Goal: Transaction & Acquisition: Purchase product/service

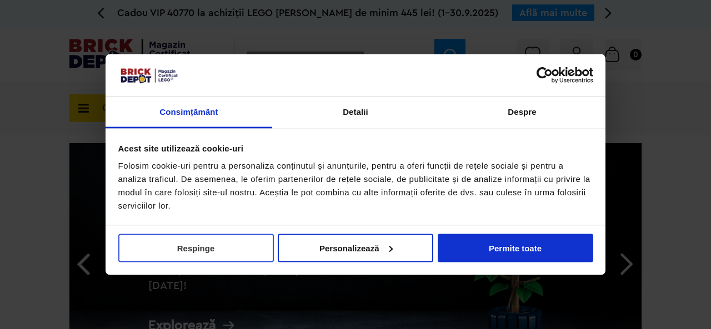
click at [215, 247] on button "Respinge" at bounding box center [195, 248] width 155 height 28
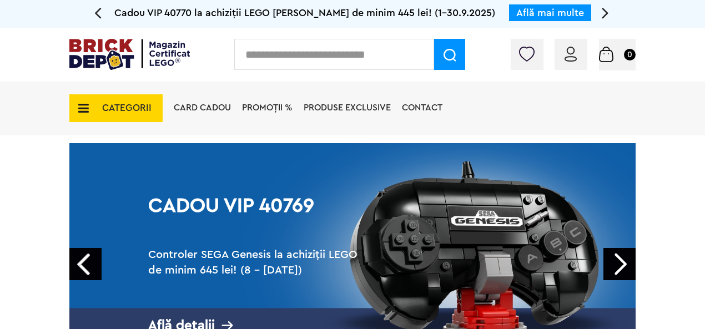
click at [364, 106] on span "Produse exclusive" at bounding box center [347, 107] width 87 height 9
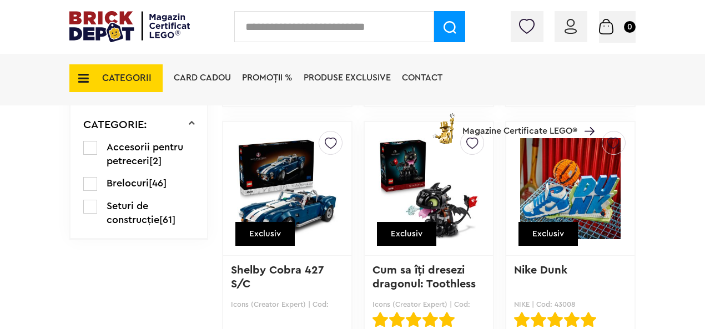
scroll to position [962, 0]
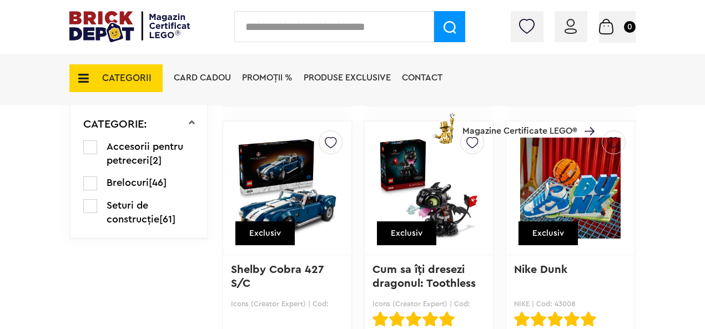
click at [132, 160] on span "Accesorii pentru petreceri" at bounding box center [145, 154] width 77 height 24
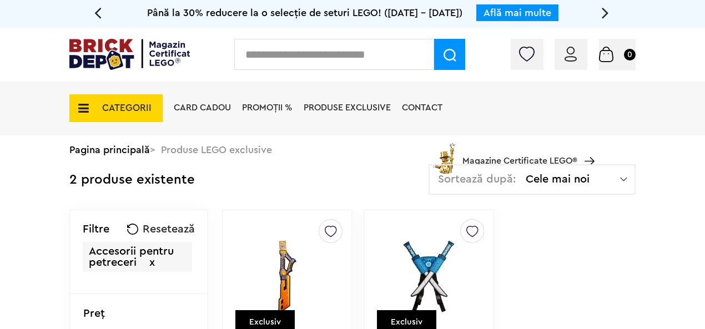
click at [97, 12] on icon at bounding box center [97, 12] width 7 height 19
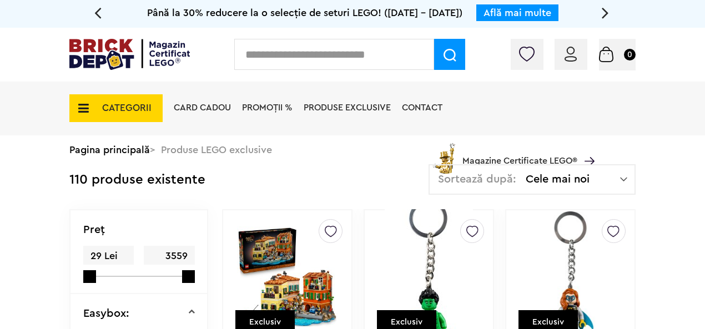
click at [344, 112] on span "Produse exclusive" at bounding box center [347, 107] width 87 height 9
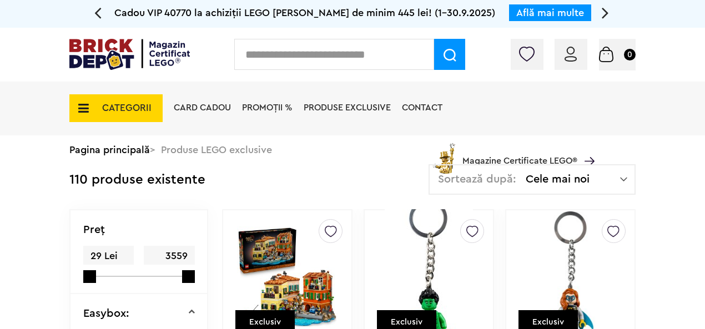
click at [134, 106] on span "CATEGORII" at bounding box center [126, 107] width 49 height 9
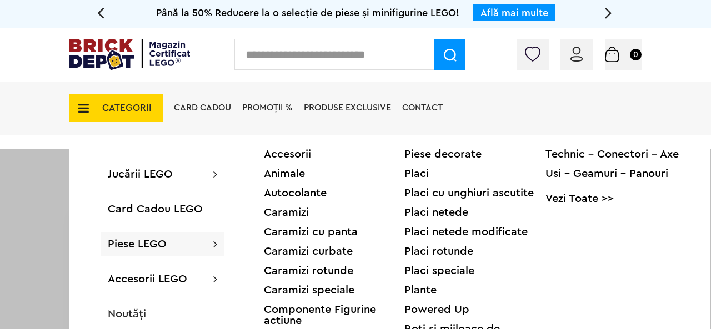
click at [173, 243] on div "Piese LEGO Accesorii Animale Autocolante Caramizi Caramizi cu panta Caramizi cu…" at bounding box center [162, 244] width 123 height 24
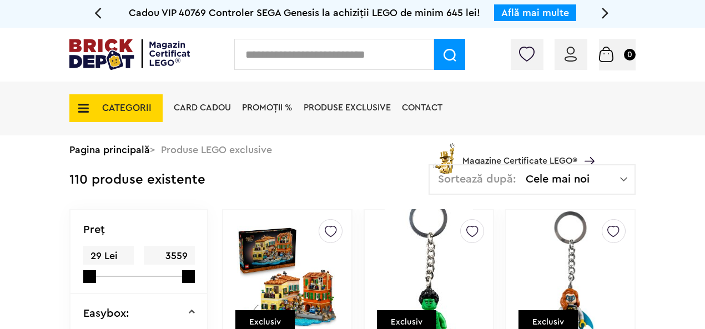
click at [115, 104] on span "CATEGORII" at bounding box center [126, 107] width 49 height 9
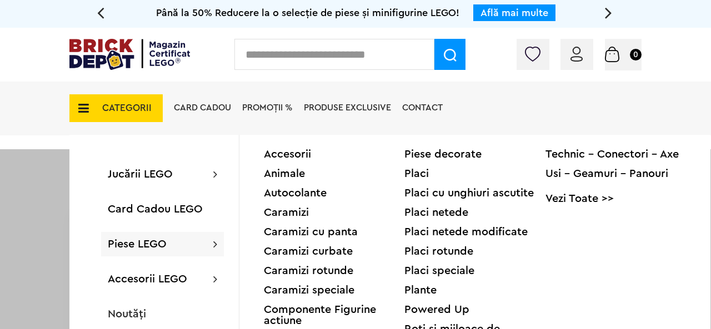
click at [293, 174] on div "Animale" at bounding box center [334, 173] width 141 height 11
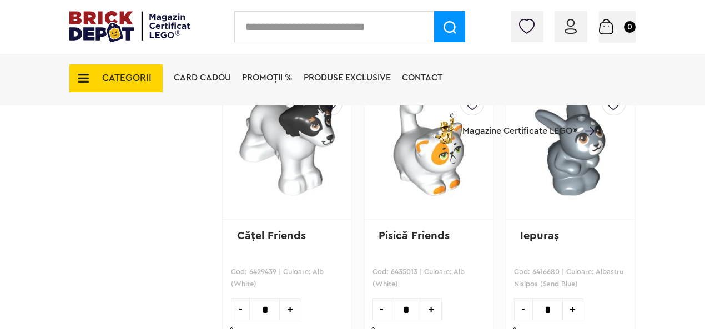
scroll to position [2184, 0]
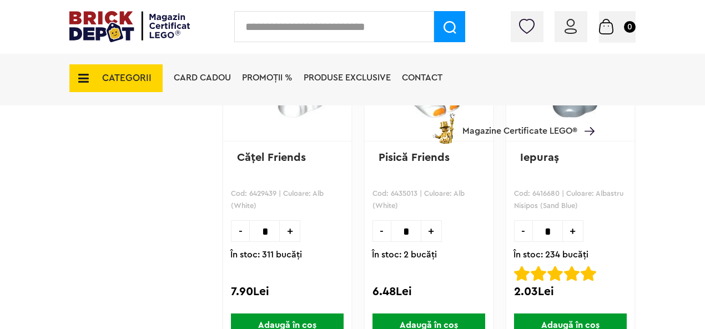
click at [290, 227] on span "+" at bounding box center [290, 231] width 21 height 22
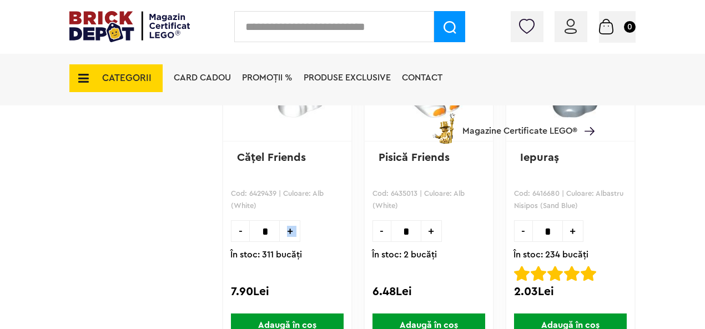
click at [290, 227] on span "+" at bounding box center [290, 231] width 21 height 22
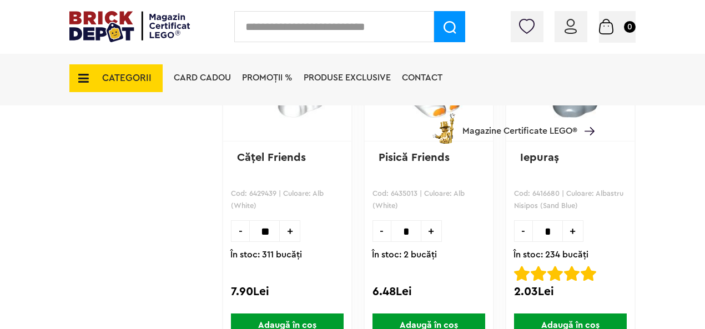
click at [290, 227] on span "+" at bounding box center [290, 231] width 21 height 22
type input "**"
click at [303, 319] on span "Adaugă în coș" at bounding box center [287, 326] width 113 height 24
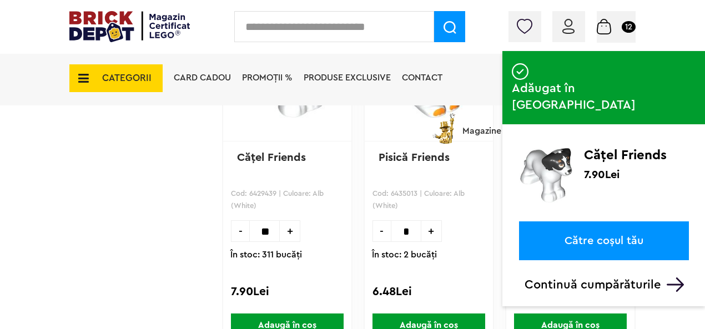
click at [674, 278] on img at bounding box center [675, 285] width 17 height 14
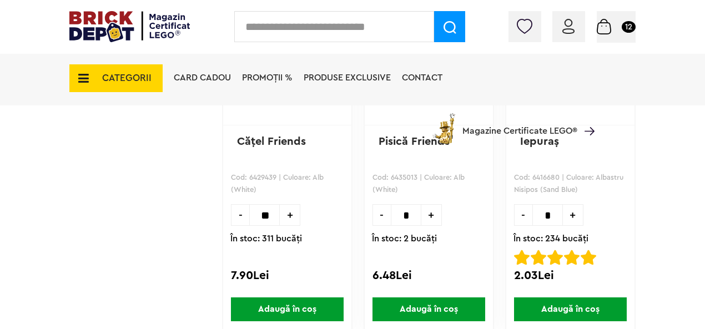
scroll to position [2203, 0]
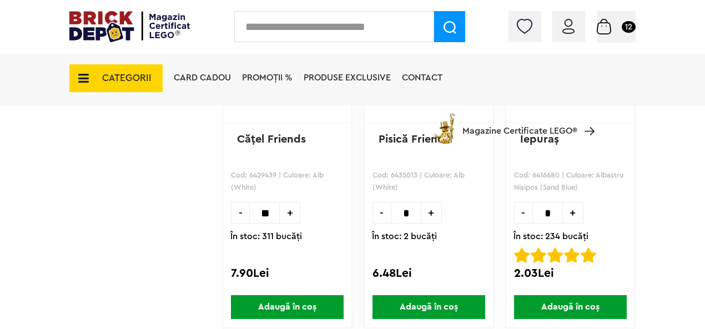
click at [433, 208] on span "+" at bounding box center [432, 213] width 21 height 22
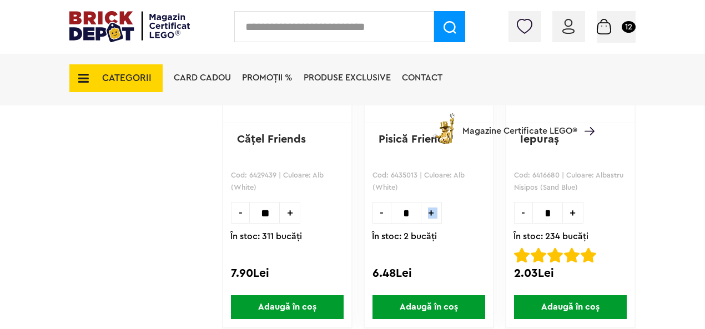
click at [433, 208] on span "+" at bounding box center [432, 213] width 21 height 22
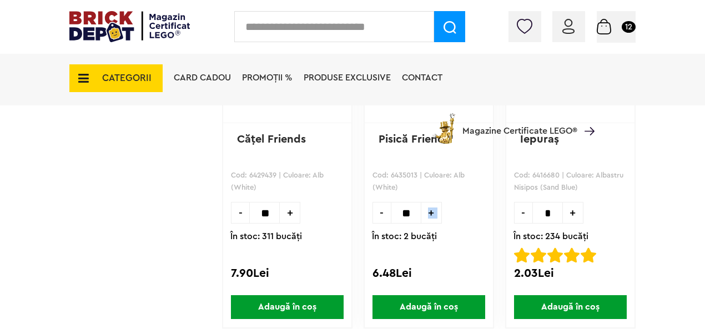
click at [433, 208] on span "+" at bounding box center [432, 213] width 21 height 22
type input "**"
click at [430, 302] on span "Adaugă în coș" at bounding box center [429, 307] width 113 height 24
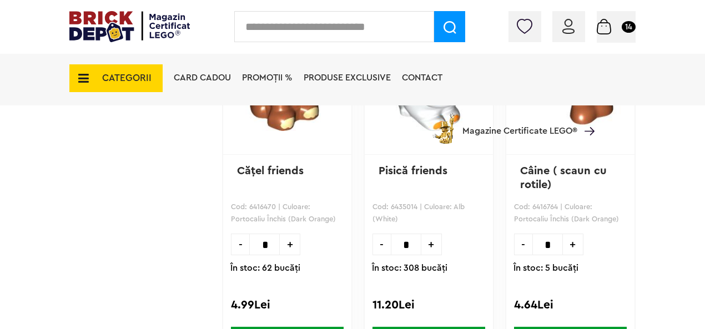
scroll to position [1814, 0]
click at [429, 245] on span "+" at bounding box center [432, 244] width 21 height 22
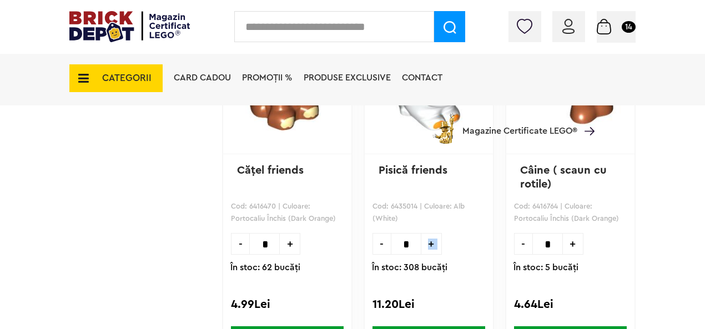
click at [429, 245] on span "+" at bounding box center [432, 244] width 21 height 22
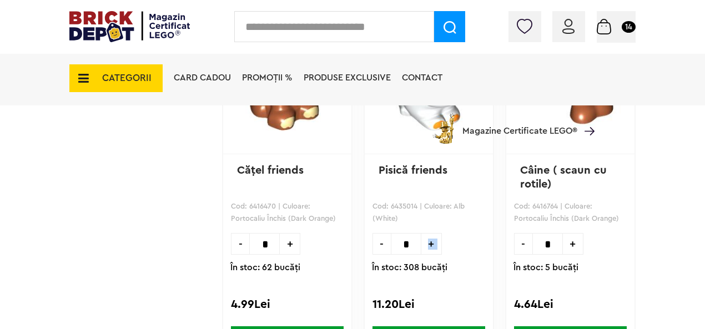
type input "**"
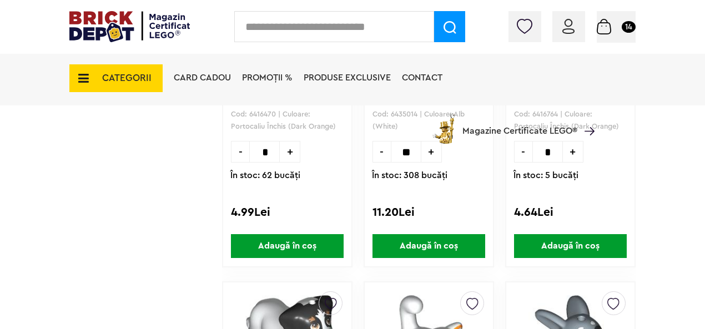
scroll to position [1907, 0]
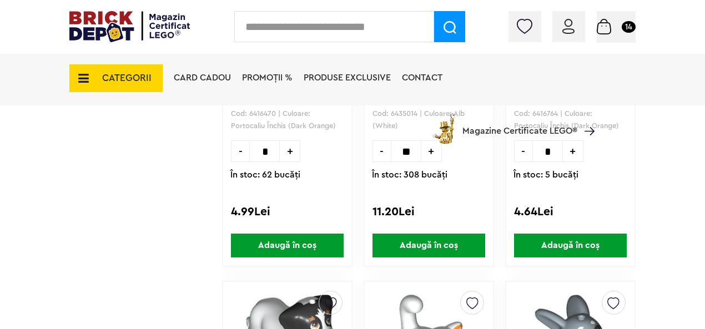
click at [432, 246] on span "Adaugă în coș" at bounding box center [429, 246] width 113 height 24
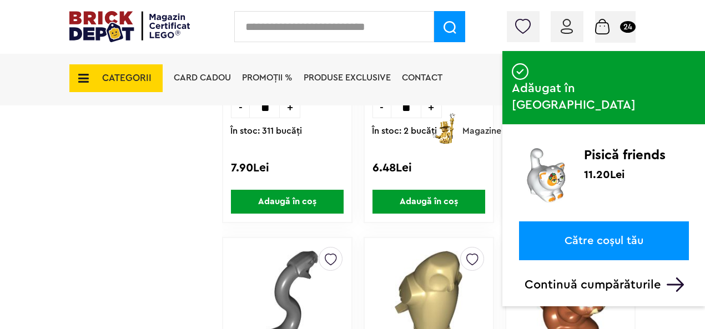
scroll to position [2406, 0]
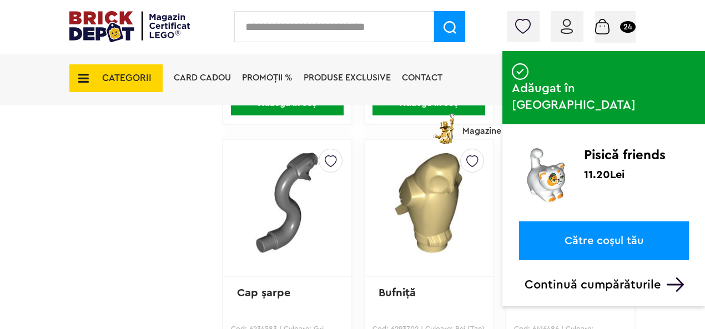
click at [671, 278] on img at bounding box center [675, 285] width 17 height 14
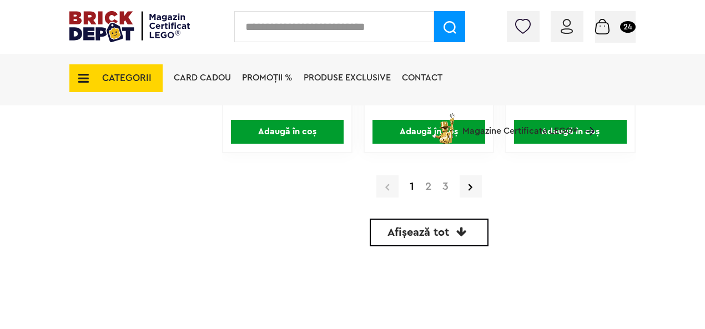
scroll to position [3480, 0]
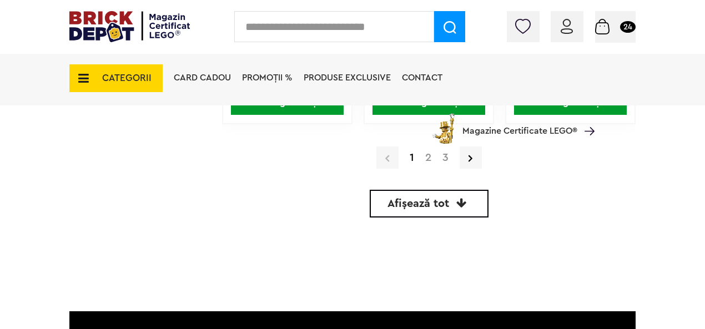
click at [445, 202] on span "Afișează tot" at bounding box center [419, 203] width 62 height 11
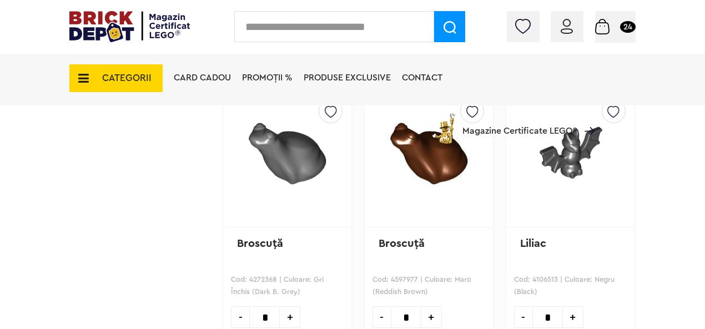
scroll to position [6796, 0]
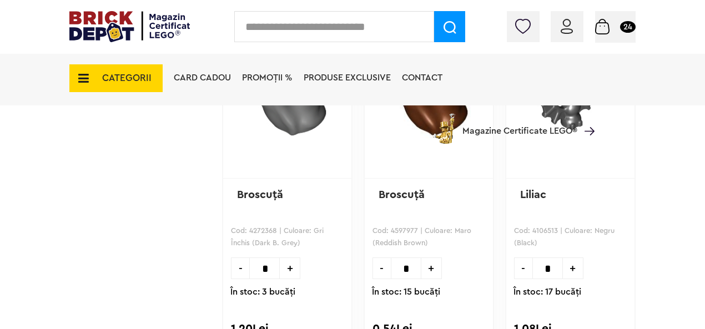
click at [570, 265] on span "+" at bounding box center [573, 269] width 21 height 22
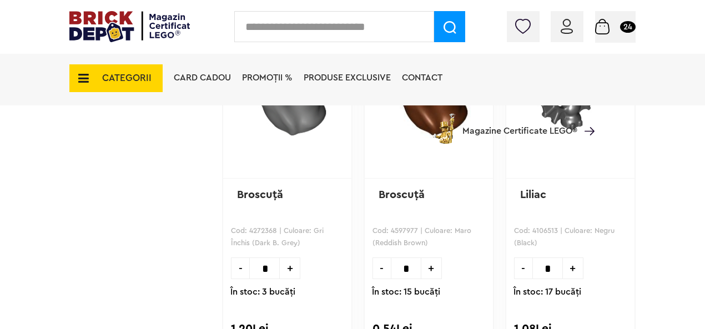
click at [522, 268] on span "-" at bounding box center [523, 269] width 18 height 22
type input "*"
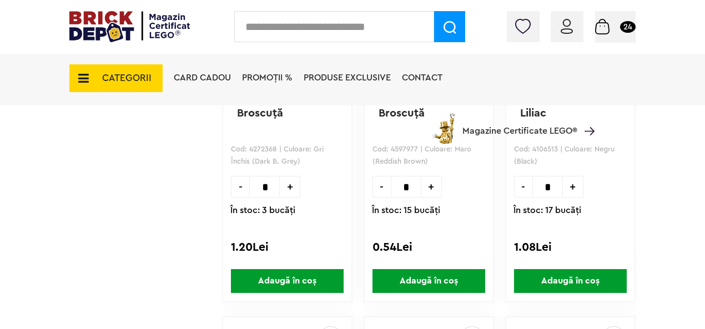
scroll to position [6889, 0]
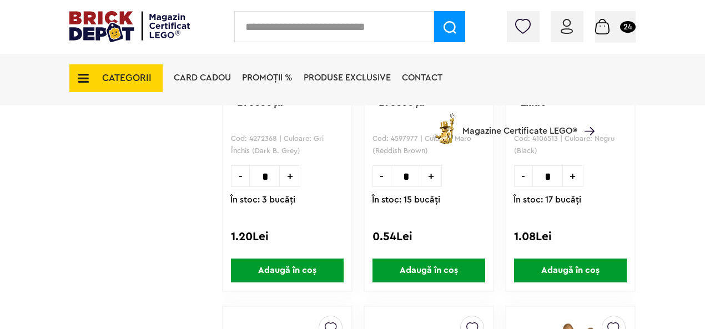
click at [581, 264] on span "Adaugă în coș" at bounding box center [570, 271] width 113 height 24
click at [629, 28] on small "29" at bounding box center [628, 27] width 16 height 12
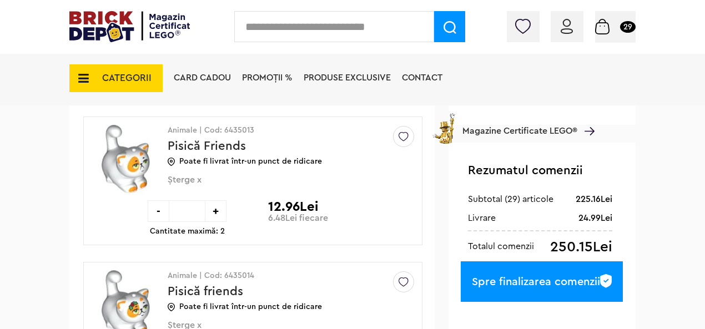
scroll to position [203, 0]
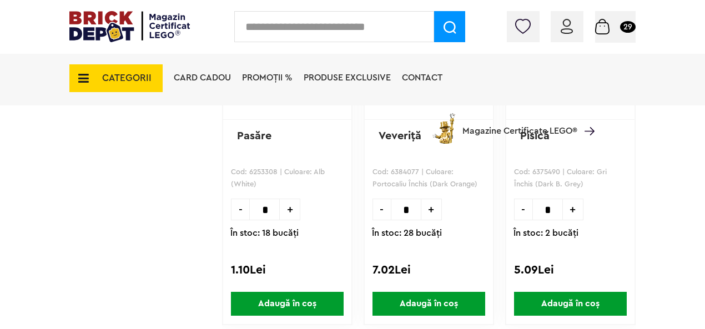
scroll to position [3661, 0]
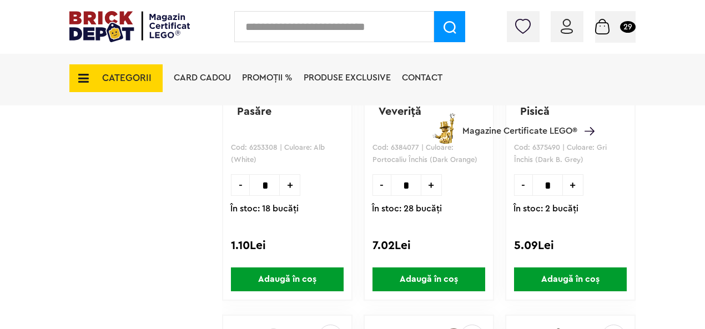
click at [429, 183] on span "+" at bounding box center [432, 185] width 21 height 22
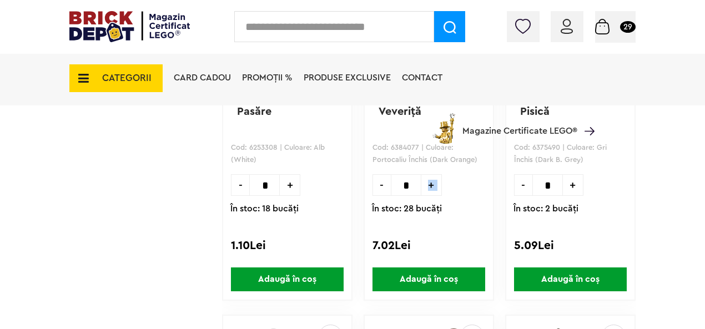
click at [429, 183] on span "+" at bounding box center [432, 185] width 21 height 22
type input "*"
click at [439, 280] on span "Adaugă în coș" at bounding box center [429, 280] width 113 height 24
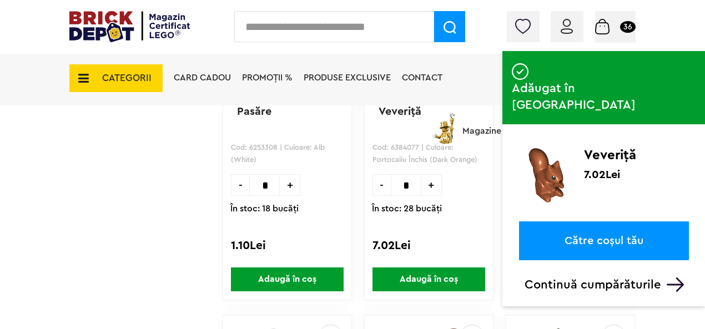
click at [600, 222] on link "Către coșul tău" at bounding box center [604, 241] width 170 height 39
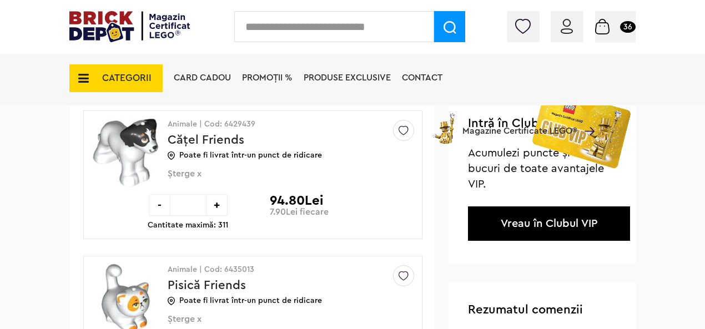
scroll to position [111, 0]
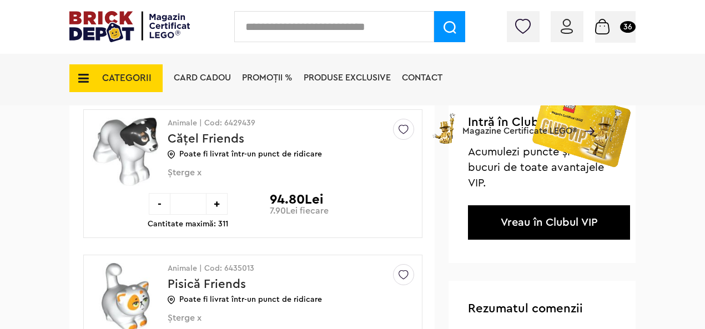
click at [153, 200] on div "-" at bounding box center [160, 204] width 22 height 22
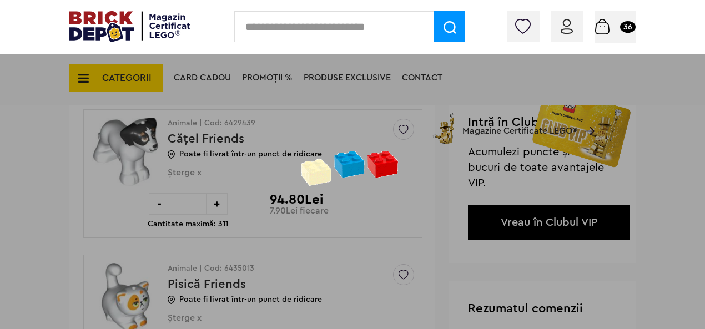
click at [153, 200] on div at bounding box center [352, 164] width 705 height 329
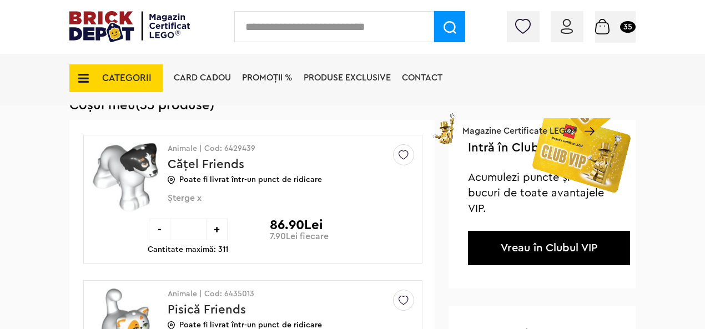
scroll to position [111, 0]
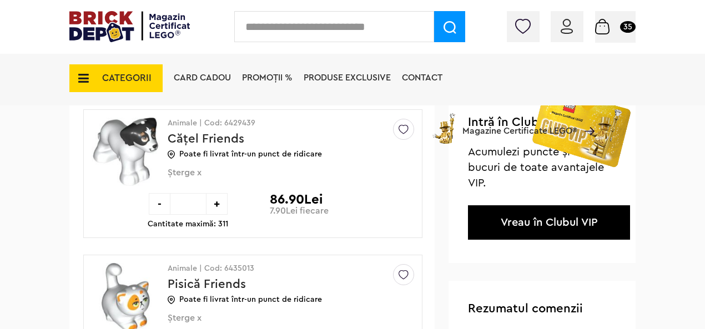
click at [157, 205] on div "-" at bounding box center [160, 204] width 22 height 22
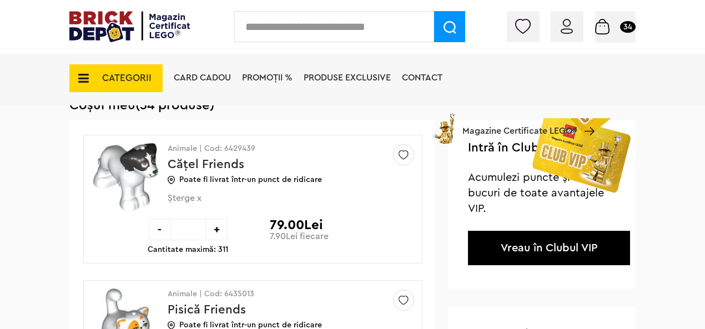
scroll to position [111, 0]
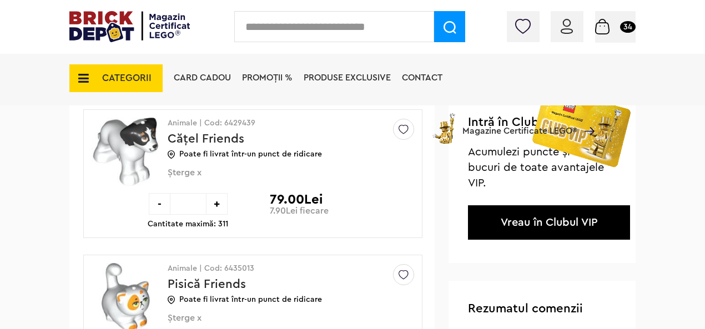
click at [157, 209] on div "-" at bounding box center [160, 204] width 22 height 22
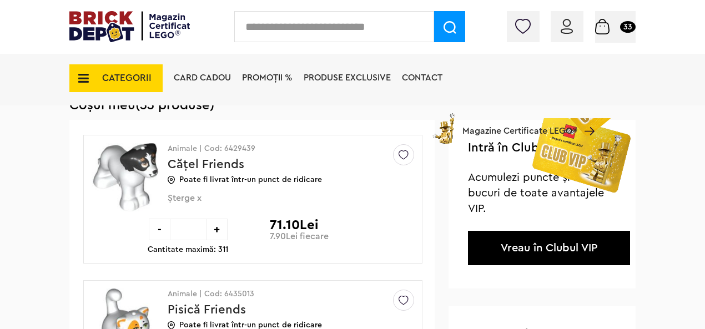
scroll to position [111, 0]
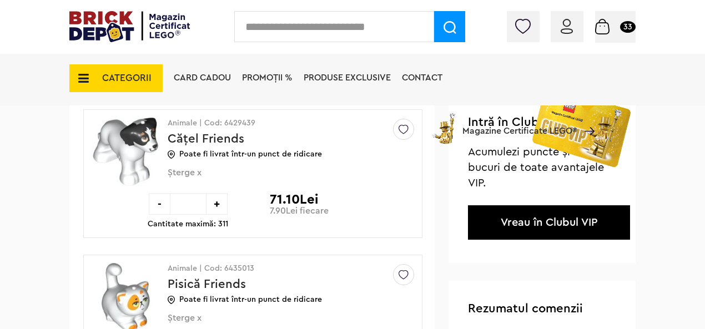
click at [160, 205] on div "-" at bounding box center [160, 204] width 22 height 22
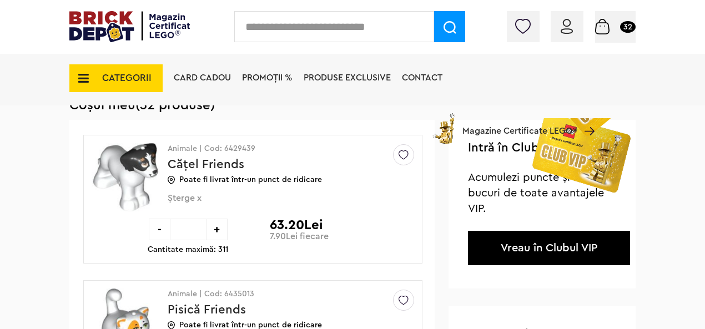
scroll to position [111, 0]
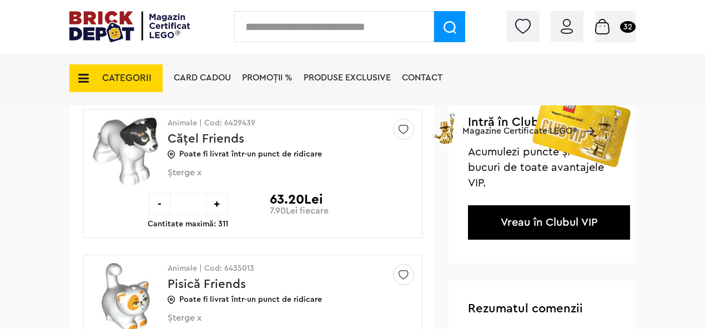
click at [159, 199] on div "-" at bounding box center [160, 204] width 22 height 22
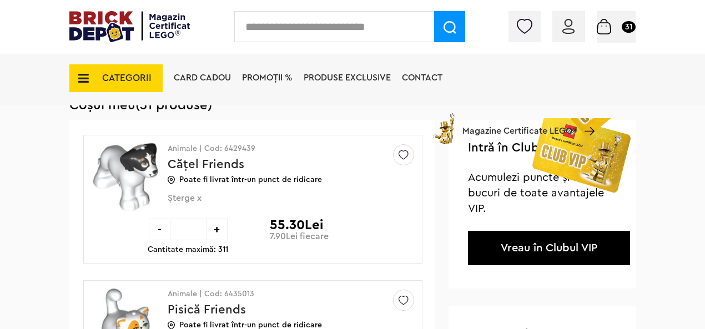
scroll to position [111, 0]
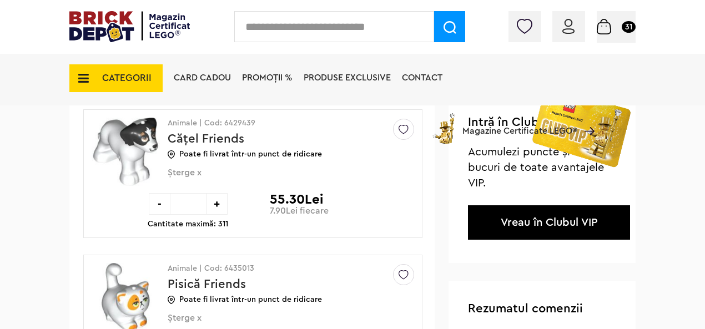
click at [214, 209] on div "+" at bounding box center [217, 204] width 22 height 22
type input "*"
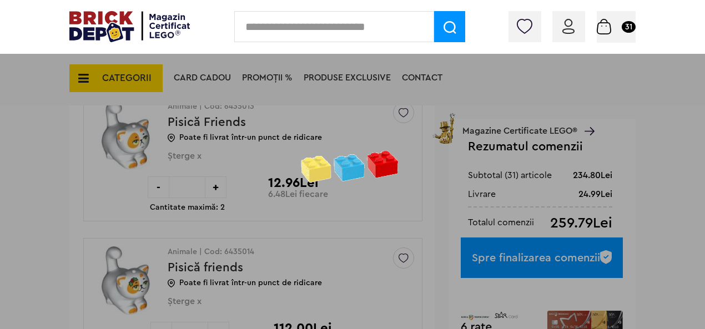
scroll to position [259, 0]
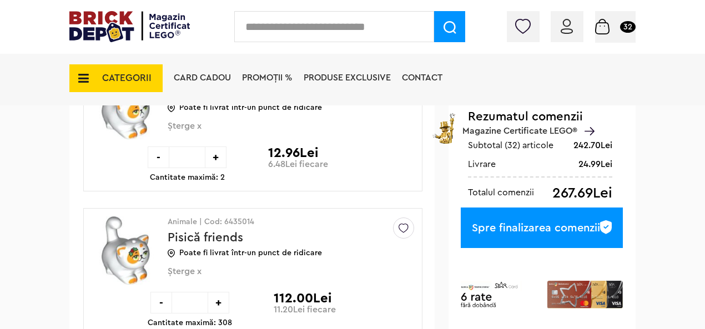
scroll to position [314, 0]
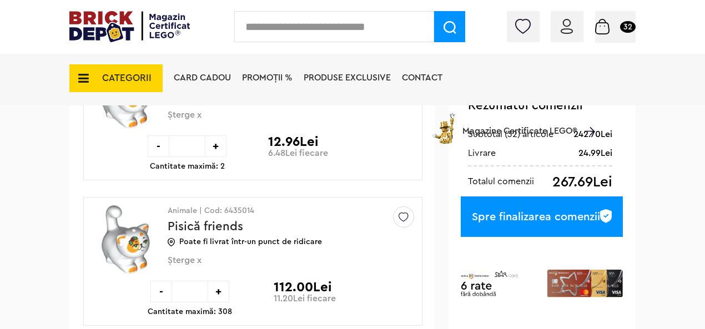
click at [158, 289] on div "-" at bounding box center [162, 292] width 22 height 22
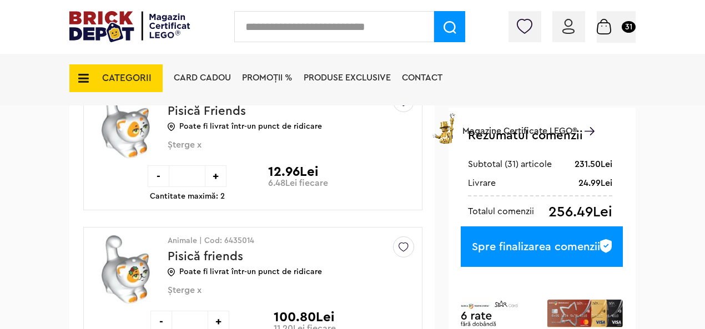
scroll to position [311, 0]
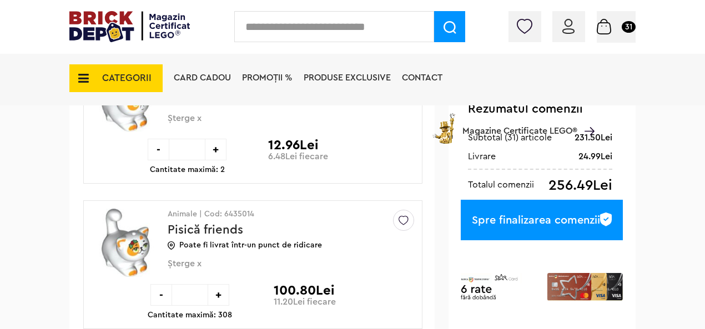
click at [155, 294] on div "-" at bounding box center [162, 295] width 22 height 22
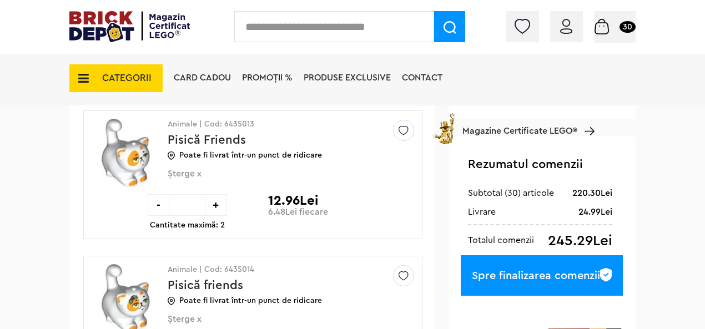
scroll to position [233, 0]
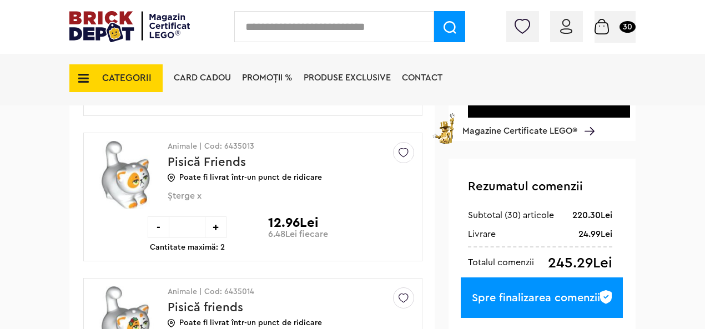
click at [191, 195] on span "Șterge x" at bounding box center [273, 202] width 210 height 23
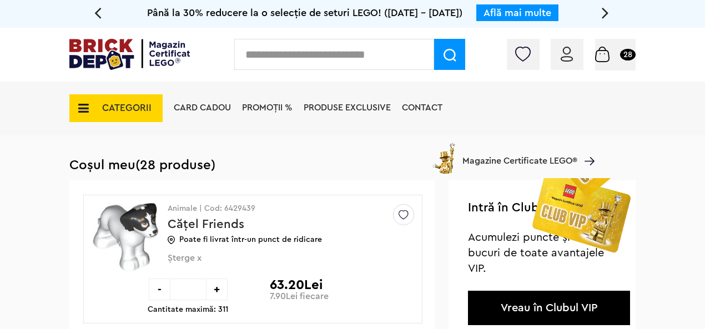
click at [141, 104] on span "CATEGORII" at bounding box center [126, 107] width 49 height 9
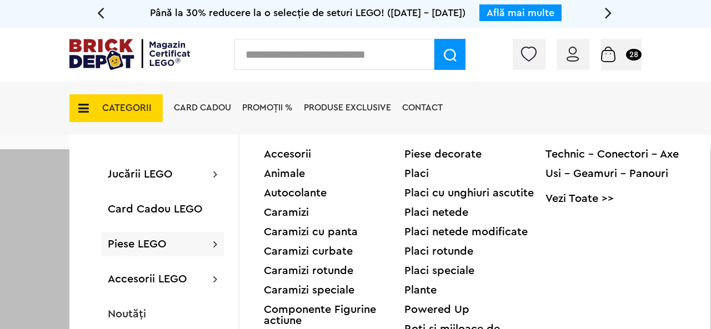
click at [294, 152] on div "Accesorii" at bounding box center [334, 154] width 141 height 11
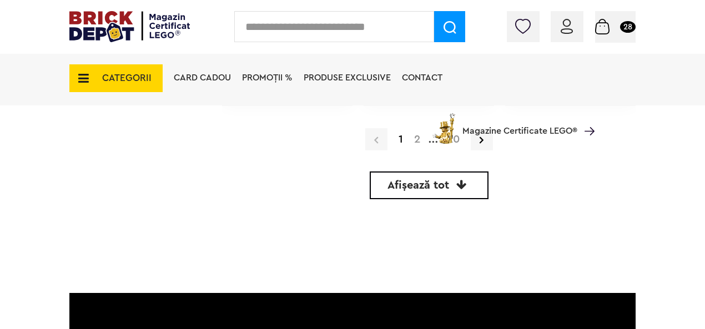
scroll to position [3517, 0]
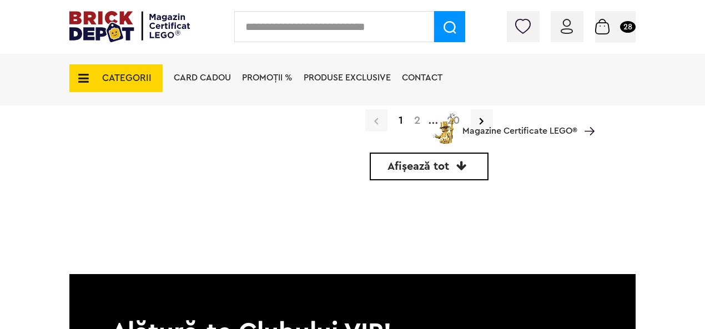
click at [458, 173] on link "Afișează tot" at bounding box center [429, 167] width 119 height 28
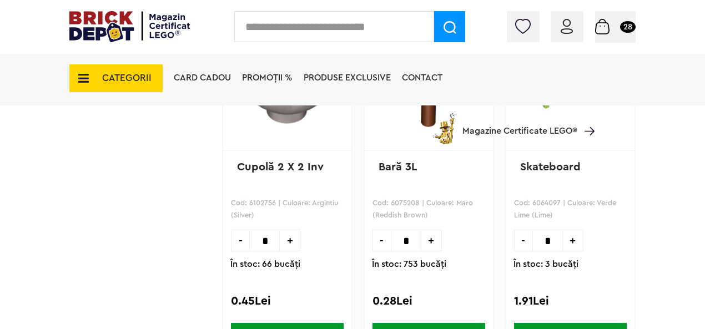
scroll to position [41534, 0]
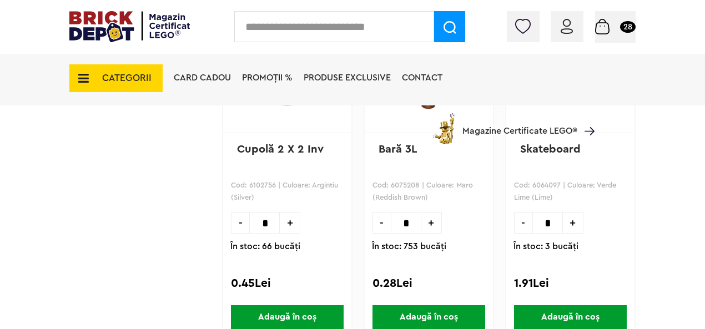
click at [585, 314] on span "Adaugă în coș" at bounding box center [570, 317] width 113 height 24
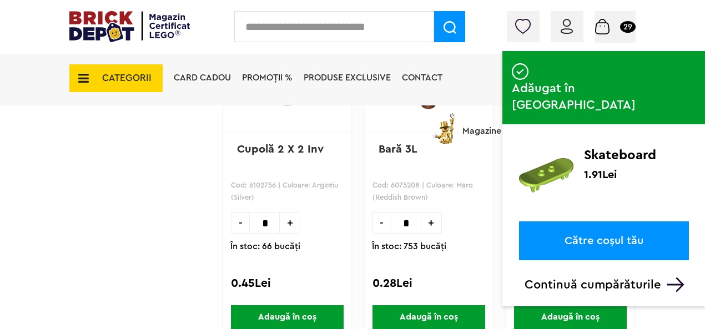
click at [579, 292] on div "Creează o listă nouă Skateboard Cod: 6064097 | Culoare: Verde Lime (Lime) - * +…" at bounding box center [570, 167] width 131 height 344
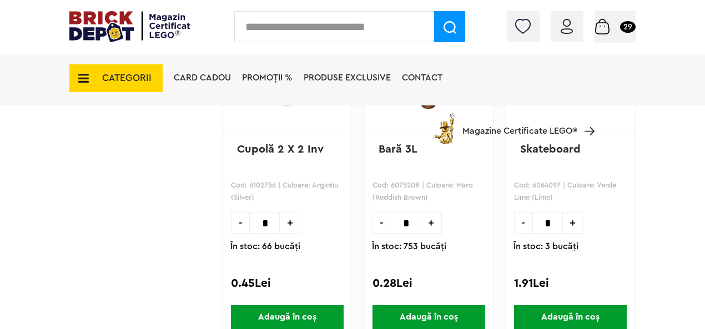
click at [573, 223] on span "+" at bounding box center [573, 223] width 21 height 22
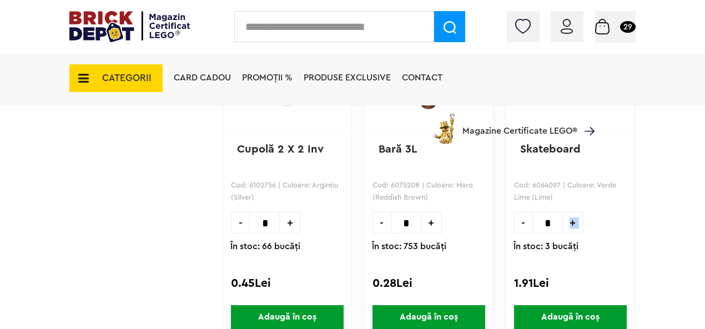
type input "*"
click at [588, 318] on span "Adaugă în coș" at bounding box center [570, 317] width 113 height 24
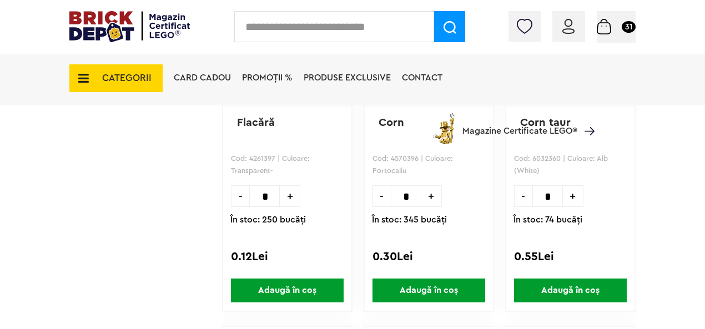
scroll to position [47643, 0]
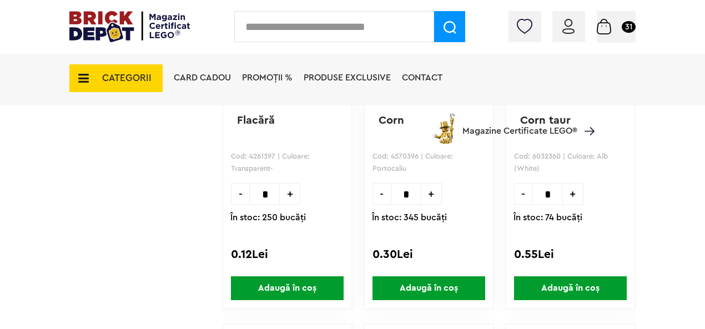
click at [290, 193] on span "+" at bounding box center [290, 194] width 21 height 22
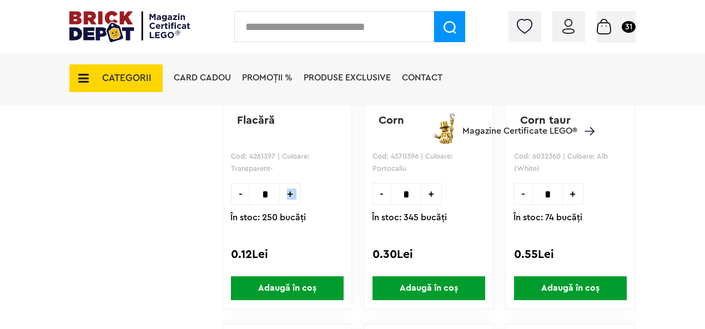
click at [290, 193] on span "+" at bounding box center [290, 194] width 21 height 22
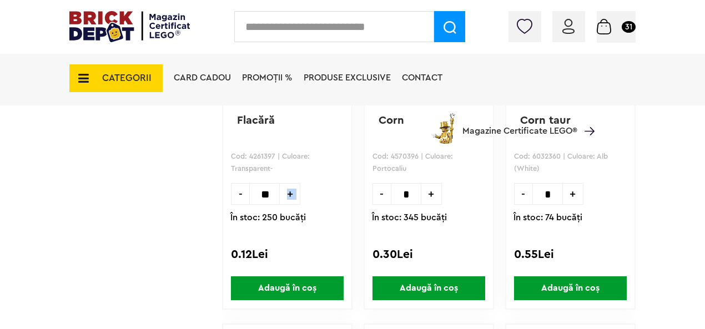
click at [290, 193] on span "+" at bounding box center [290, 194] width 21 height 22
type input "**"
click at [291, 288] on span "Adaugă în coș" at bounding box center [287, 289] width 113 height 24
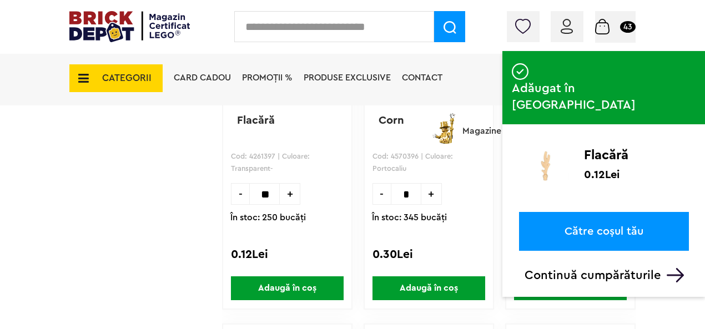
drag, startPoint x: 558, startPoint y: 244, endPoint x: 545, endPoint y: 240, distance: 12.8
click at [556, 268] on p "Continuă cumpărăturile" at bounding box center [607, 275] width 164 height 14
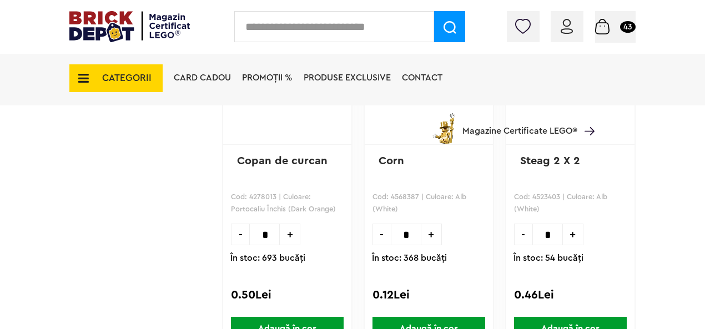
scroll to position [55473, 0]
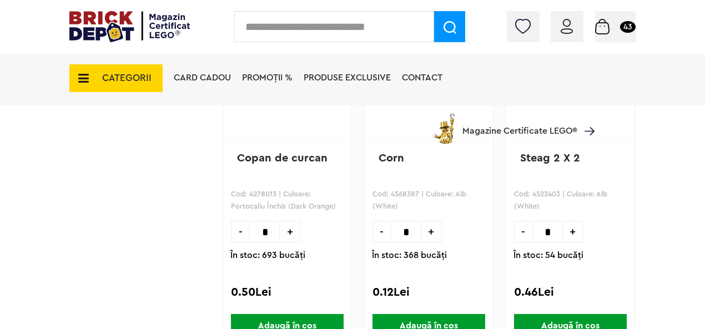
click at [289, 233] on span "+" at bounding box center [290, 232] width 21 height 22
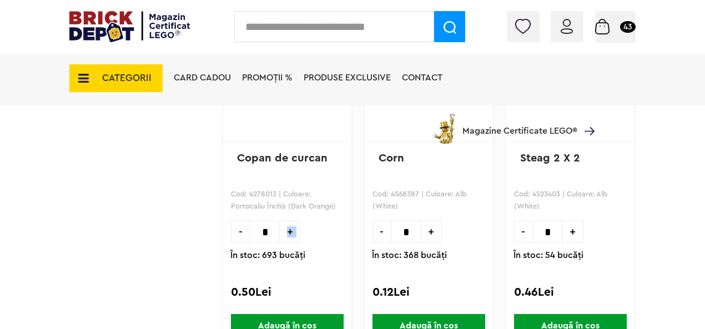
click at [289, 233] on span "+" at bounding box center [290, 232] width 21 height 22
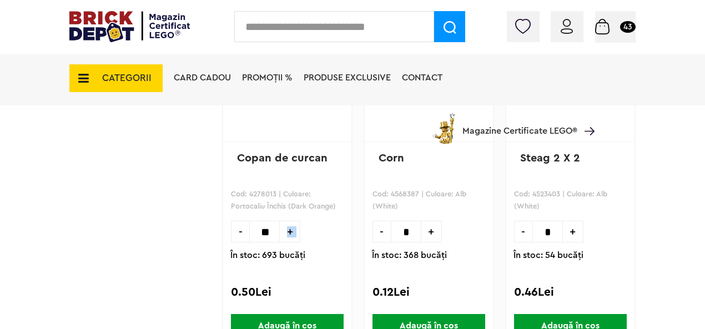
click at [289, 233] on span "+" at bounding box center [290, 232] width 21 height 22
type input "**"
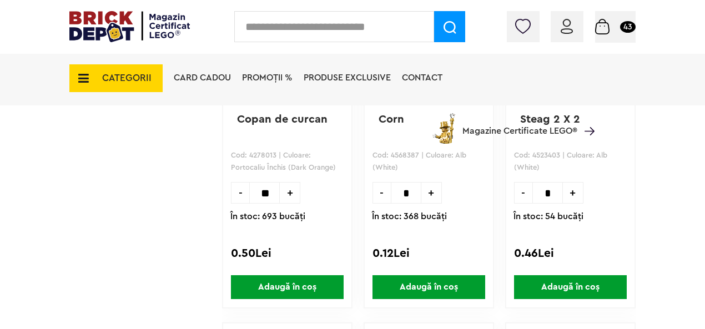
scroll to position [55565, 0]
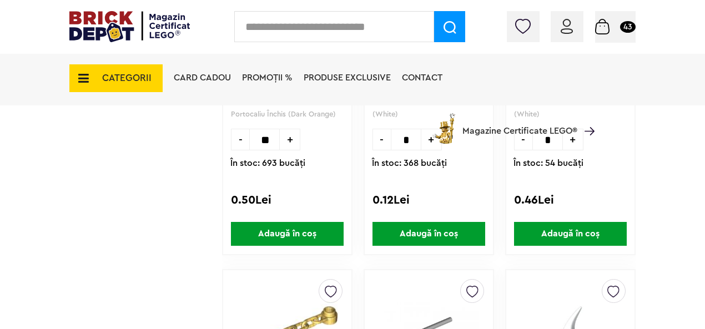
click at [287, 234] on span "Adaugă în coș" at bounding box center [287, 234] width 113 height 24
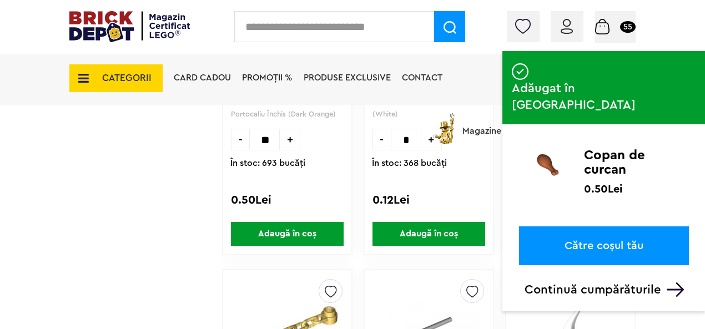
click at [673, 283] on img at bounding box center [675, 290] width 17 height 14
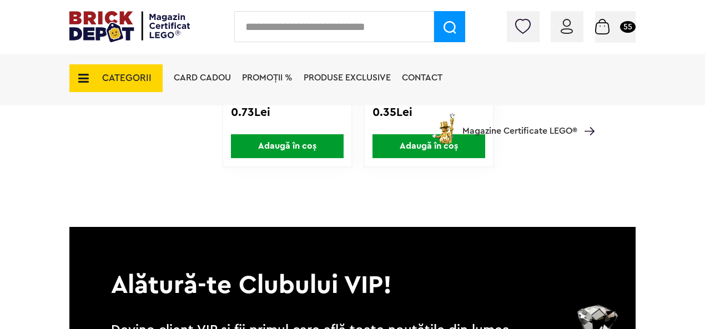
scroll to position [62433, 0]
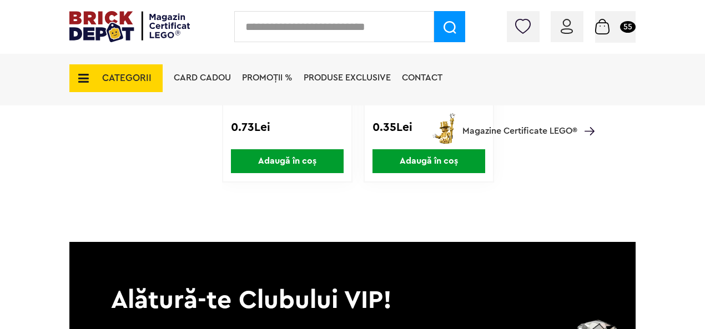
click at [111, 82] on span "CATEGORII" at bounding box center [126, 77] width 49 height 9
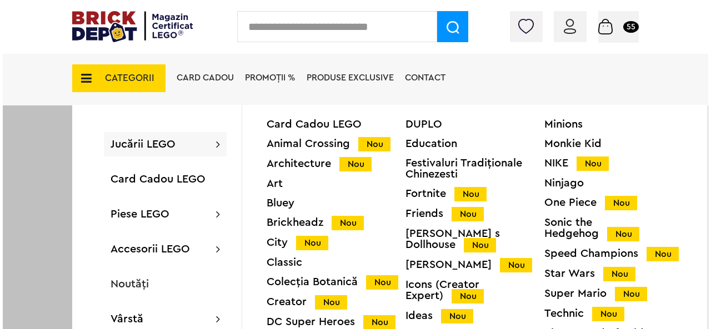
scroll to position [62434, 0]
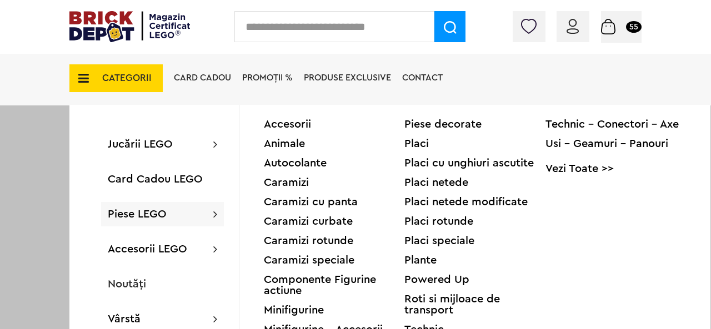
click at [426, 304] on div "Roti si mijloace de transport" at bounding box center [474, 305] width 141 height 22
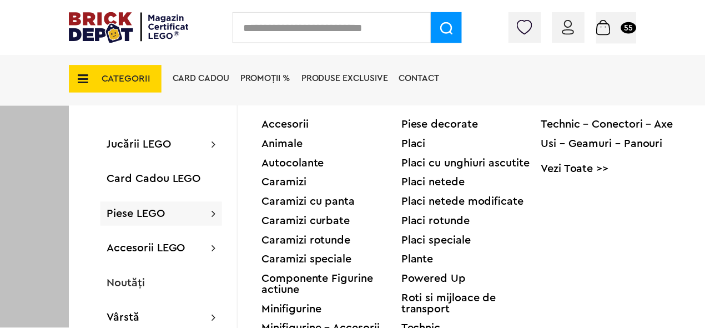
scroll to position [62433, 0]
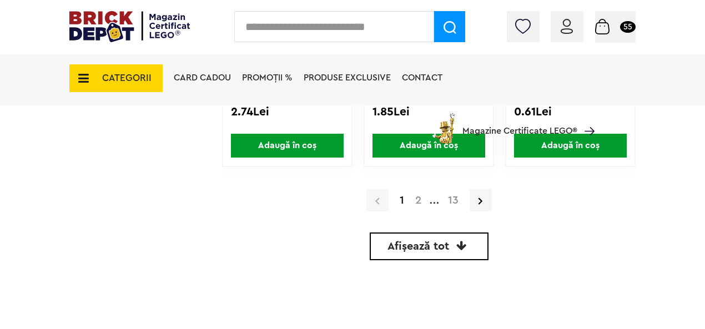
scroll to position [3443, 0]
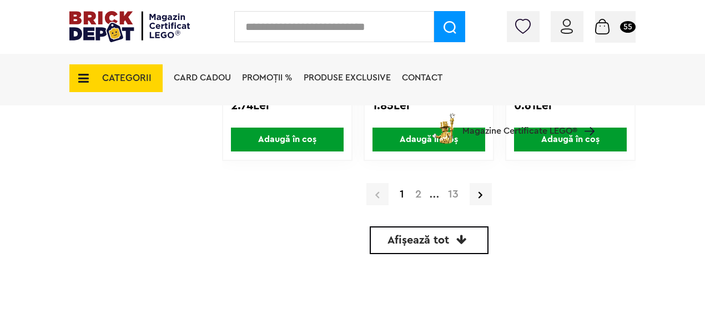
click at [453, 238] on link "Afișează tot" at bounding box center [429, 241] width 119 height 28
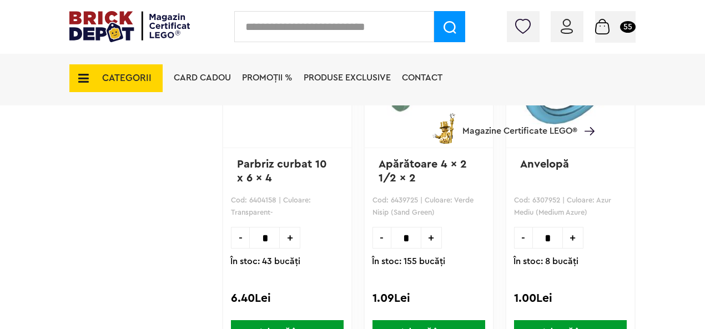
scroll to position [9017, 0]
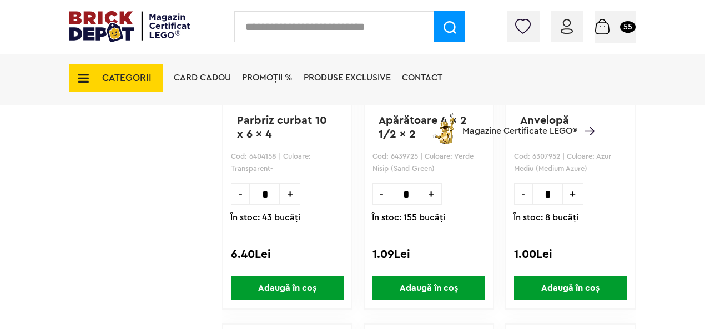
click at [574, 190] on span "+" at bounding box center [573, 194] width 21 height 22
type input "*"
click at [575, 283] on span "Adaugă în coș" at bounding box center [570, 289] width 113 height 24
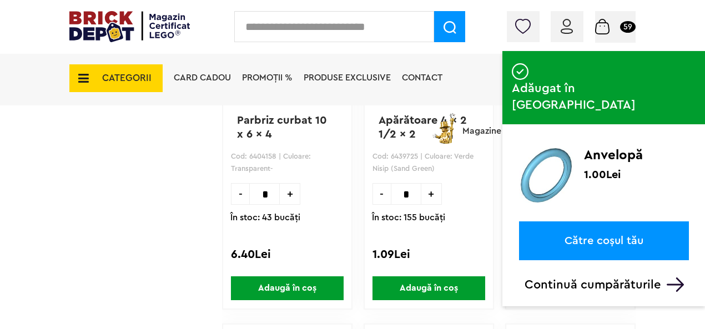
click at [621, 278] on p "Continuă cumpărăturile" at bounding box center [607, 285] width 164 height 14
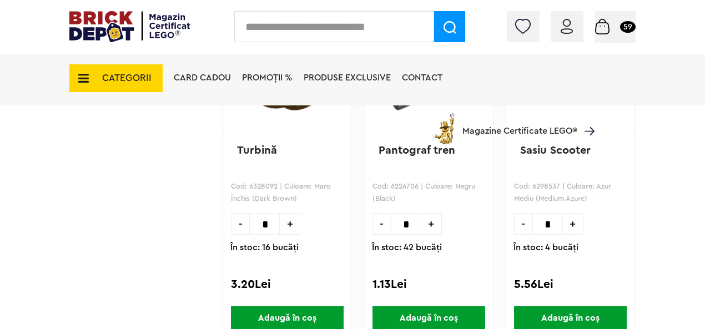
scroll to position [16144, 0]
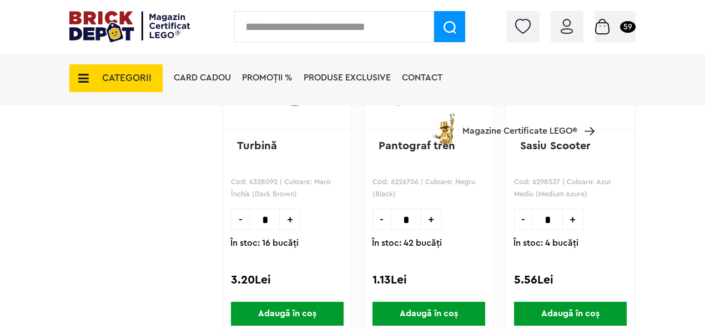
click at [571, 223] on span "+" at bounding box center [573, 220] width 21 height 22
click at [575, 216] on span "+" at bounding box center [573, 220] width 21 height 22
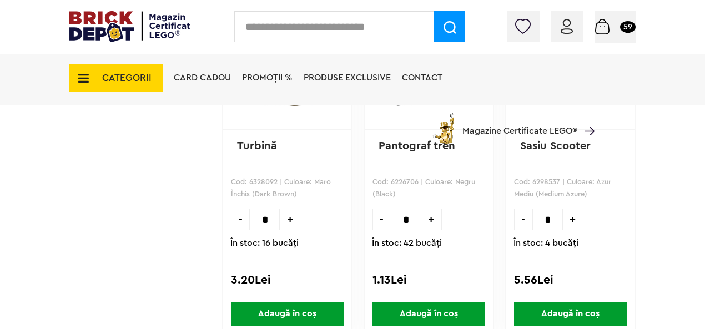
click at [519, 213] on span "-" at bounding box center [523, 220] width 18 height 22
type input "*"
click at [566, 311] on span "Adaugă în coș" at bounding box center [570, 314] width 113 height 24
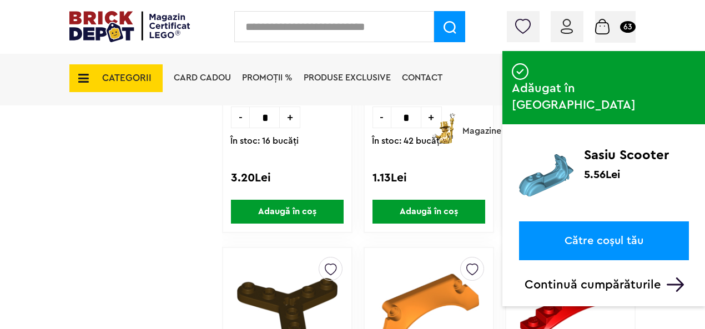
scroll to position [16274, 0]
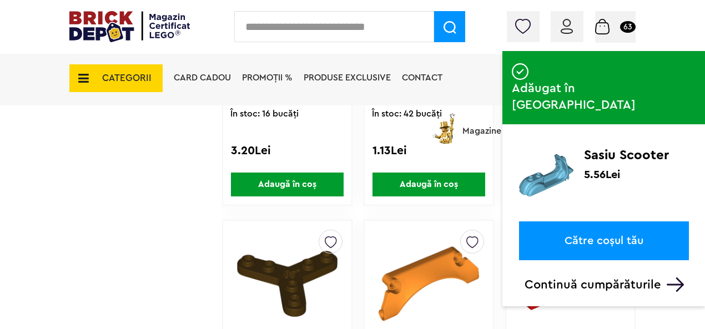
click at [670, 278] on img at bounding box center [675, 285] width 17 height 14
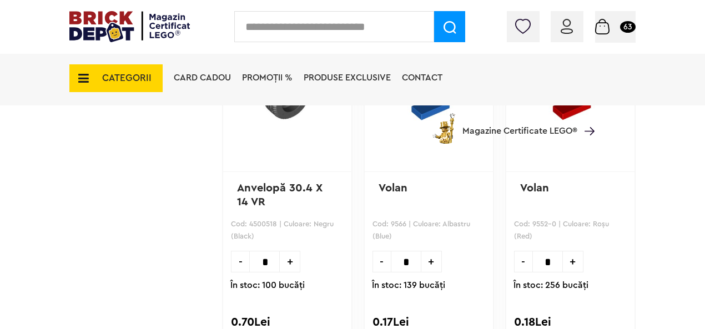
scroll to position [31509, 0]
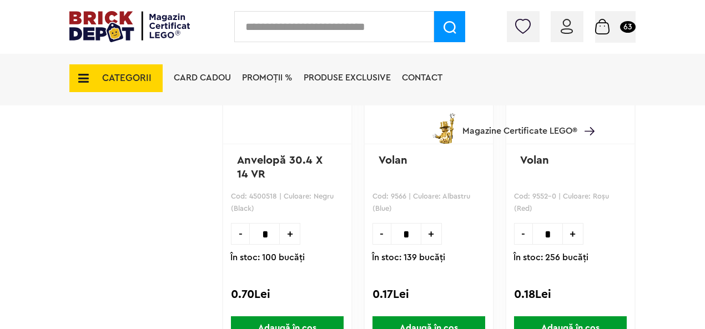
click at [431, 229] on span "+" at bounding box center [432, 234] width 21 height 22
click at [381, 233] on span "-" at bounding box center [382, 234] width 18 height 22
click at [427, 232] on span "+" at bounding box center [432, 234] width 21 height 22
type input "*"
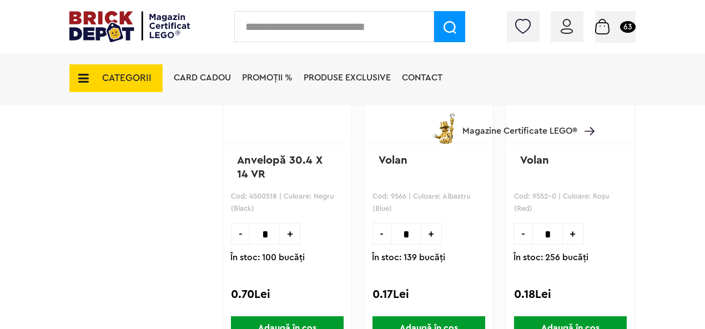
click at [572, 233] on span "+" at bounding box center [573, 234] width 21 height 22
type input "*"
click at [439, 320] on span "Adaugă în coș" at bounding box center [429, 329] width 113 height 24
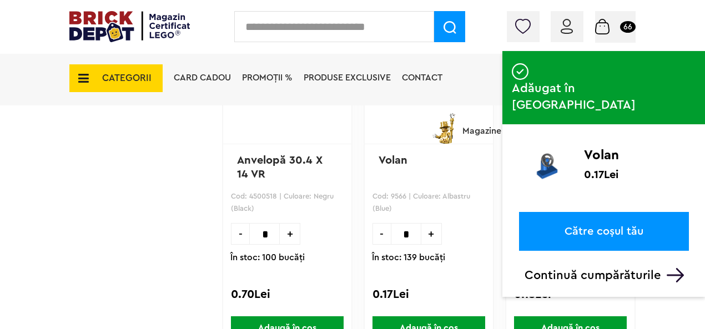
click at [570, 320] on span "Adaugă în coș" at bounding box center [570, 329] width 113 height 24
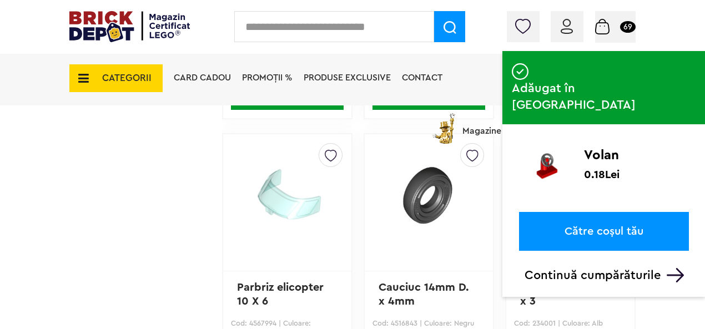
scroll to position [31750, 0]
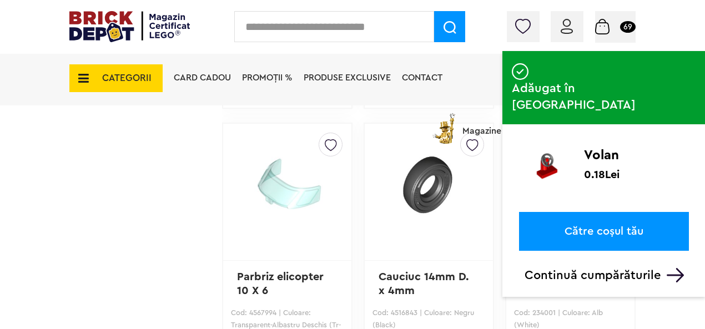
click at [653, 268] on p "Continuă cumpărăturile" at bounding box center [607, 275] width 164 height 14
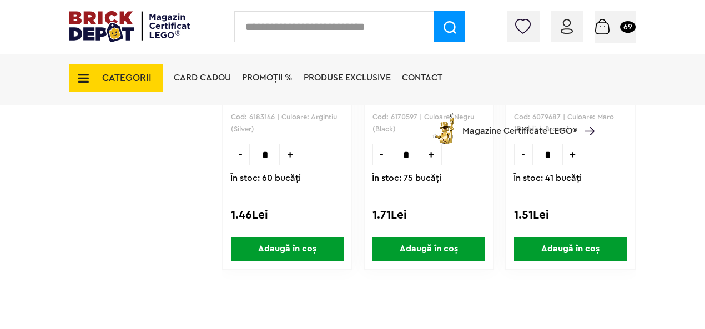
scroll to position [40450, 0]
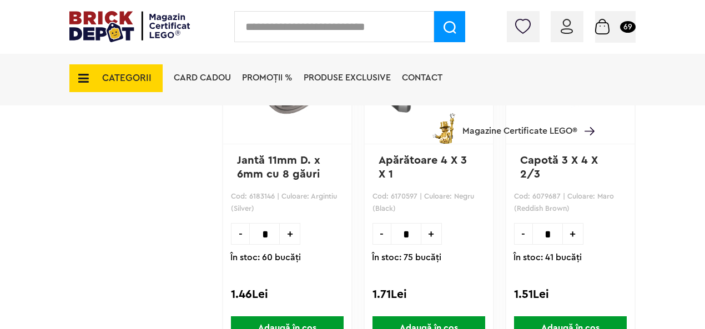
click at [142, 73] on span "CATEGORII" at bounding box center [126, 77] width 49 height 9
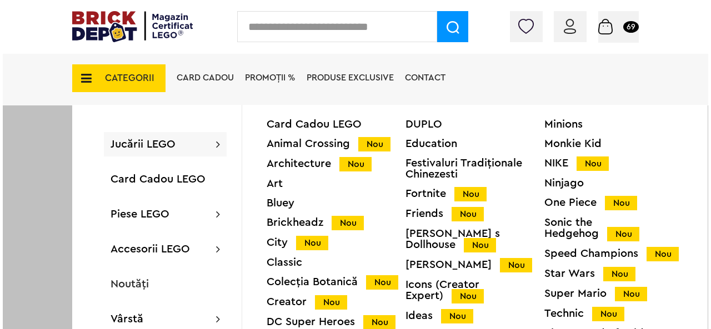
scroll to position [40451, 0]
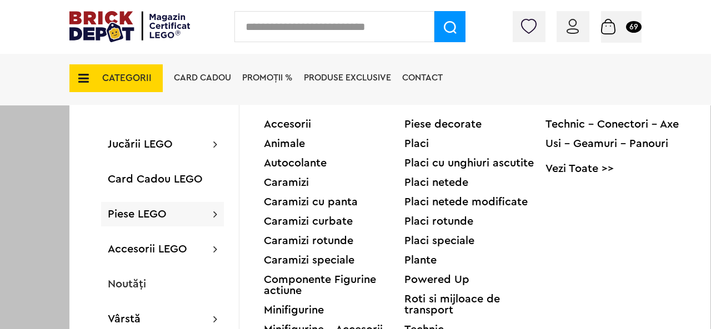
click at [431, 217] on div "Placi rotunde" at bounding box center [474, 221] width 141 height 11
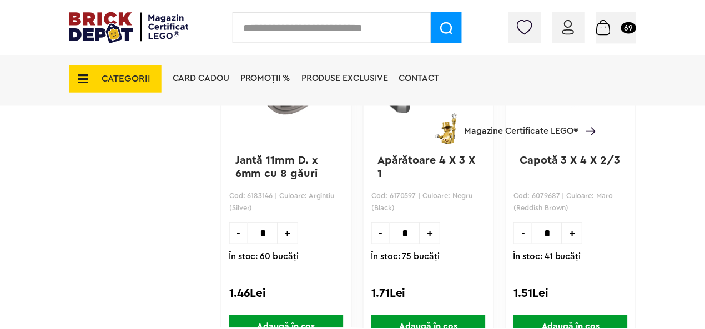
scroll to position [40450, 0]
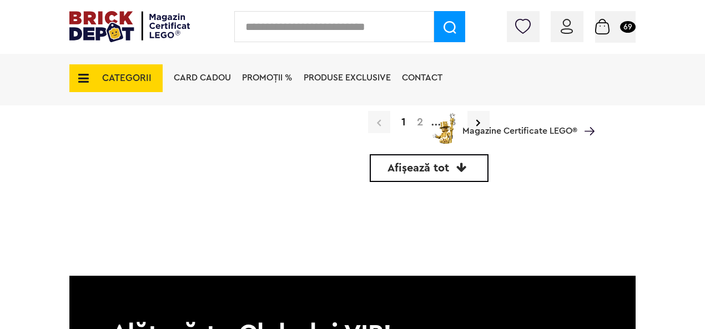
scroll to position [3452, 0]
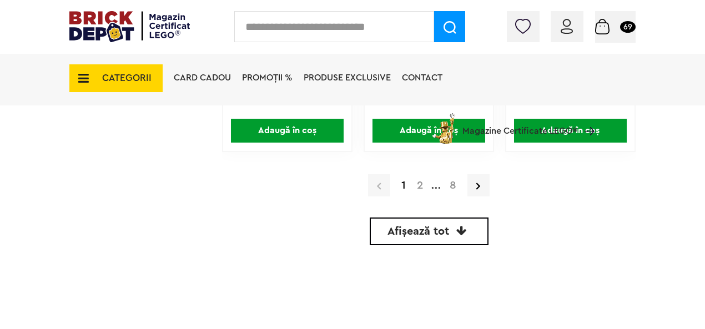
click at [442, 229] on span "Afișează tot" at bounding box center [419, 231] width 62 height 11
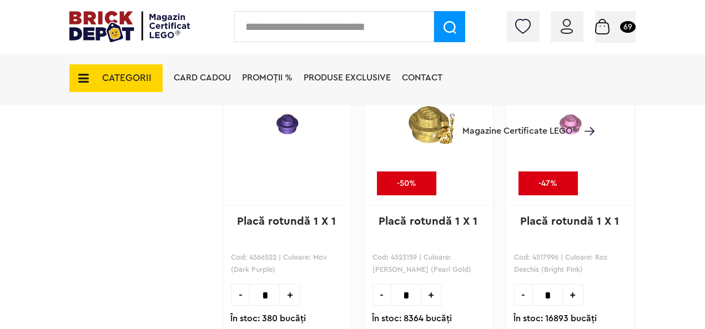
scroll to position [18939, 0]
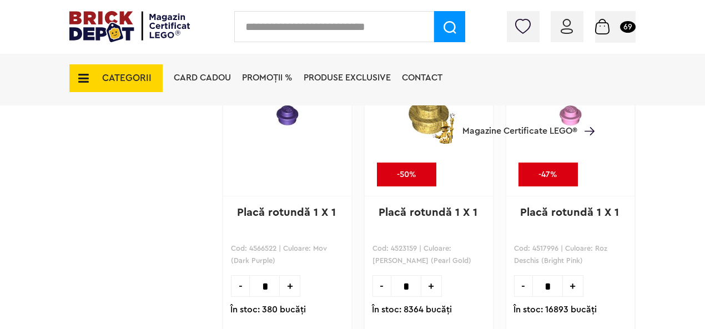
click at [576, 125] on span "Magazine Certificate LEGO®" at bounding box center [520, 124] width 115 height 26
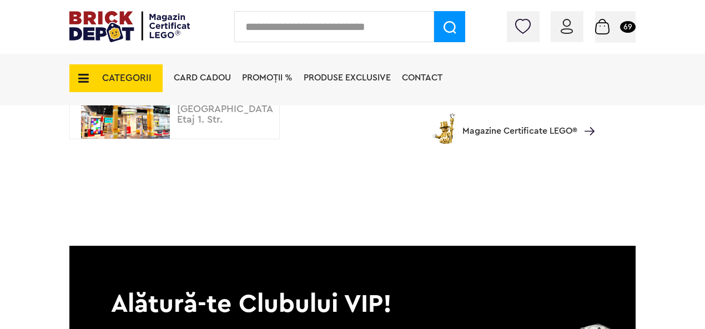
scroll to position [500, 0]
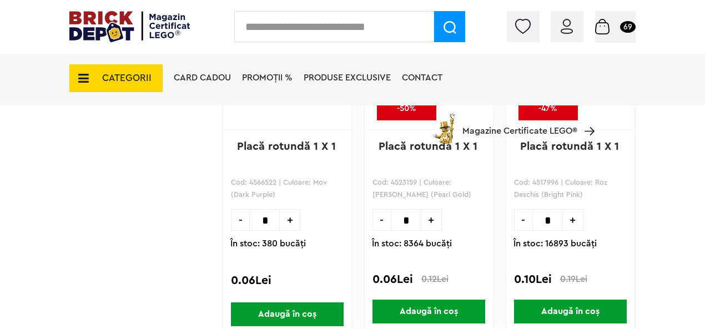
scroll to position [19013, 0]
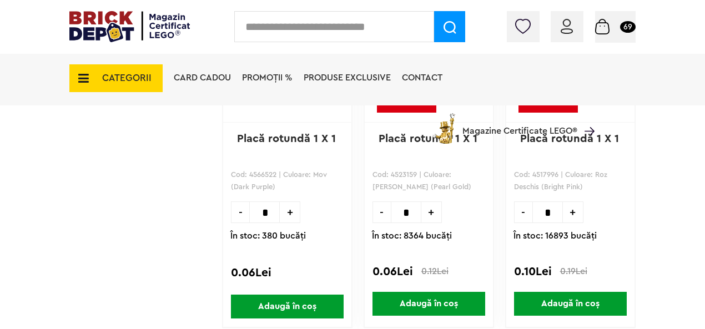
click at [571, 210] on span "+" at bounding box center [573, 213] width 21 height 22
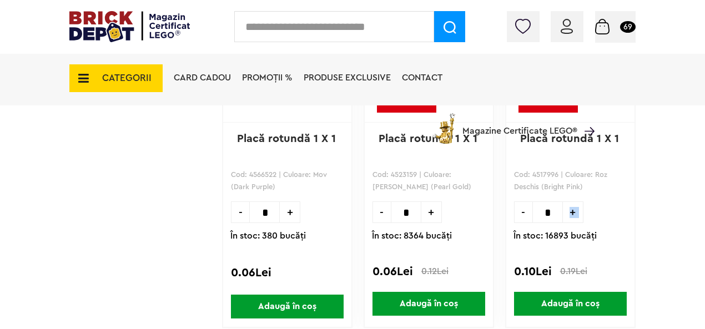
click at [571, 210] on span "+" at bounding box center [573, 213] width 21 height 22
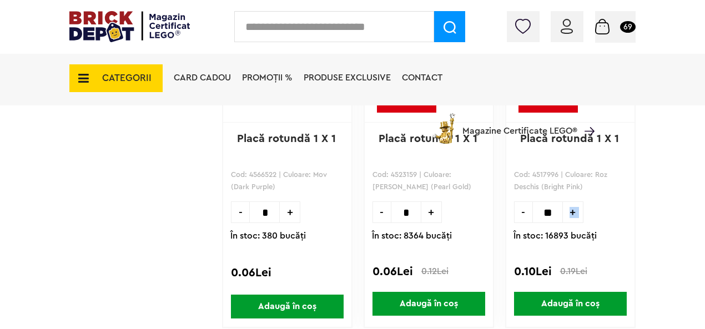
click at [571, 210] on span "+" at bounding box center [573, 213] width 21 height 22
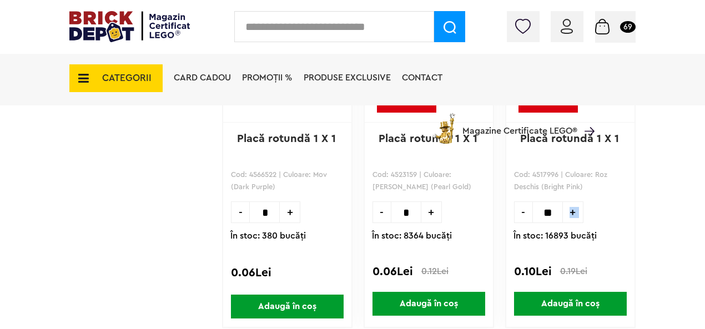
click at [571, 210] on span "+" at bounding box center [573, 213] width 21 height 22
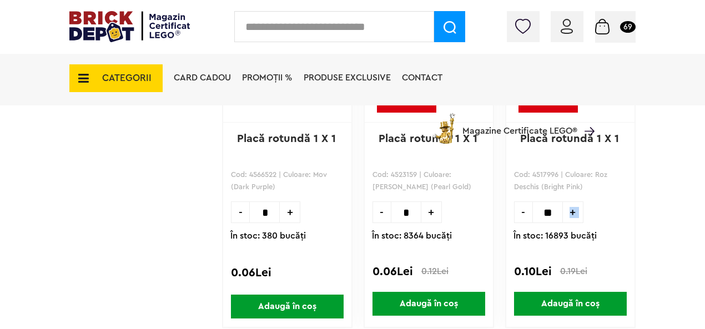
click at [571, 210] on span "+" at bounding box center [573, 213] width 21 height 22
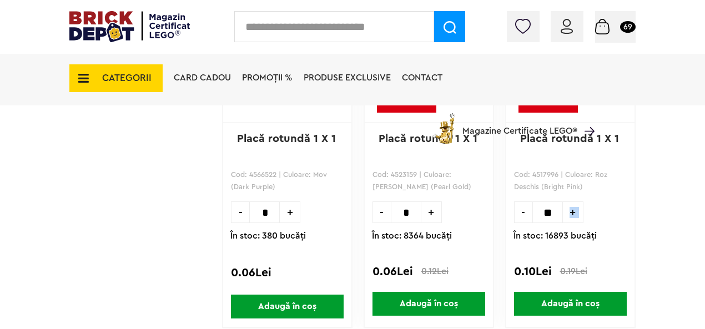
click at [571, 210] on span "+" at bounding box center [573, 213] width 21 height 22
type input "**"
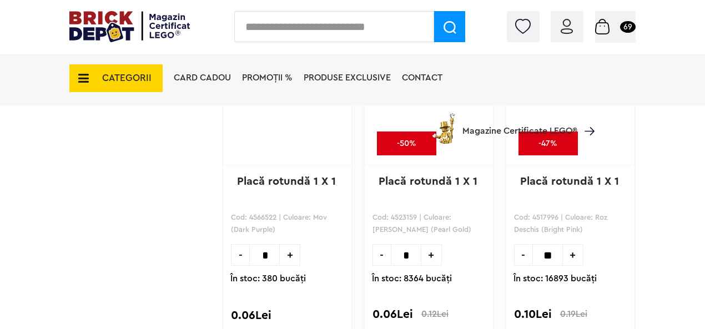
scroll to position [18994, 0]
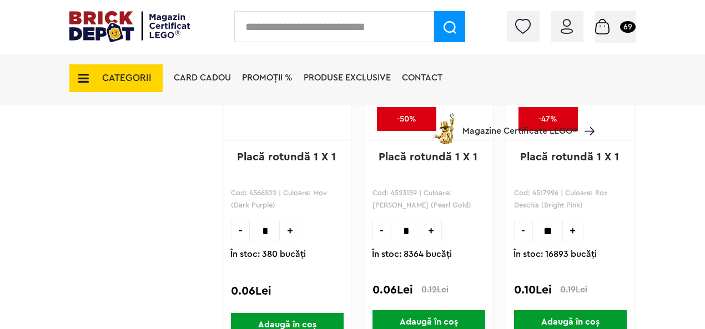
click at [570, 318] on span "Adaugă în coș" at bounding box center [570, 322] width 113 height 24
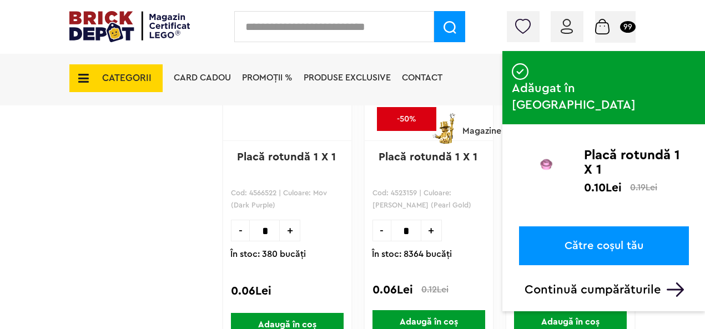
click at [583, 283] on p "Continuă cumpărăturile" at bounding box center [607, 290] width 164 height 14
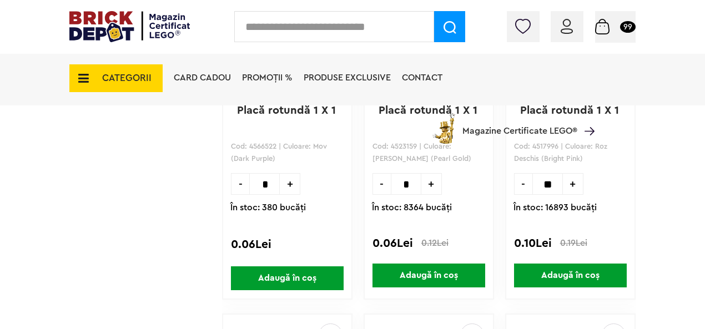
scroll to position [19050, 0]
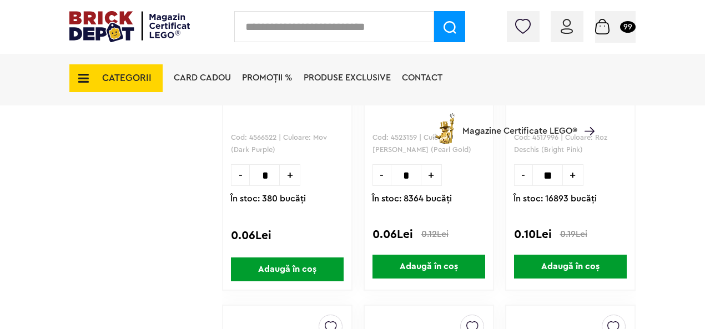
click at [289, 174] on span "+" at bounding box center [290, 175] width 21 height 22
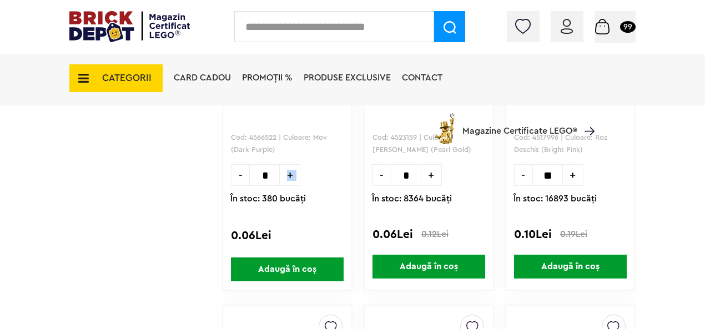
click at [289, 174] on span "+" at bounding box center [290, 175] width 21 height 22
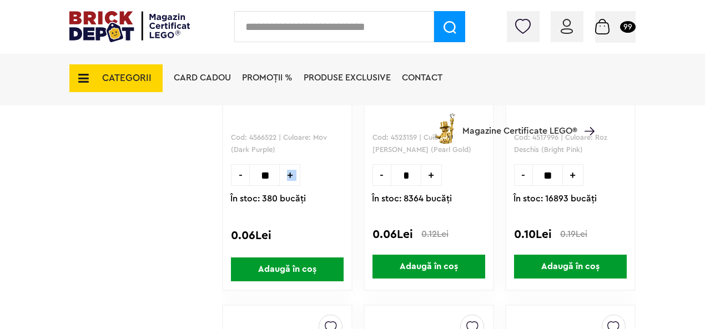
click at [289, 174] on span "+" at bounding box center [290, 175] width 21 height 22
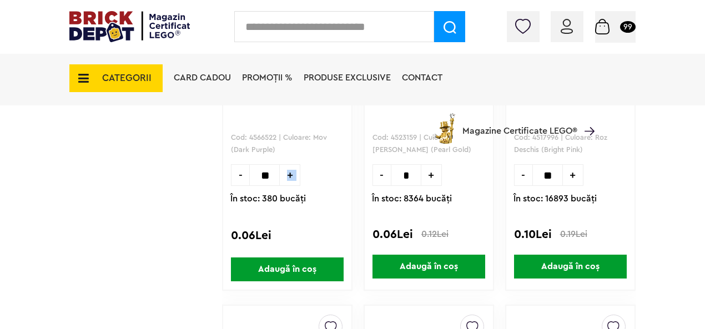
click at [289, 174] on span "+" at bounding box center [290, 175] width 21 height 22
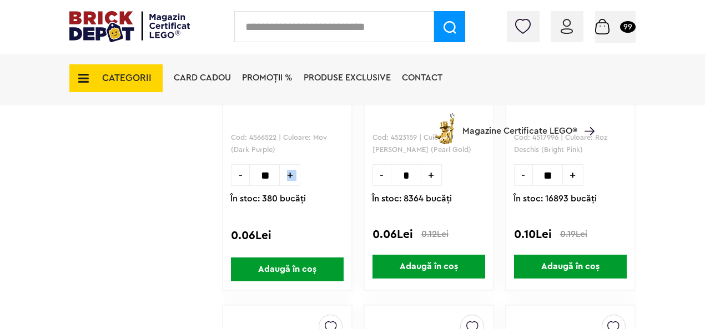
click at [289, 174] on span "+" at bounding box center [290, 175] width 21 height 22
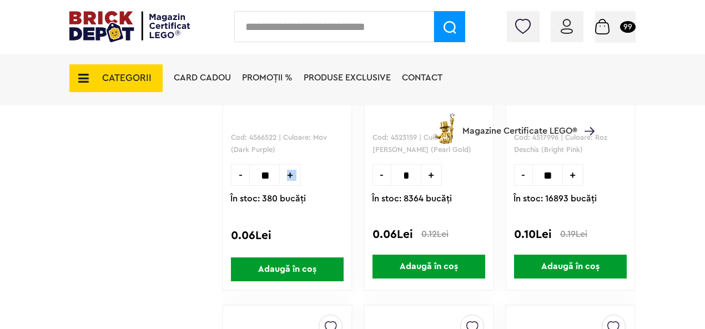
click at [289, 174] on span "+" at bounding box center [290, 175] width 21 height 22
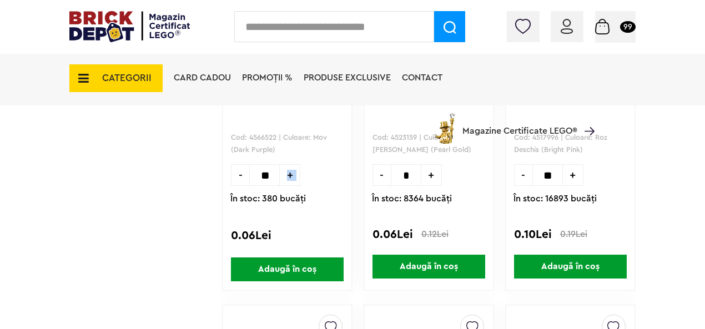
click at [289, 174] on span "+" at bounding box center [290, 175] width 21 height 22
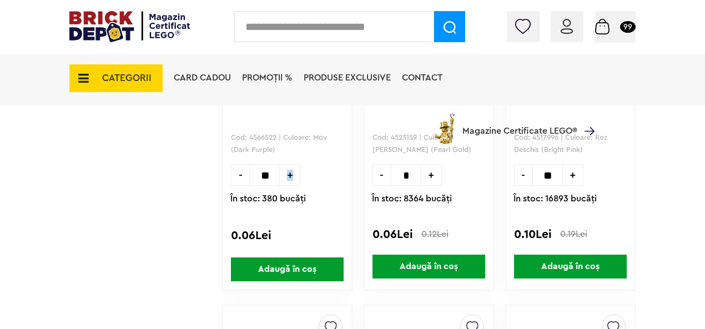
click at [289, 174] on span "+" at bounding box center [290, 175] width 21 height 22
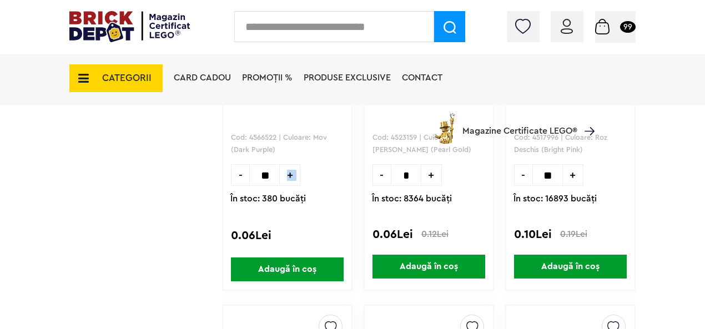
click at [289, 174] on span "+" at bounding box center [290, 175] width 21 height 22
type input "**"
click at [299, 264] on span "Adaugă în coș" at bounding box center [287, 270] width 113 height 24
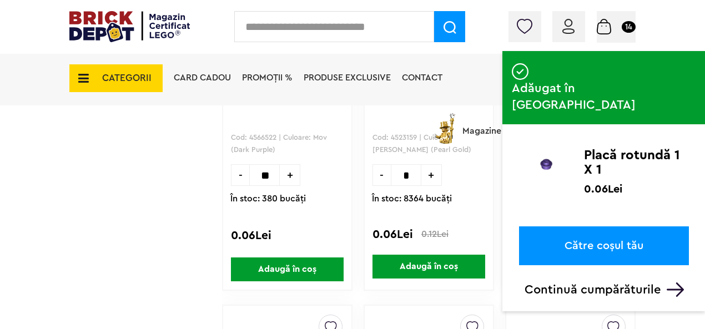
click at [614, 283] on p "Continuă cumpărăturile" at bounding box center [607, 290] width 164 height 14
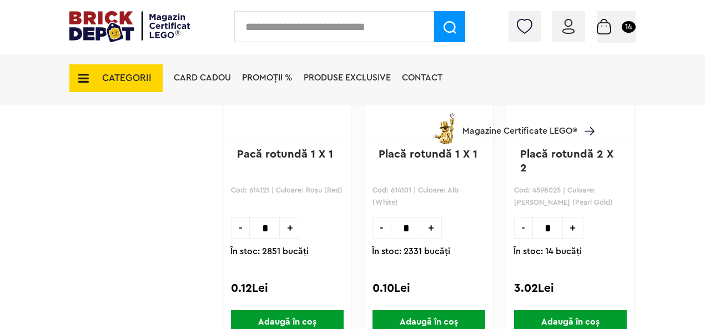
scroll to position [20808, 0]
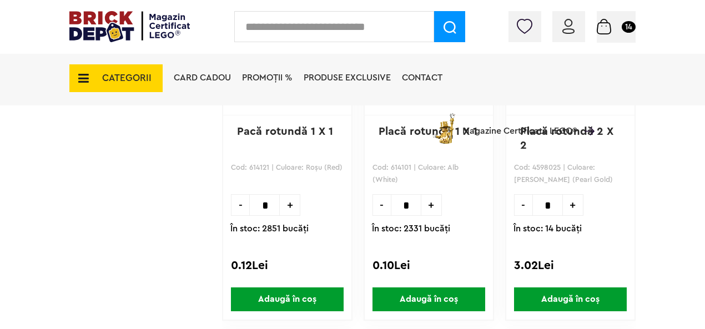
click at [291, 205] on span "+" at bounding box center [290, 205] width 21 height 22
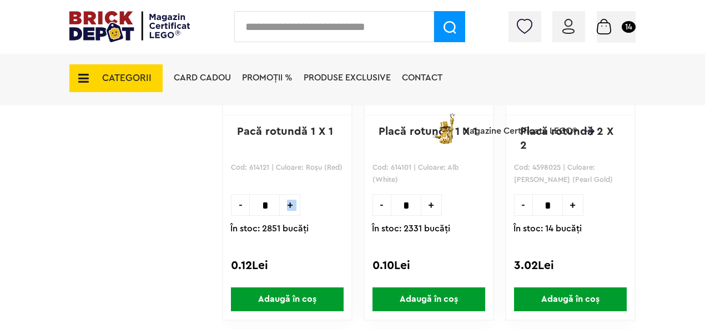
click at [291, 205] on span "+" at bounding box center [290, 205] width 21 height 22
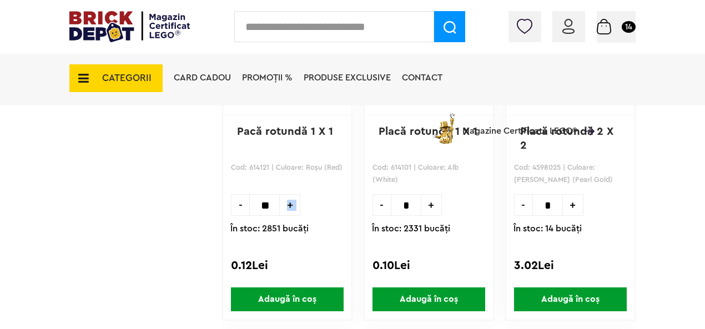
click at [291, 205] on span "+" at bounding box center [290, 205] width 21 height 22
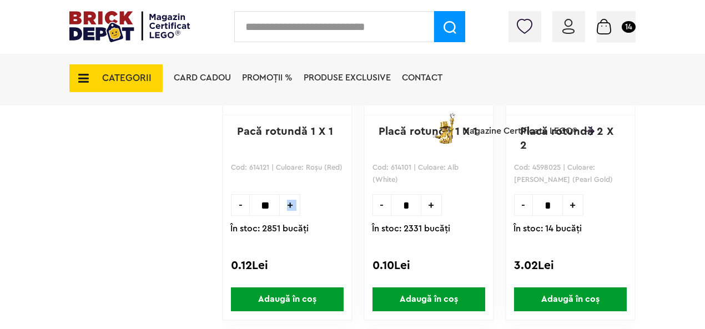
click at [291, 205] on span "+" at bounding box center [290, 205] width 21 height 22
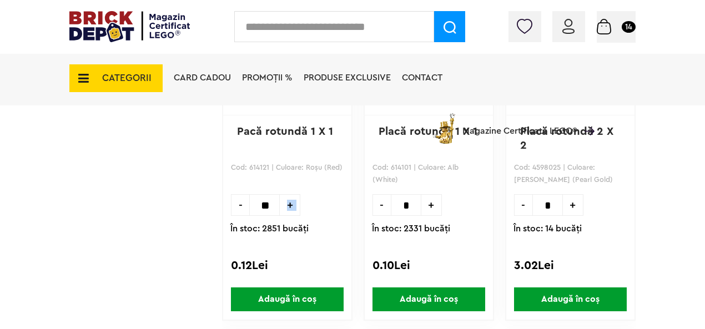
click at [291, 205] on span "+" at bounding box center [290, 205] width 21 height 22
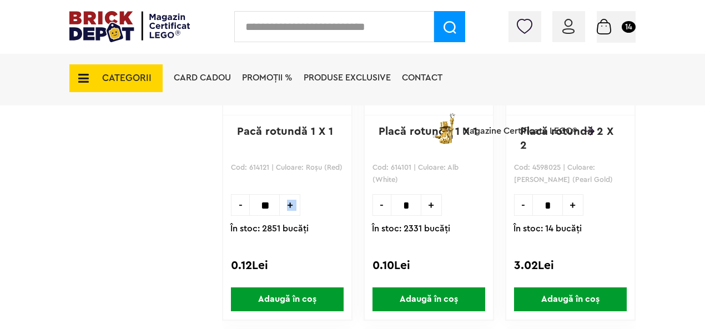
click at [291, 205] on span "+" at bounding box center [290, 205] width 21 height 22
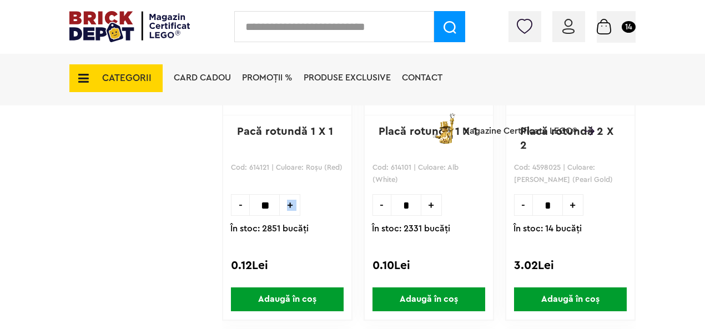
click at [291, 205] on span "+" at bounding box center [290, 205] width 21 height 22
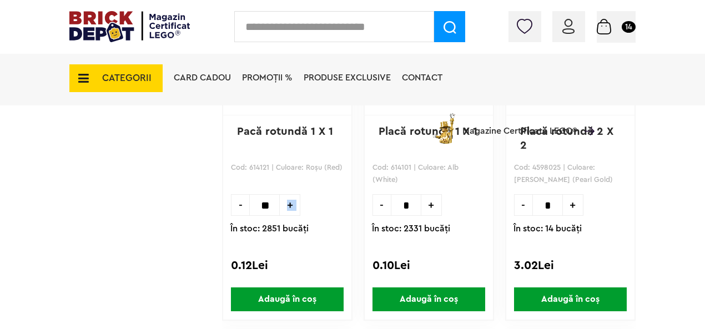
click at [291, 205] on span "+" at bounding box center [290, 205] width 21 height 22
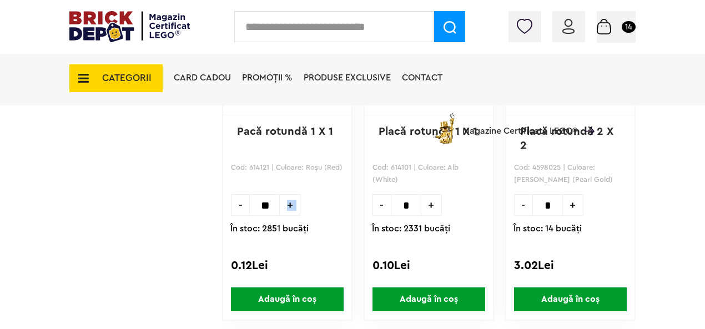
click at [291, 205] on span "+" at bounding box center [290, 205] width 21 height 22
type input "**"
click at [302, 292] on span "Adaugă în coș" at bounding box center [287, 300] width 113 height 24
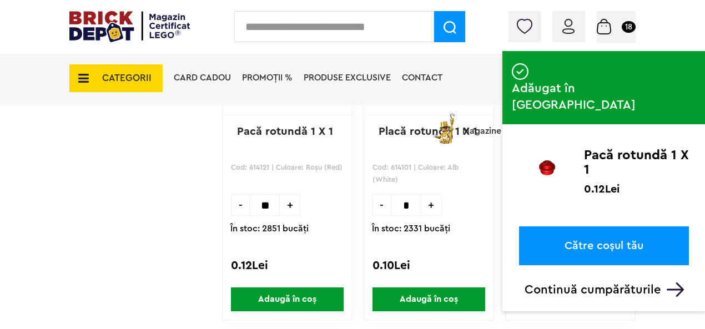
click at [605, 264] on div "Adăugat în coș Pacă rotundă 1 X 1 0.12Lei Către coșul tău Continuă cumpărăturile" at bounding box center [604, 181] width 203 height 260
click at [570, 283] on p "Continuă cumpărăturile" at bounding box center [607, 290] width 164 height 14
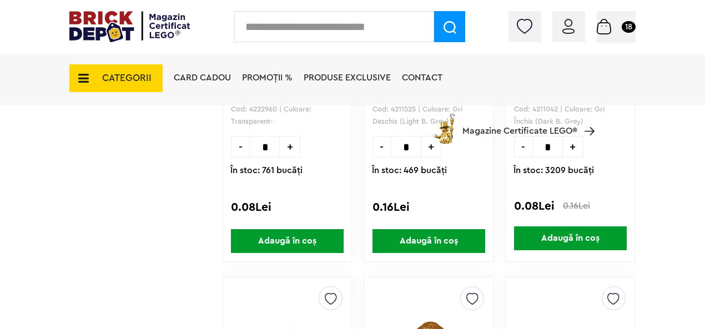
scroll to position [21585, 0]
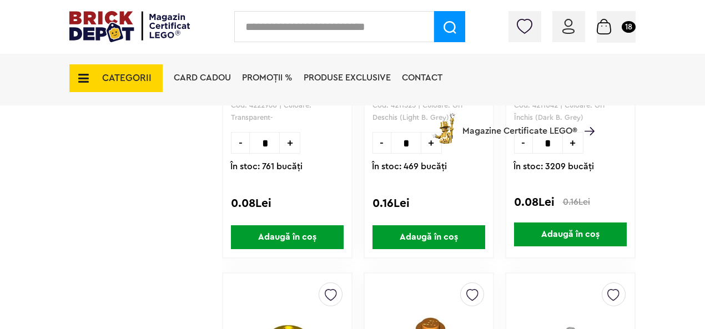
click at [293, 138] on div "Card Cadou PROMOȚII % Produse exclusive Contact Magazine Certificate LEGO®" at bounding box center [381, 98] width 427 height 92
drag, startPoint x: 293, startPoint y: 138, endPoint x: 288, endPoint y: 147, distance: 10.2
click at [292, 139] on div "Card Cadou PROMOȚII % Produse exclusive Contact Magazine Certificate LEGO®" at bounding box center [381, 98] width 427 height 92
click at [288, 147] on span "+" at bounding box center [290, 143] width 21 height 22
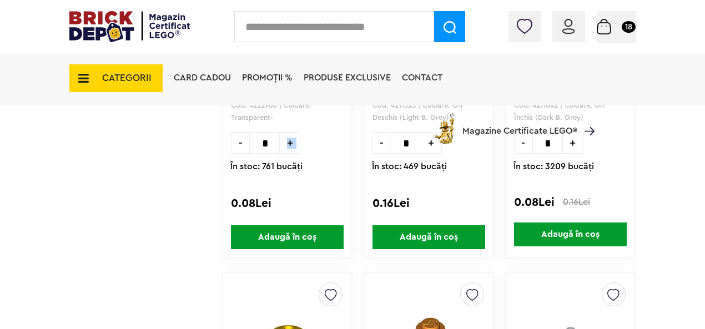
click at [288, 147] on span "+" at bounding box center [290, 143] width 21 height 22
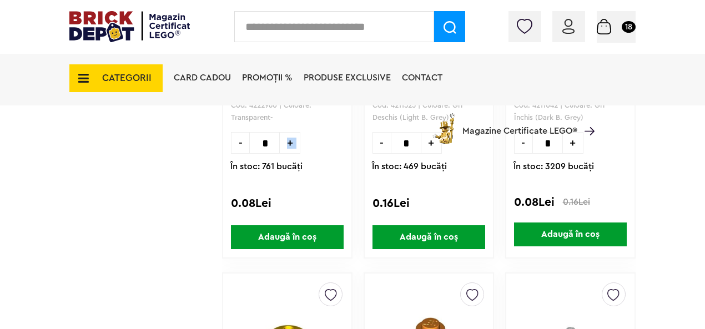
click at [288, 147] on span "+" at bounding box center [290, 143] width 21 height 22
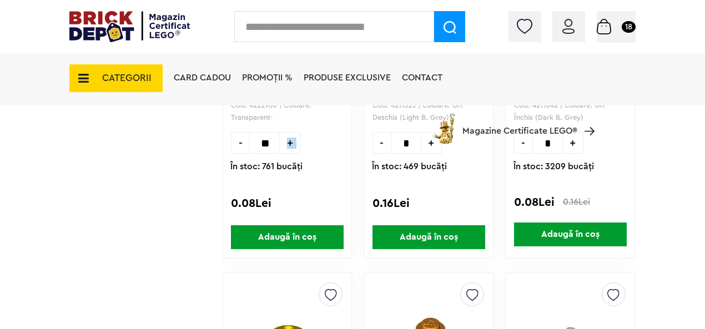
click at [288, 147] on span "+" at bounding box center [290, 143] width 21 height 22
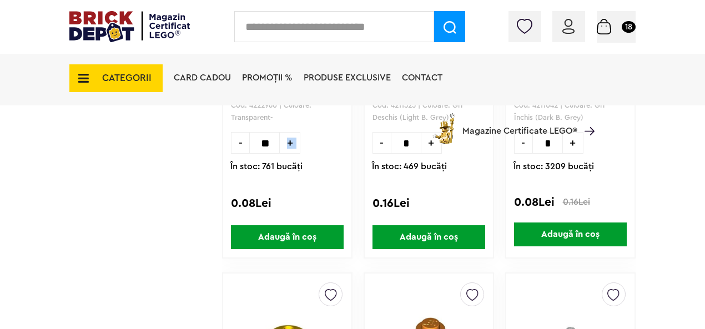
click at [288, 147] on span "+" at bounding box center [290, 143] width 21 height 22
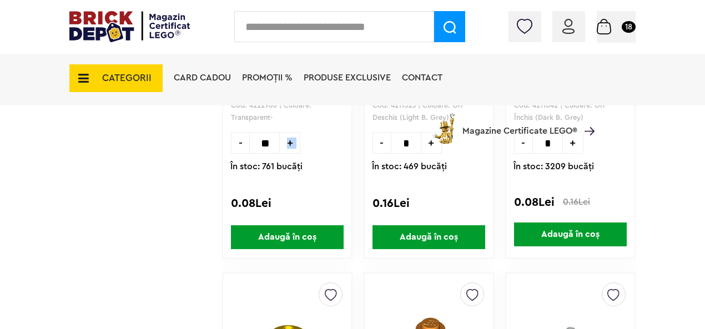
click at [288, 147] on span "+" at bounding box center [290, 143] width 21 height 22
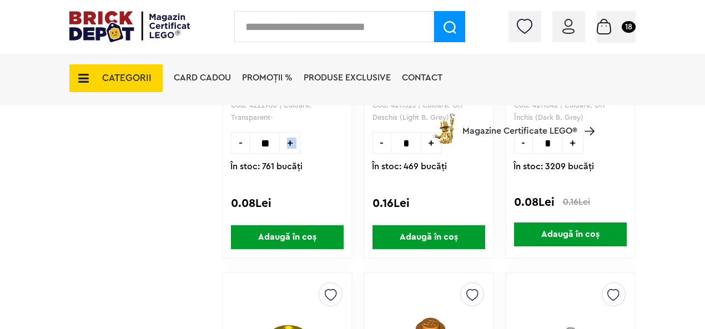
click at [288, 147] on span "+" at bounding box center [290, 143] width 21 height 22
type input "**"
click at [302, 232] on span "Adaugă în coș" at bounding box center [287, 237] width 113 height 24
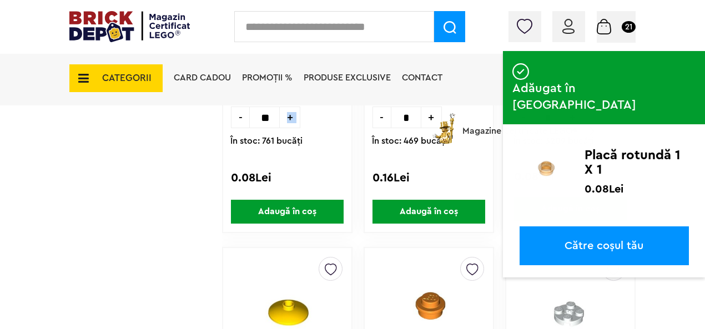
scroll to position [21715, 0]
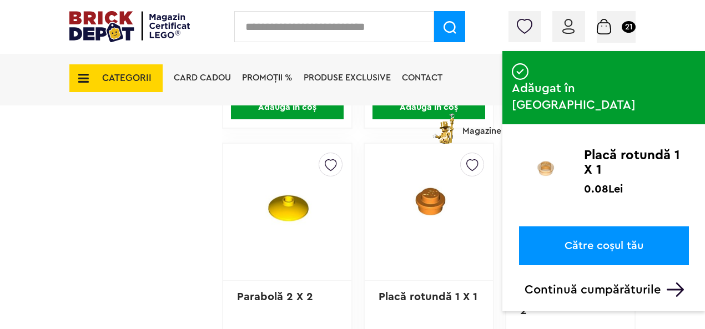
click at [640, 283] on p "Continuă cumpărăturile" at bounding box center [607, 290] width 164 height 14
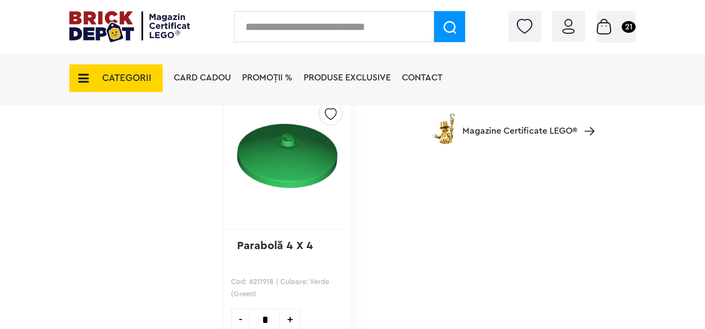
scroll to position [23826, 0]
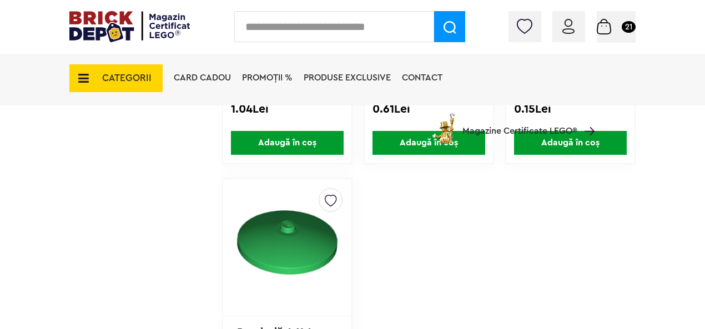
click at [138, 71] on span "CATEGORII" at bounding box center [115, 78] width 93 height 28
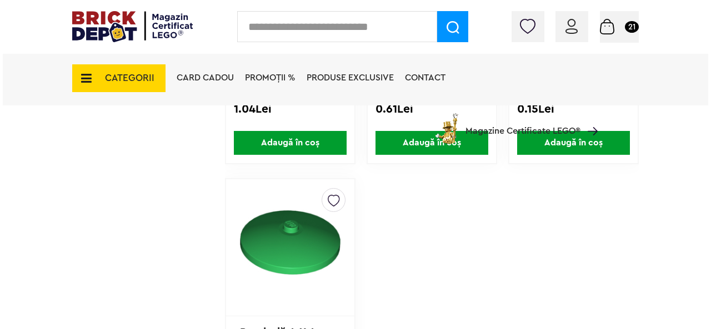
scroll to position [23826, 0]
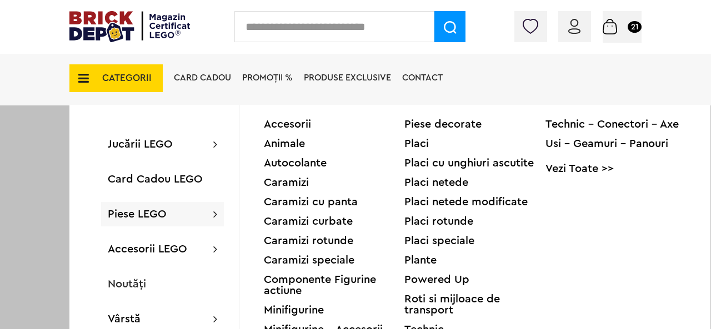
click at [294, 220] on div "Caramizi curbate" at bounding box center [334, 221] width 141 height 11
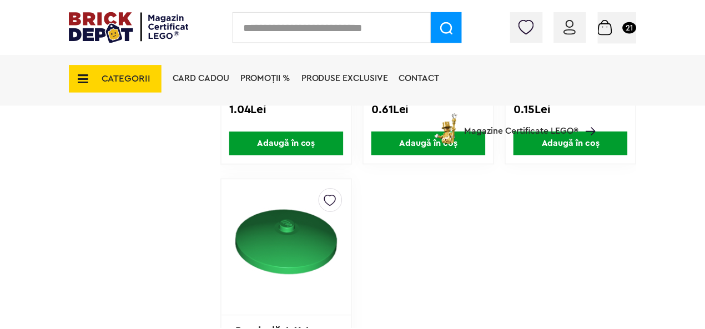
scroll to position [23826, 0]
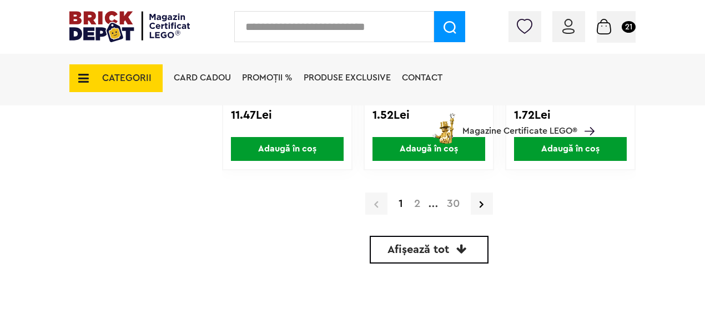
scroll to position [3415, 0]
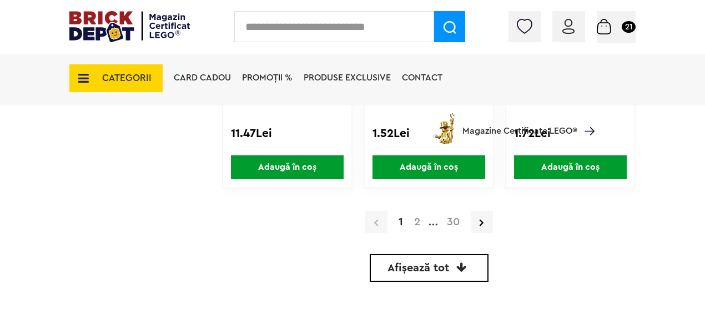
click at [442, 270] on span "Afișează tot" at bounding box center [419, 268] width 62 height 11
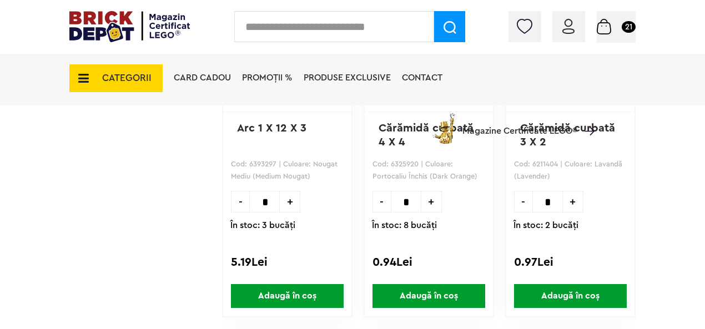
scroll to position [7221, 0]
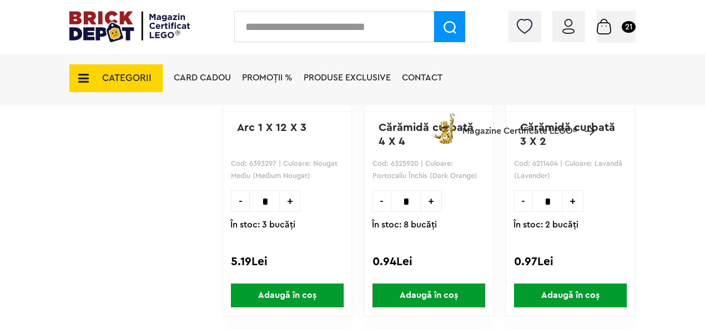
click at [431, 201] on span "+" at bounding box center [432, 201] width 21 height 22
type input "*"
click at [438, 296] on span "Adaugă în coș" at bounding box center [429, 296] width 113 height 24
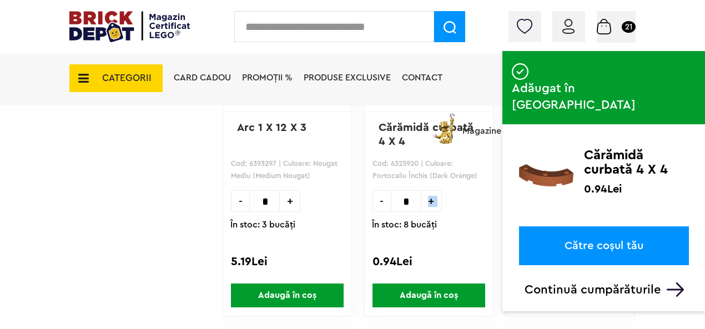
click at [676, 283] on img at bounding box center [675, 290] width 17 height 14
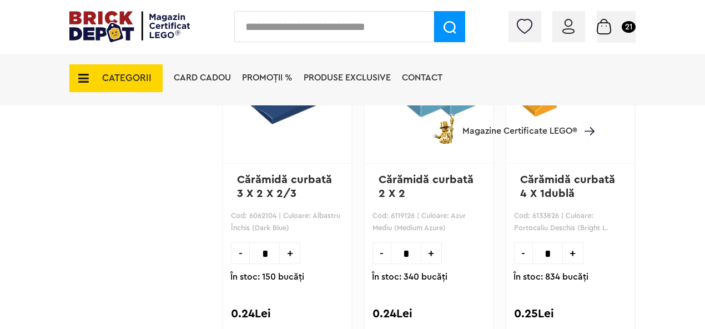
scroll to position [47243, 0]
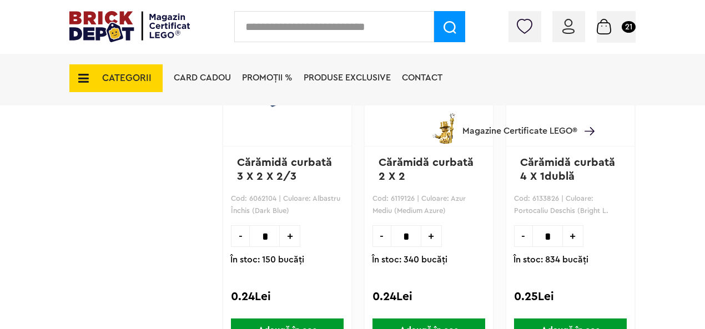
click at [575, 232] on span "+" at bounding box center [573, 236] width 21 height 22
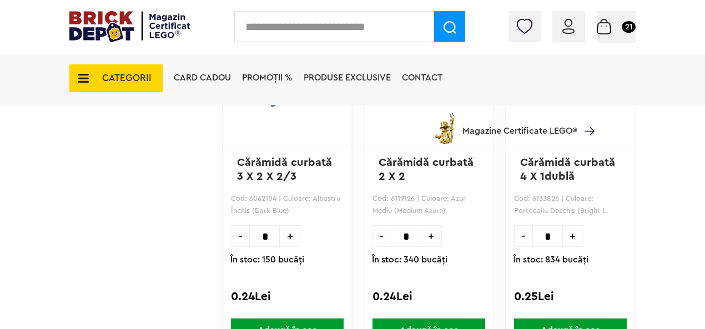
click at [520, 235] on span "-" at bounding box center [523, 236] width 18 height 22
click at [570, 237] on span "+" at bounding box center [573, 236] width 21 height 22
type input "*"
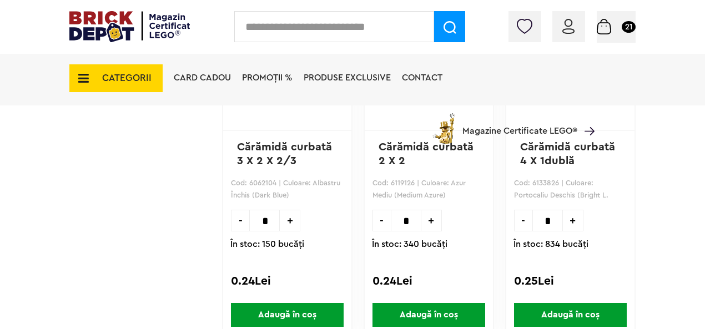
scroll to position [47317, 0]
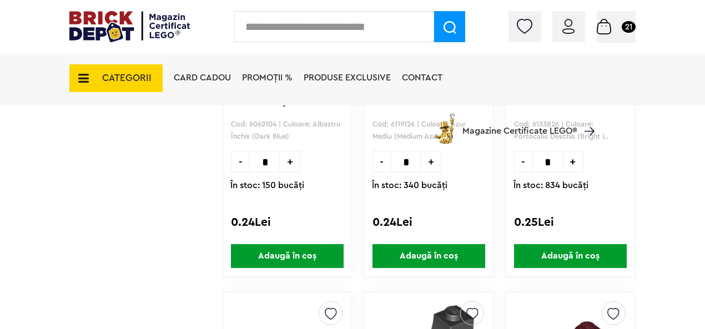
click at [569, 255] on span "Adaugă în coș" at bounding box center [570, 256] width 113 height 24
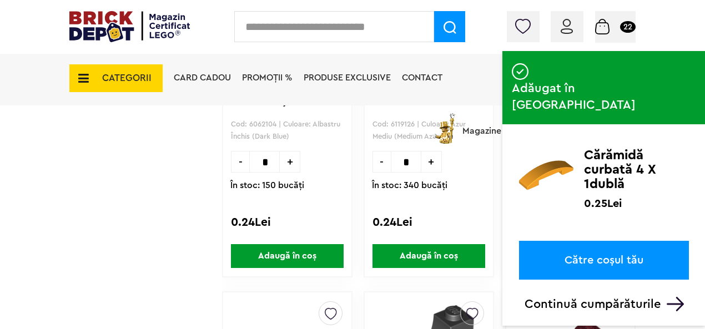
click at [581, 297] on p "Continuă cumpărăturile" at bounding box center [607, 304] width 164 height 14
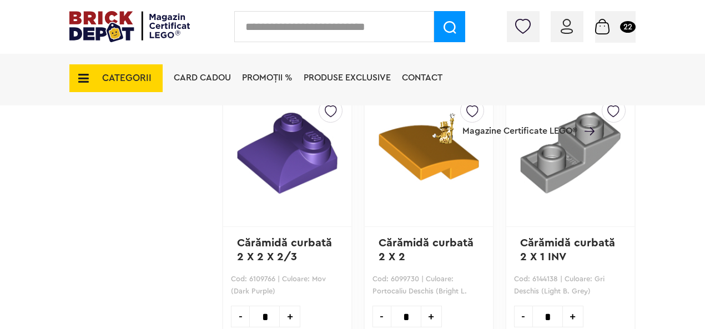
scroll to position [49057, 0]
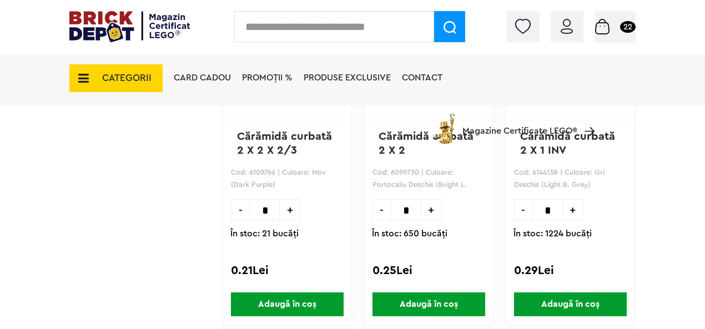
click at [432, 211] on span "+" at bounding box center [432, 210] width 21 height 22
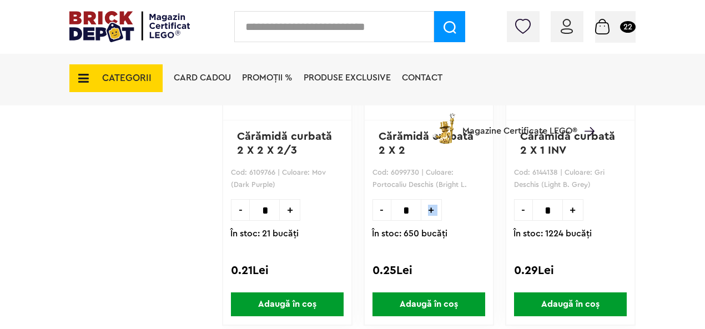
type input "*"
click at [444, 302] on span "Adaugă în coș" at bounding box center [429, 305] width 113 height 24
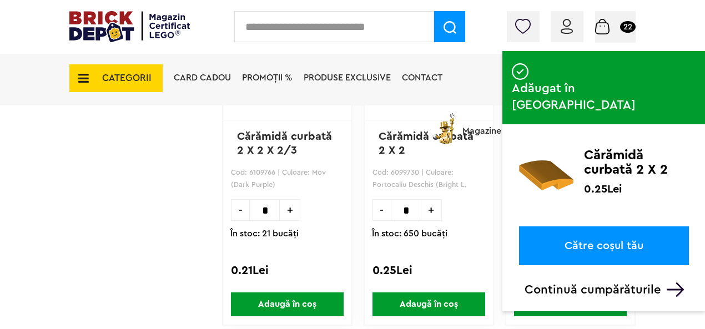
click at [592, 283] on p "Continuă cumpărăturile" at bounding box center [607, 290] width 164 height 14
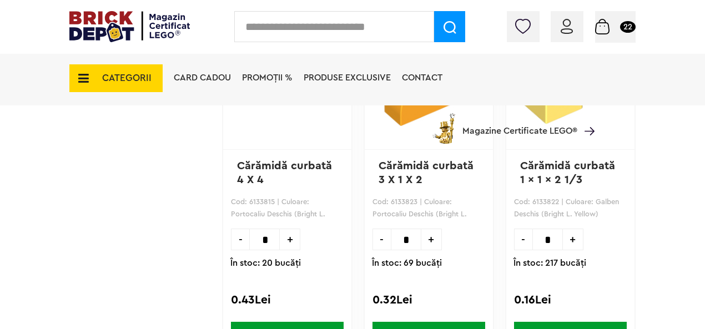
scroll to position [53685, 0]
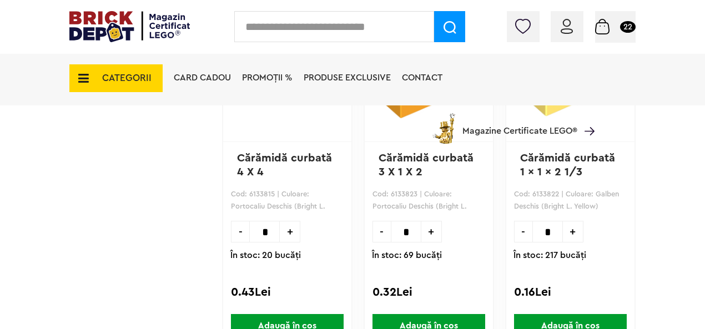
click at [287, 227] on span "+" at bounding box center [290, 232] width 21 height 22
click at [242, 225] on span "-" at bounding box center [240, 232] width 18 height 22
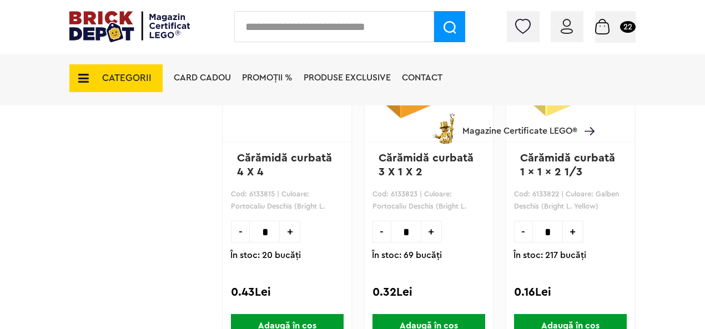
type input "*"
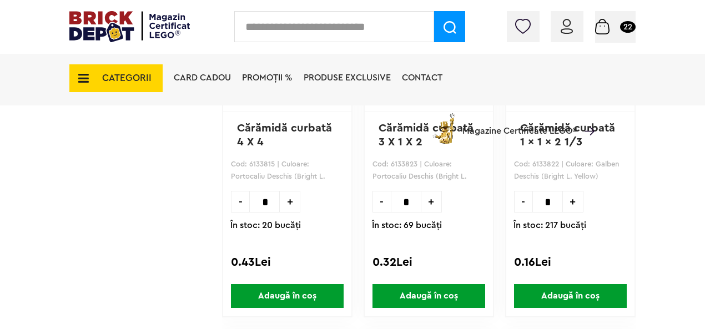
scroll to position [53722, 0]
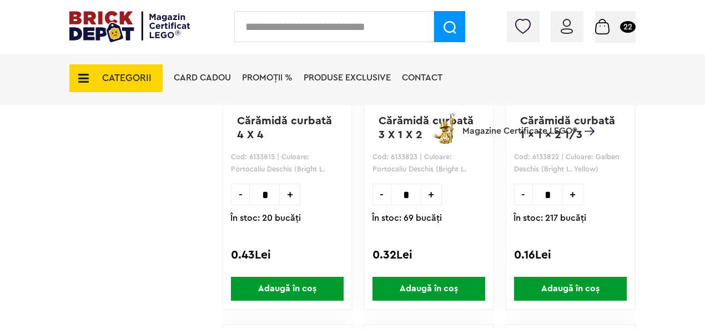
click at [312, 285] on span "Adaugă în coș" at bounding box center [287, 289] width 113 height 24
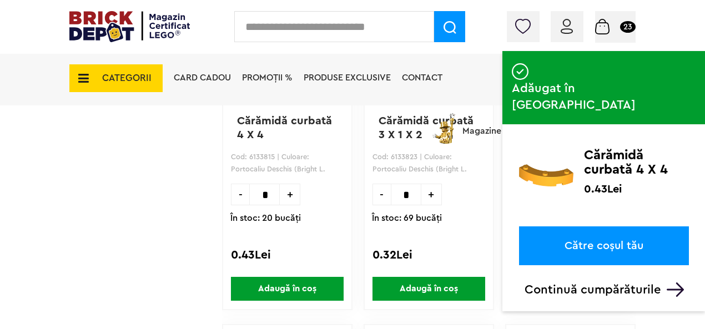
click at [663, 283] on p "Continuă cumpărăturile" at bounding box center [607, 290] width 164 height 14
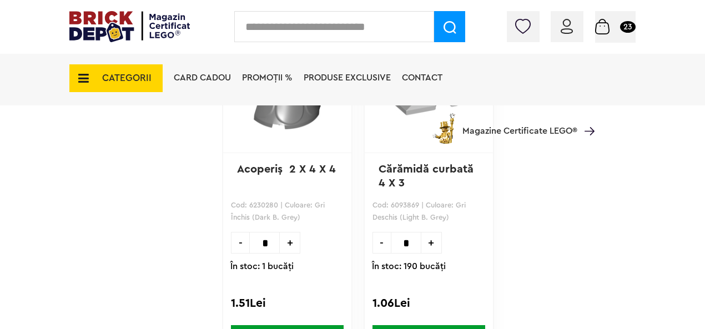
scroll to position [94489, 0]
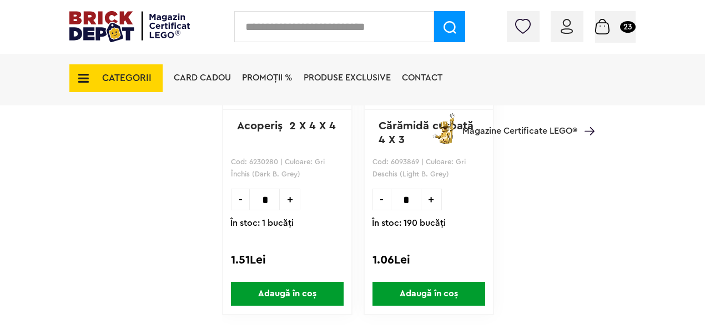
click at [136, 72] on span "CATEGORII" at bounding box center [115, 78] width 93 height 28
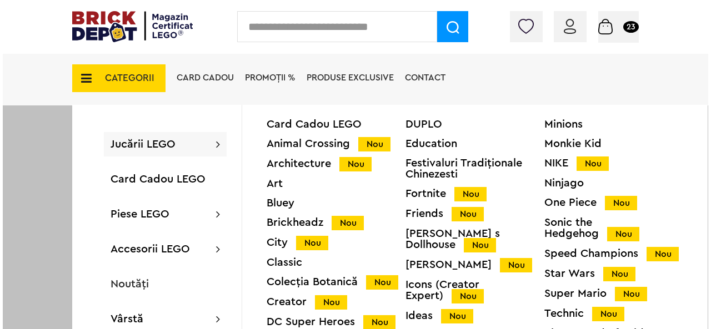
scroll to position [94490, 0]
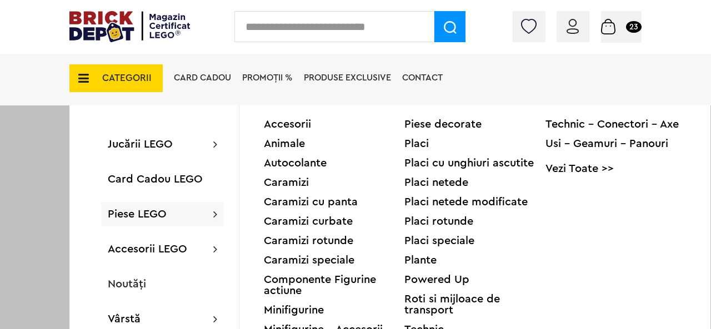
click at [317, 289] on div "Componente Figurine actiune" at bounding box center [334, 285] width 141 height 22
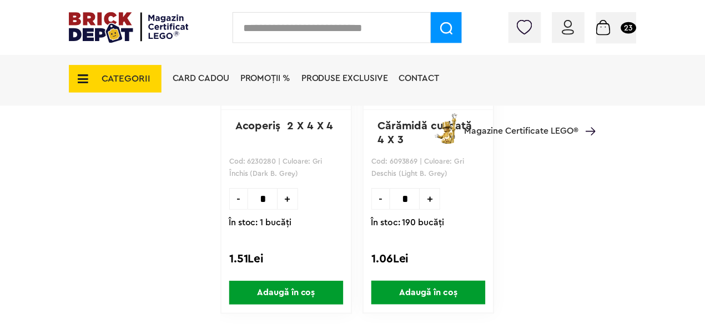
scroll to position [94489, 0]
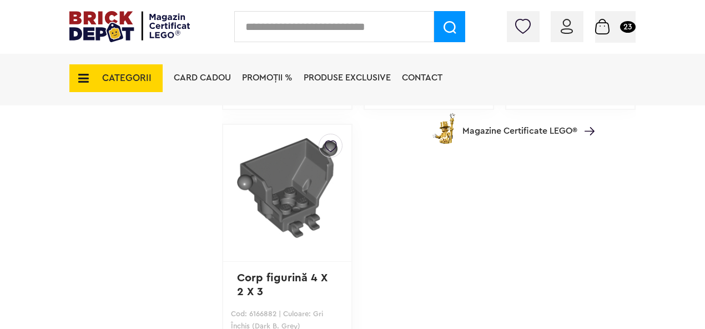
scroll to position [1703, 0]
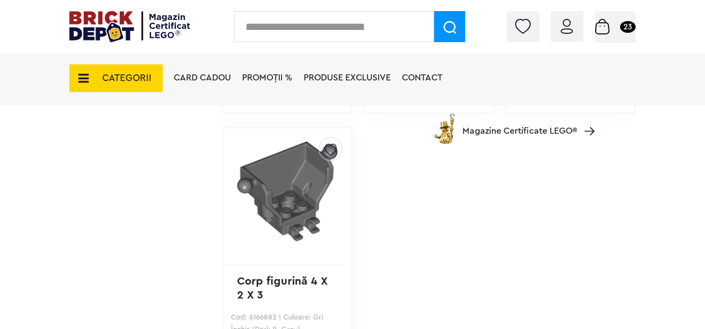
click at [133, 76] on span "CATEGORII" at bounding box center [126, 77] width 49 height 9
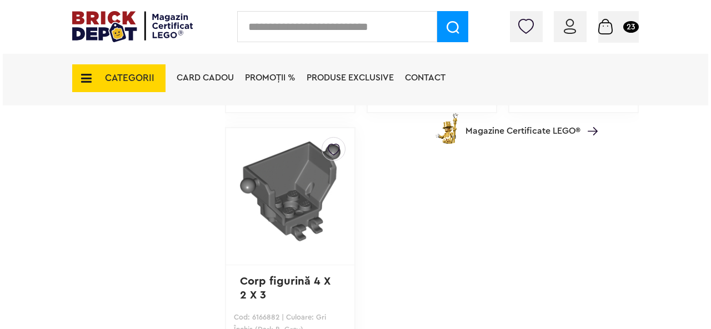
scroll to position [1704, 0]
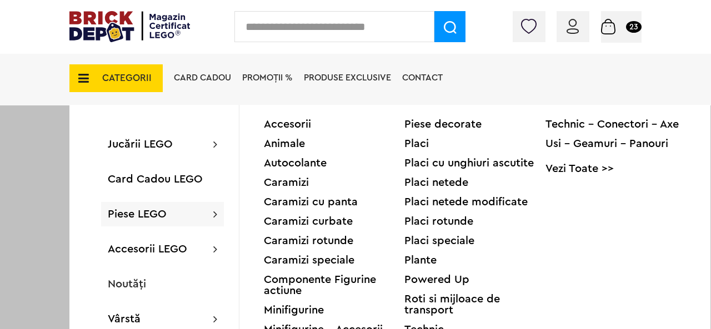
click at [319, 314] on div "Minifigurine" at bounding box center [334, 310] width 141 height 11
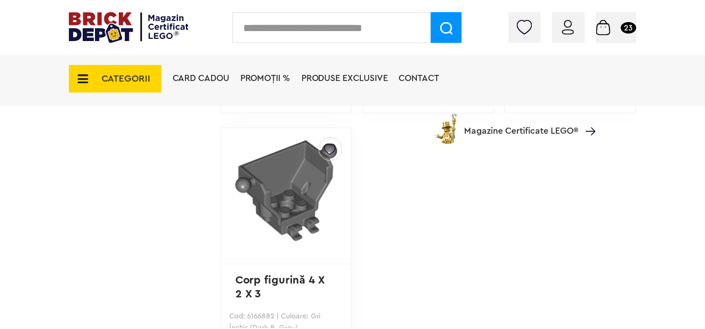
scroll to position [1703, 0]
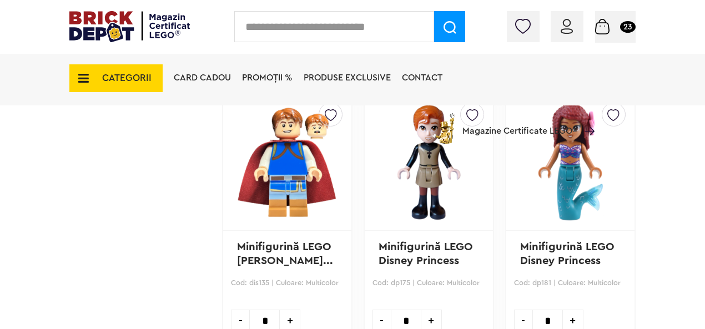
scroll to position [2119, 0]
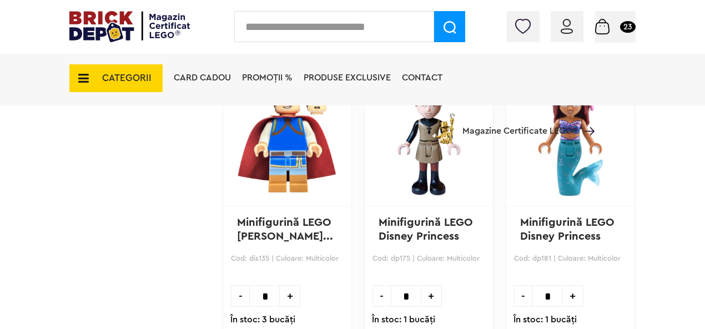
click at [116, 76] on span "CATEGORII" at bounding box center [126, 77] width 49 height 9
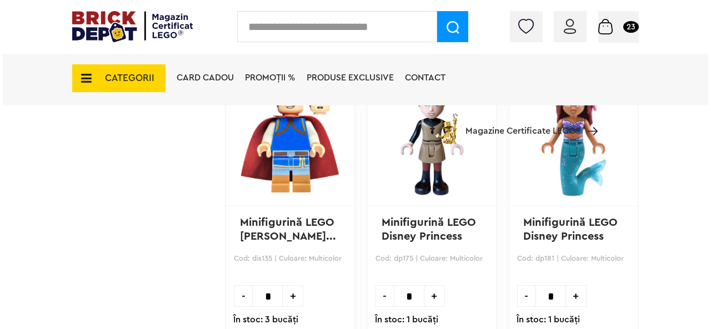
scroll to position [2120, 0]
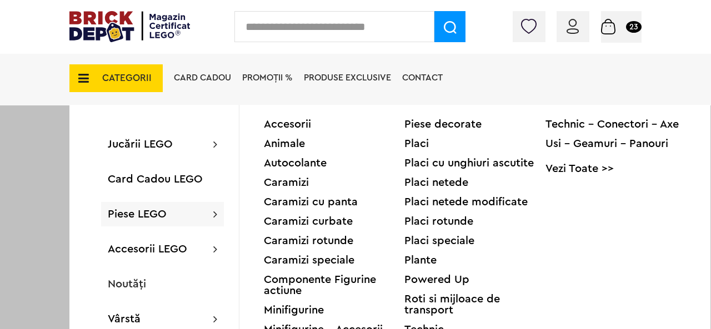
click at [171, 222] on div "Piese LEGO Accesorii Animale Autocolante Caramizi Caramizi cu panta Caramizi cu…" at bounding box center [162, 214] width 123 height 24
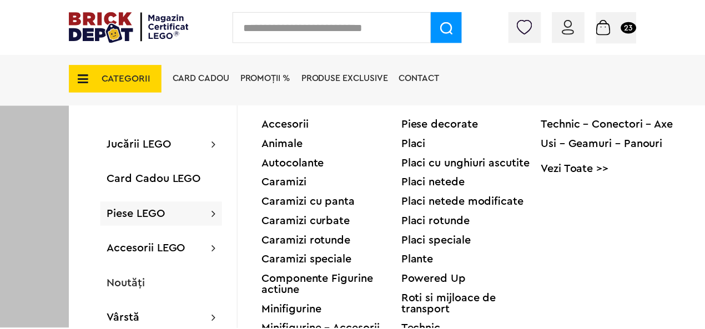
scroll to position [2119, 0]
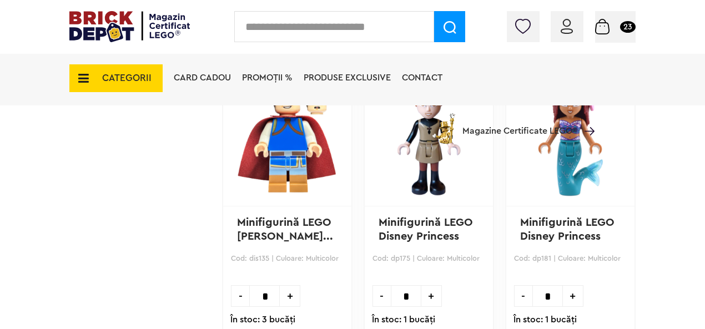
click at [135, 75] on span "CATEGORII" at bounding box center [126, 77] width 49 height 9
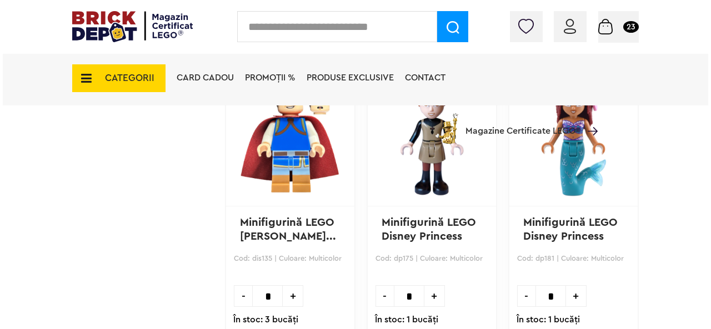
scroll to position [2120, 0]
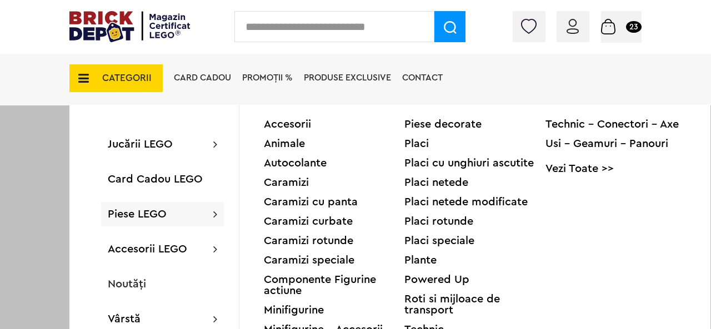
click at [424, 256] on div "Plante" at bounding box center [474, 260] width 141 height 11
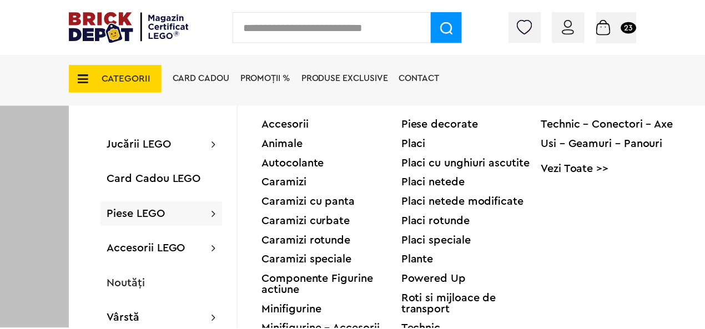
scroll to position [2119, 0]
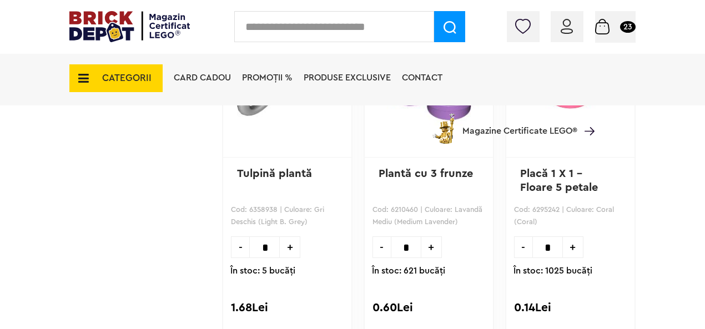
scroll to position [1814, 0]
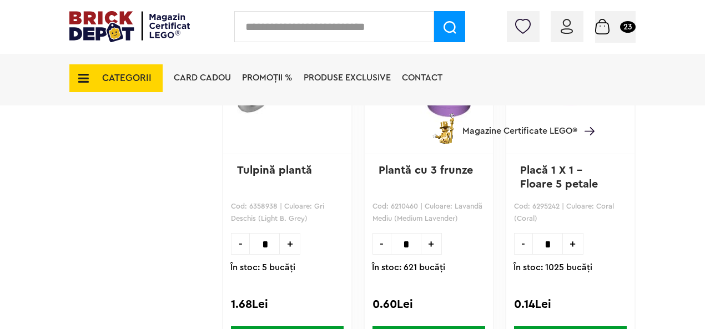
click at [572, 245] on span "+" at bounding box center [573, 244] width 21 height 22
click at [572, 244] on span "+" at bounding box center [573, 244] width 21 height 22
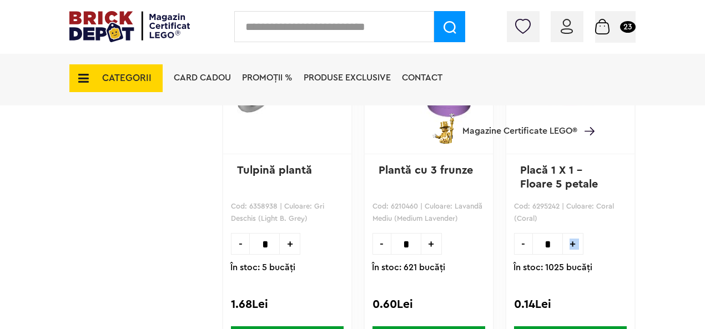
click at [572, 244] on span "+" at bounding box center [573, 244] width 21 height 22
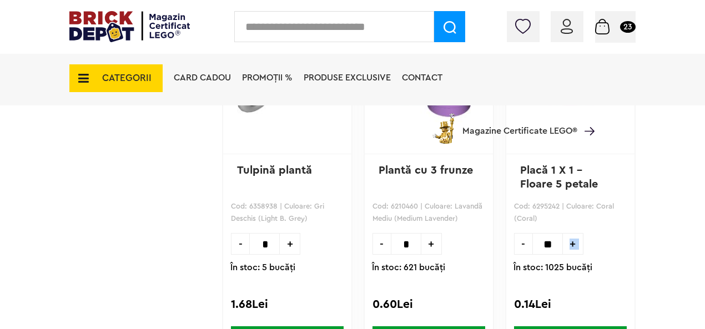
click at [572, 244] on span "+" at bounding box center [573, 244] width 21 height 22
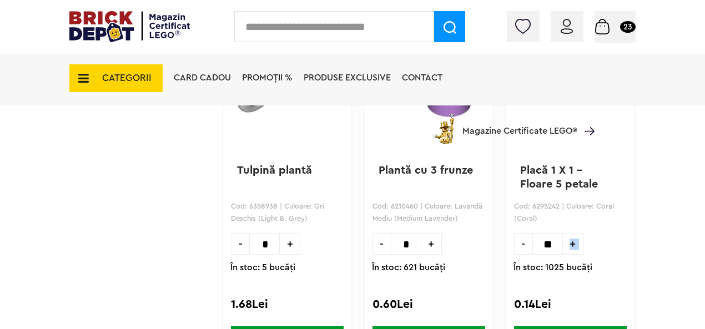
click at [572, 244] on span "+" at bounding box center [573, 244] width 21 height 22
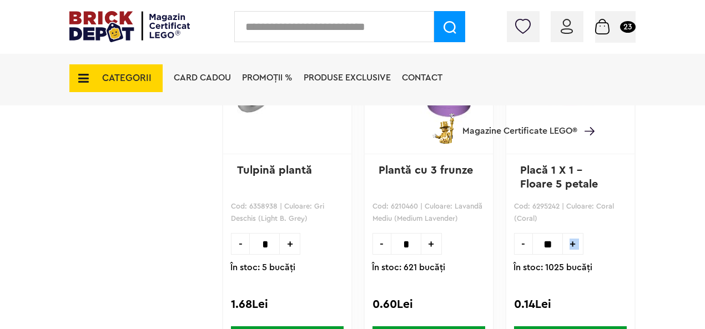
click at [572, 244] on span "+" at bounding box center [573, 244] width 21 height 22
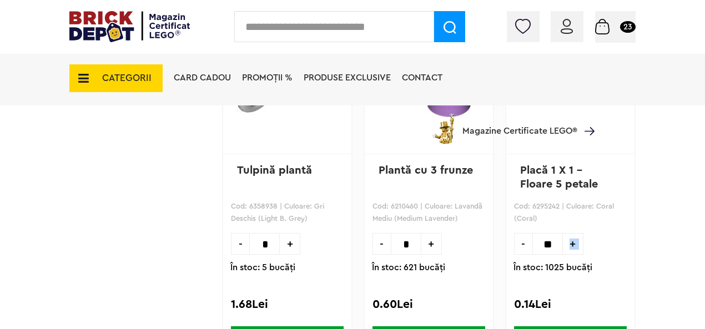
click at [572, 244] on span "+" at bounding box center [573, 244] width 21 height 22
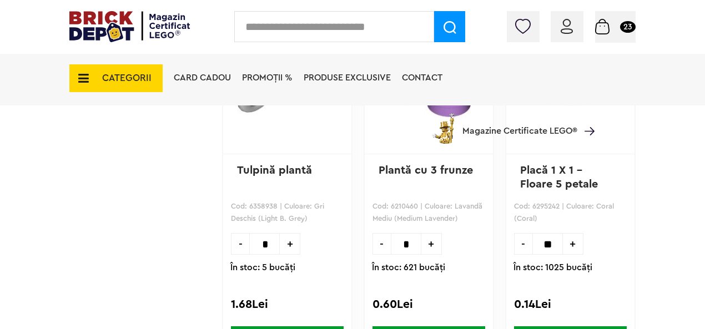
click at [526, 242] on span "-" at bounding box center [523, 244] width 18 height 22
type input "**"
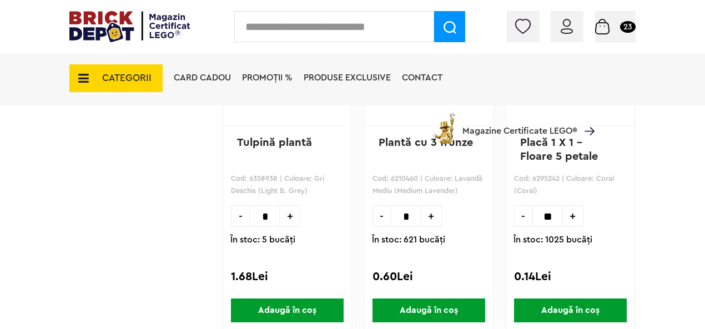
scroll to position [1851, 0]
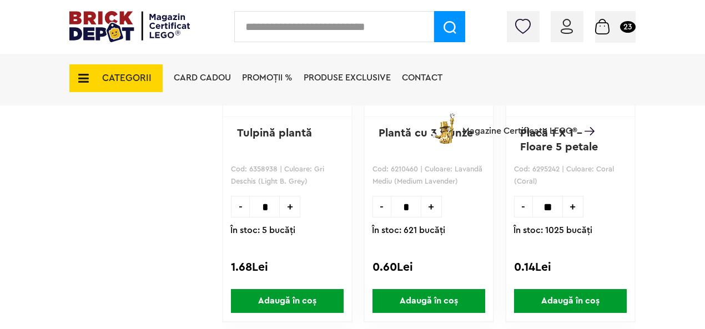
click at [561, 299] on span "Adaugă în coș" at bounding box center [570, 301] width 113 height 24
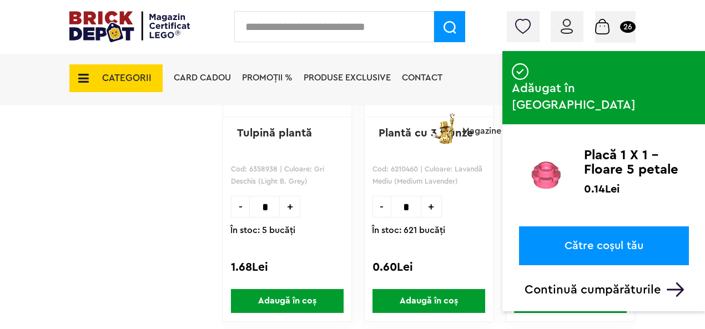
click at [620, 283] on p "Continuă cumpărăturile" at bounding box center [607, 290] width 164 height 14
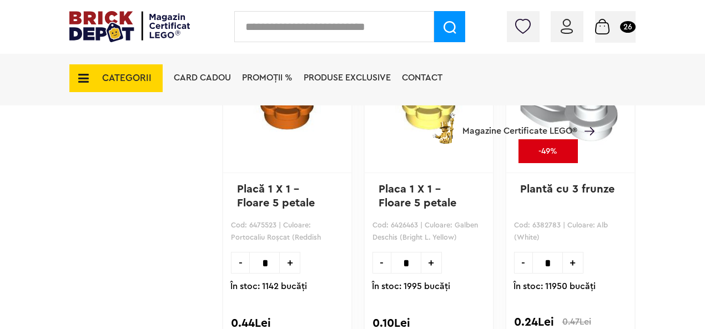
scroll to position [759, 0]
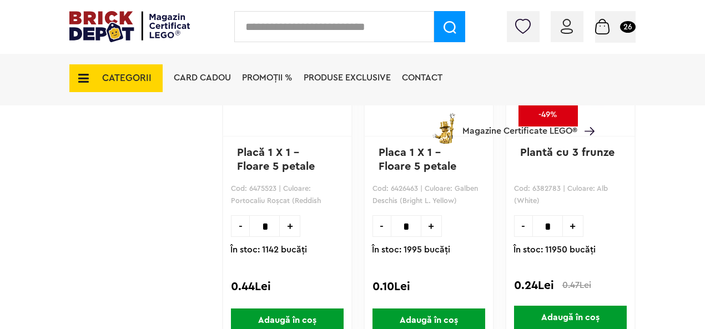
click at [433, 227] on span "+" at bounding box center [432, 226] width 21 height 22
click at [434, 226] on span "+" at bounding box center [432, 226] width 21 height 22
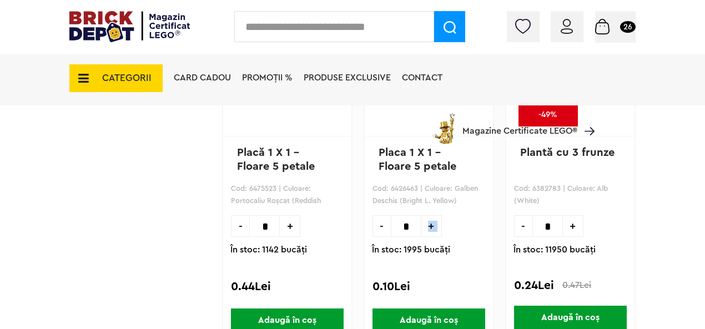
click at [434, 226] on span "+" at bounding box center [432, 226] width 21 height 22
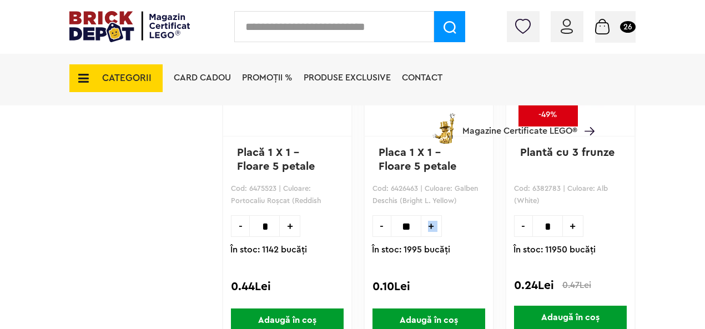
click at [434, 226] on span "+" at bounding box center [432, 226] width 21 height 22
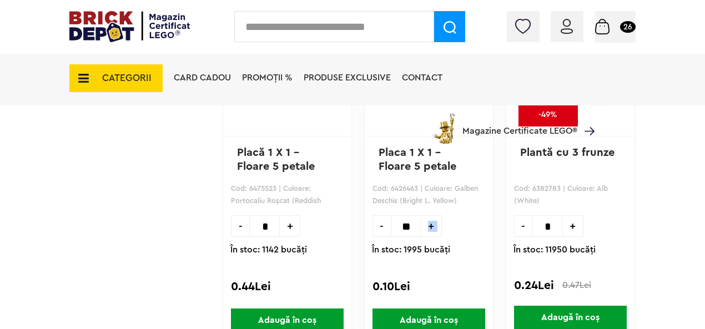
click at [434, 226] on span "+" at bounding box center [432, 226] width 21 height 22
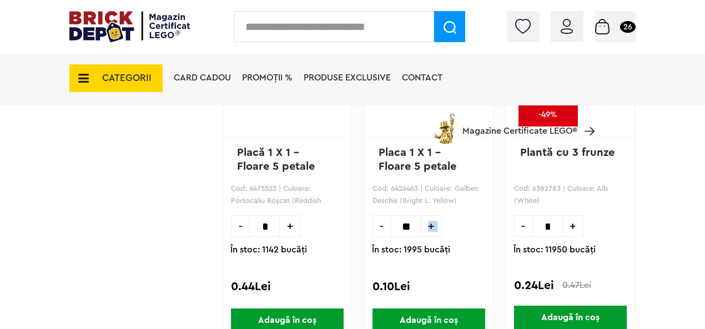
click at [434, 226] on span "+" at bounding box center [432, 226] width 21 height 22
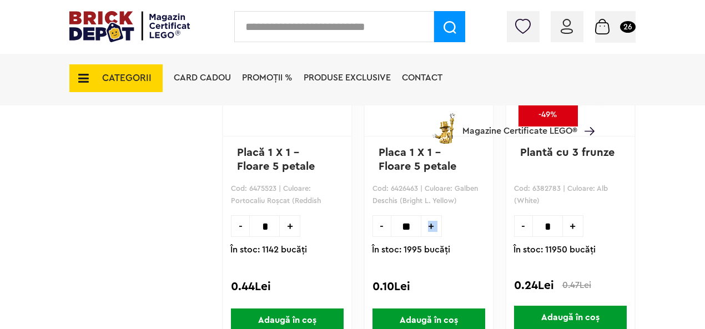
click at [434, 226] on span "+" at bounding box center [432, 226] width 21 height 22
type input "**"
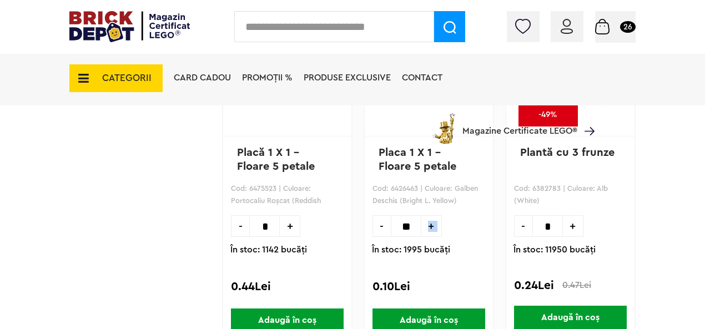
click at [453, 315] on span "Adaugă în coș" at bounding box center [429, 321] width 113 height 24
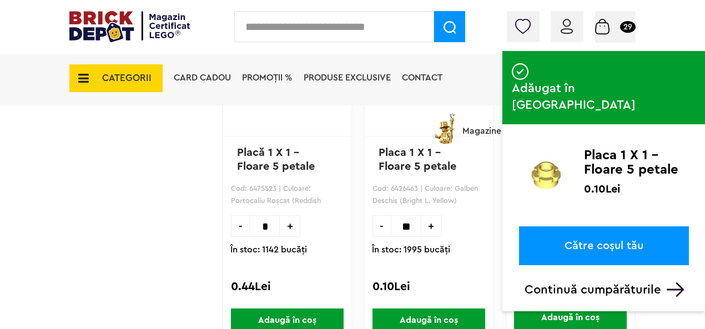
click at [628, 283] on p "Continuă cumpărăturile" at bounding box center [607, 290] width 164 height 14
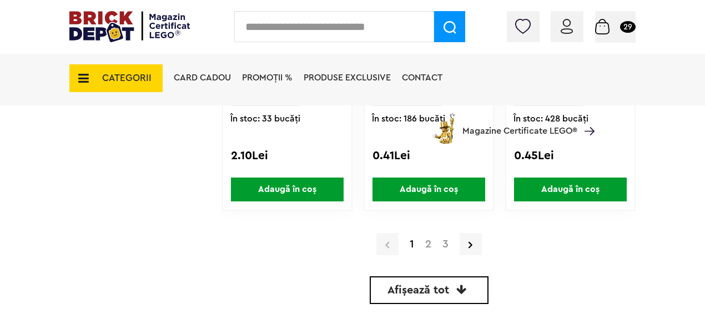
scroll to position [3424, 0]
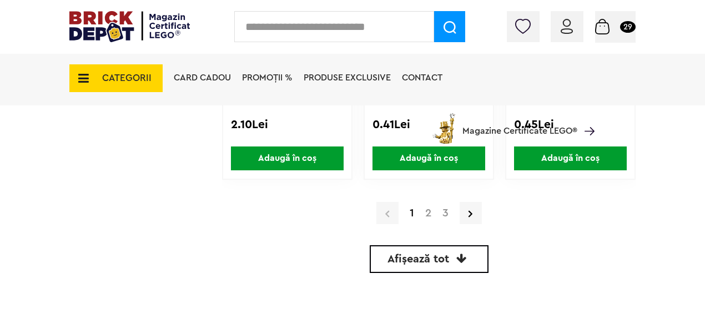
click at [452, 258] on link "Afișează tot" at bounding box center [429, 259] width 119 height 28
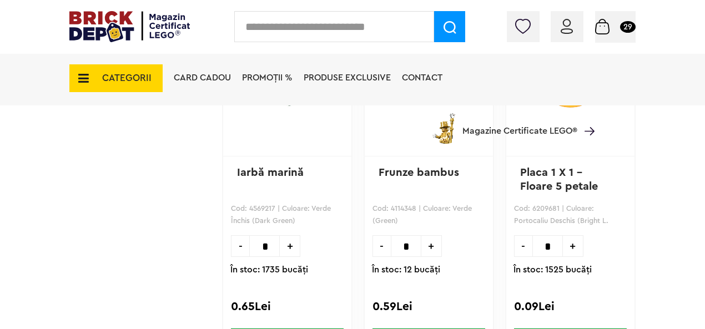
scroll to position [7905, 0]
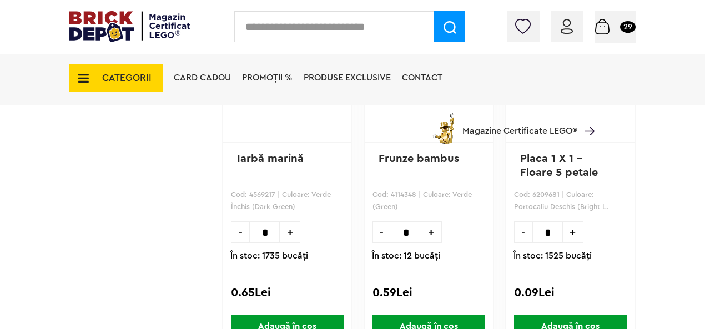
click at [575, 228] on span "+" at bounding box center [573, 233] width 21 height 22
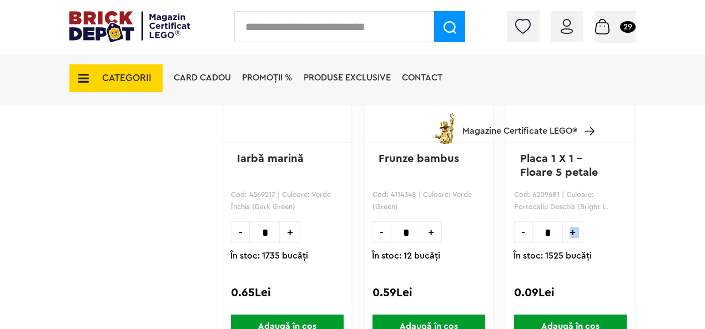
click at [575, 228] on span "+" at bounding box center [573, 233] width 21 height 22
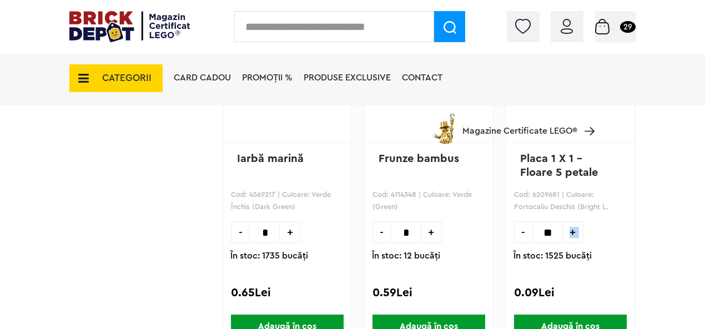
click at [575, 228] on span "+" at bounding box center [573, 233] width 21 height 22
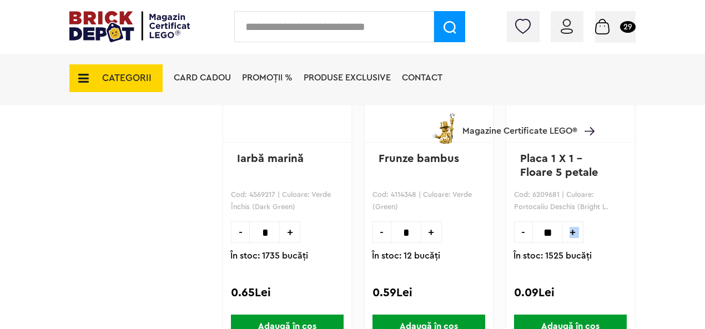
click at [575, 228] on span "+" at bounding box center [573, 233] width 21 height 22
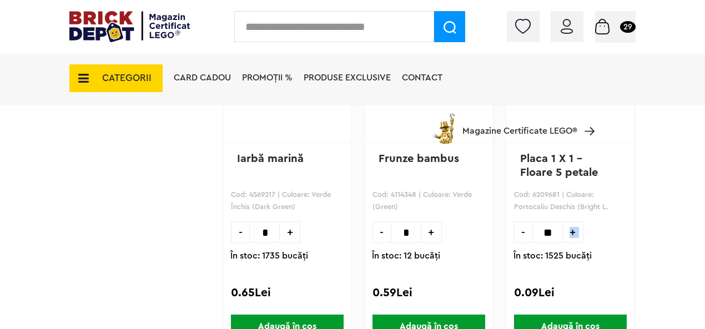
click at [575, 228] on span "+" at bounding box center [573, 233] width 21 height 22
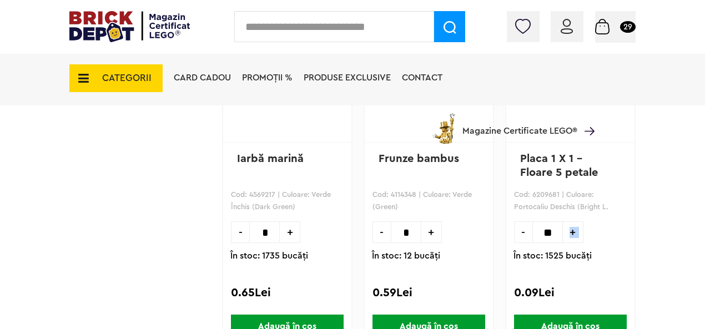
click at [574, 228] on span "+" at bounding box center [573, 233] width 21 height 22
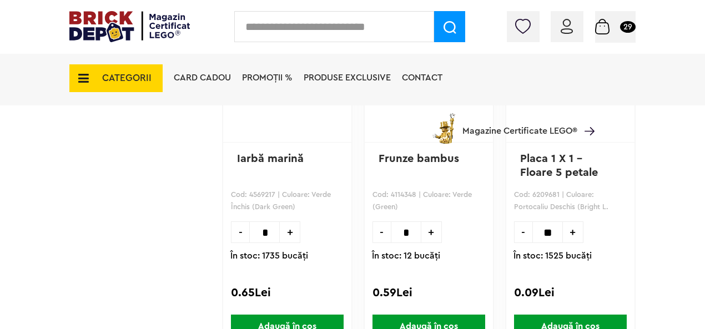
click at [523, 233] on span "-" at bounding box center [523, 233] width 18 height 22
type input "**"
click at [565, 324] on span "Adaugă în coș" at bounding box center [570, 327] width 113 height 24
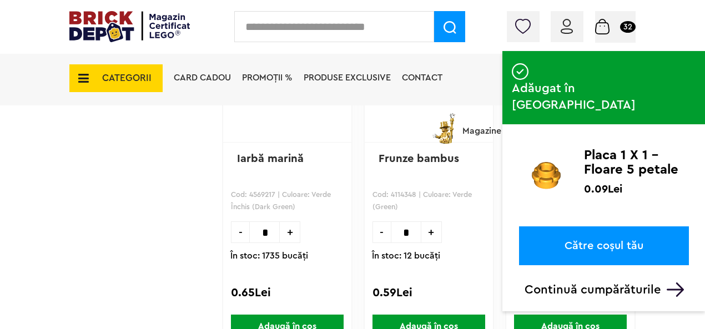
click at [609, 283] on p "Continuă cumpărăturile" at bounding box center [607, 290] width 164 height 14
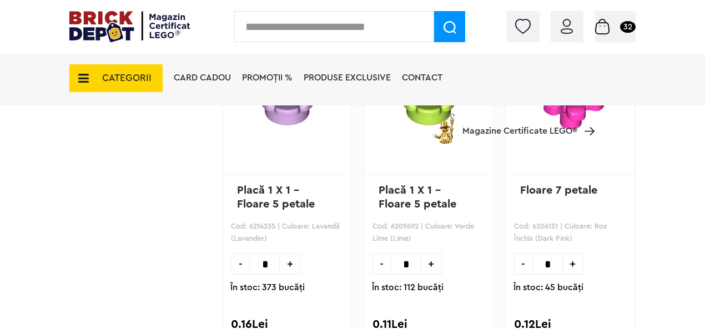
scroll to position [8257, 0]
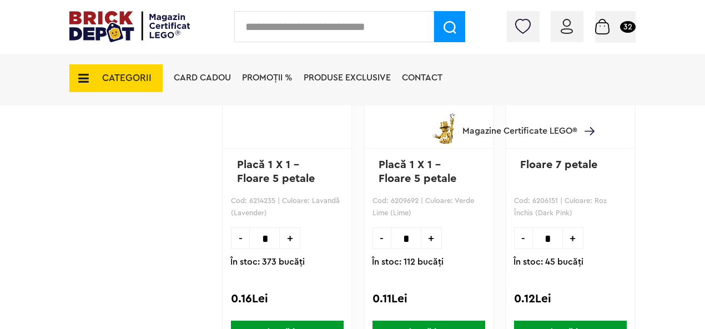
click at [288, 235] on span "+" at bounding box center [290, 239] width 21 height 22
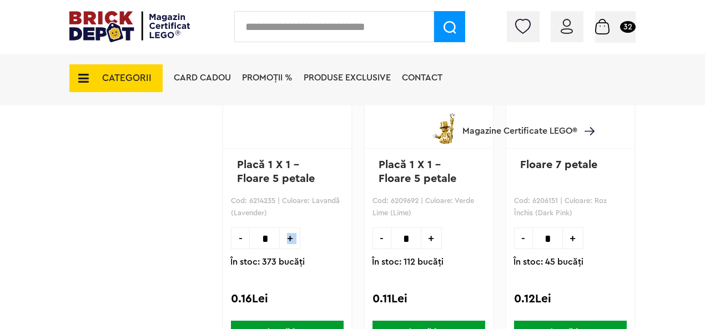
click at [288, 235] on span "+" at bounding box center [290, 239] width 21 height 22
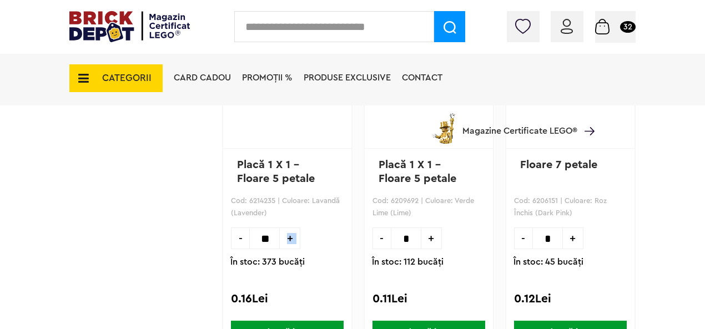
click at [288, 235] on span "+" at bounding box center [290, 239] width 21 height 22
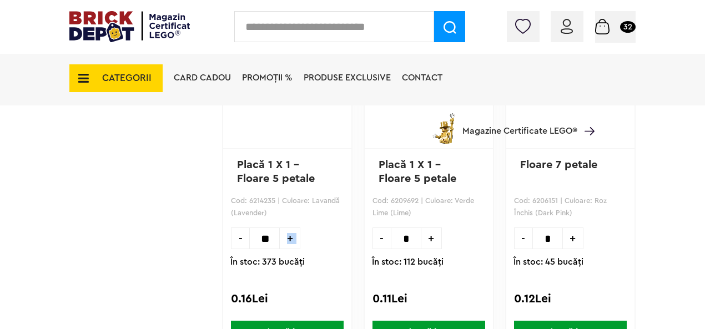
click at [288, 235] on span "+" at bounding box center [290, 239] width 21 height 22
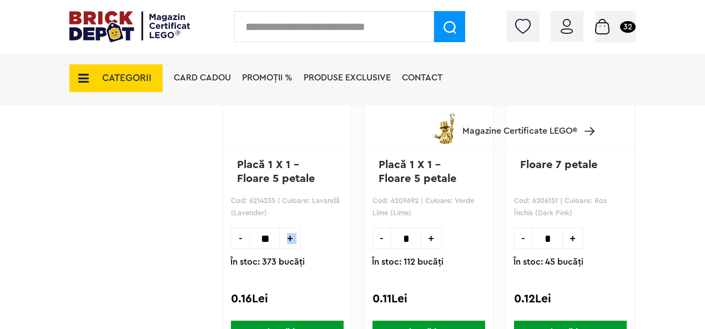
click at [288, 235] on span "+" at bounding box center [290, 239] width 21 height 22
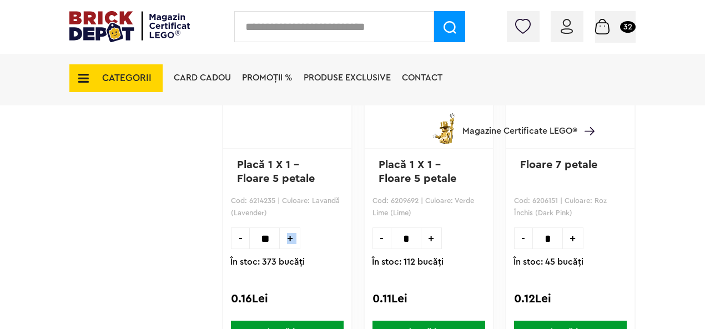
click at [288, 235] on span "+" at bounding box center [290, 239] width 21 height 22
type input "**"
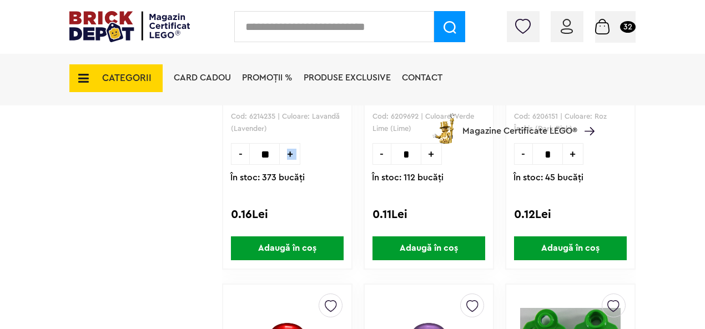
scroll to position [8368, 0]
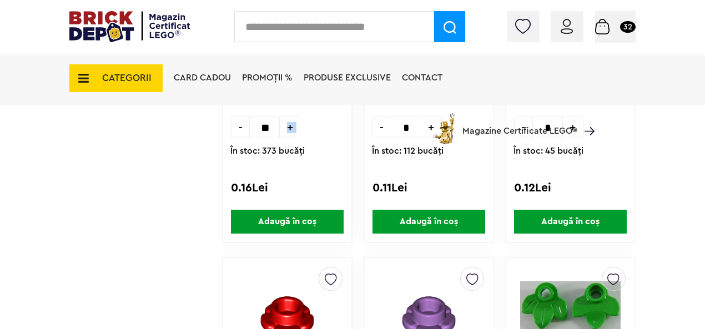
click at [300, 219] on span "Adaugă în coș" at bounding box center [287, 222] width 113 height 24
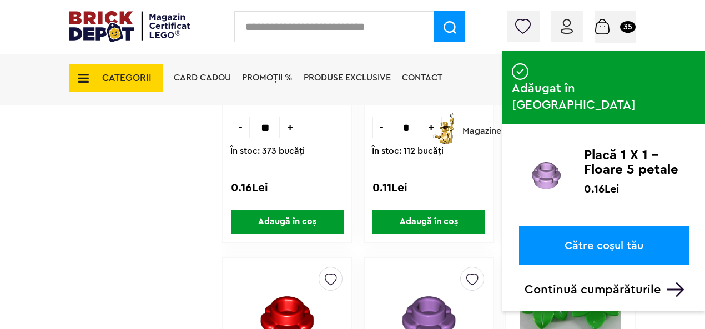
click at [599, 283] on p "Continuă cumpărăturile" at bounding box center [607, 290] width 164 height 14
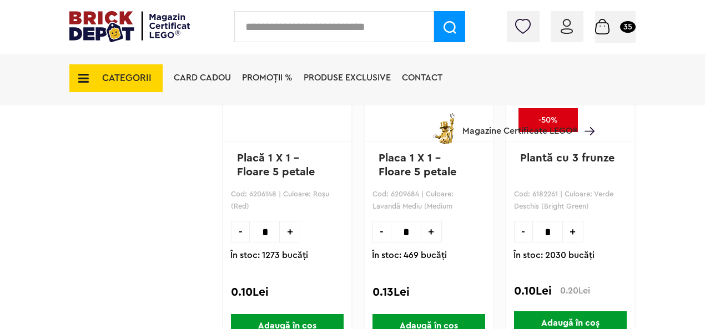
scroll to position [8627, 0]
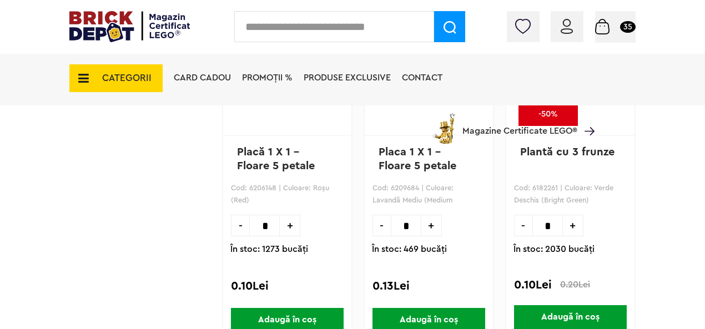
click at [293, 227] on span "+" at bounding box center [290, 226] width 21 height 22
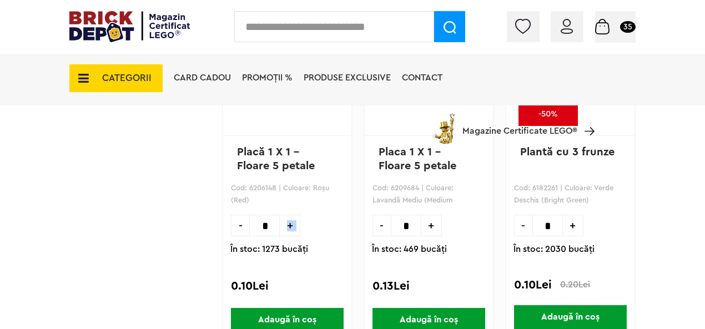
click at [293, 227] on span "+" at bounding box center [290, 226] width 21 height 22
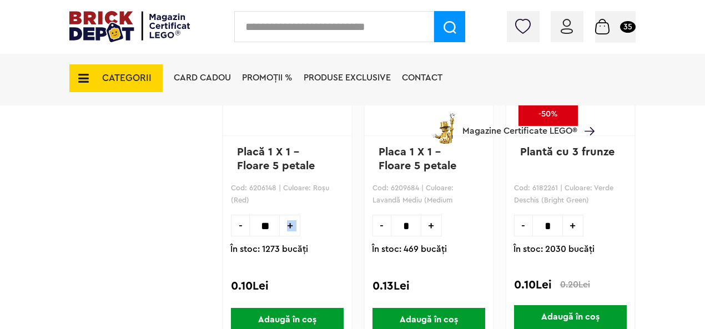
click at [293, 227] on span "+" at bounding box center [290, 226] width 21 height 22
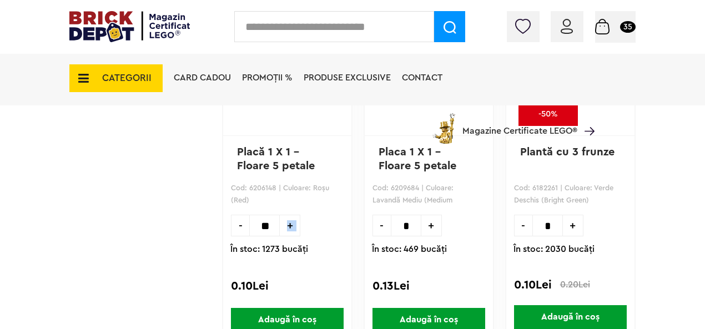
click at [293, 227] on span "+" at bounding box center [290, 226] width 21 height 22
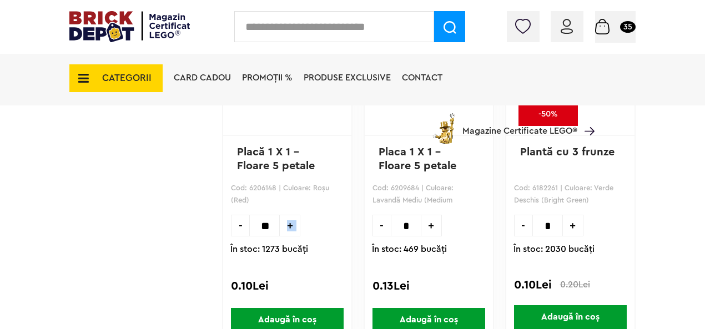
click at [293, 227] on span "+" at bounding box center [290, 226] width 21 height 22
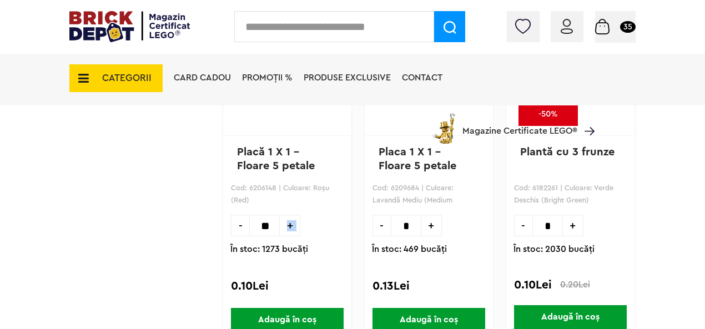
click at [293, 227] on span "+" at bounding box center [290, 226] width 21 height 22
type input "**"
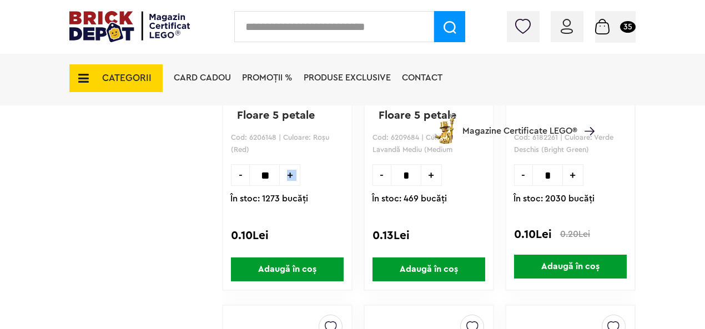
scroll to position [8683, 0]
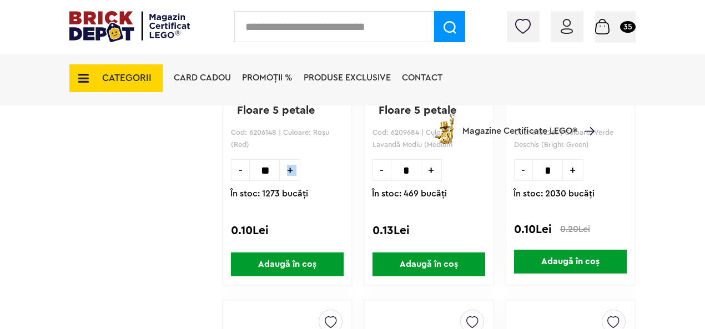
click at [299, 262] on span "Adaugă în coș" at bounding box center [287, 265] width 113 height 24
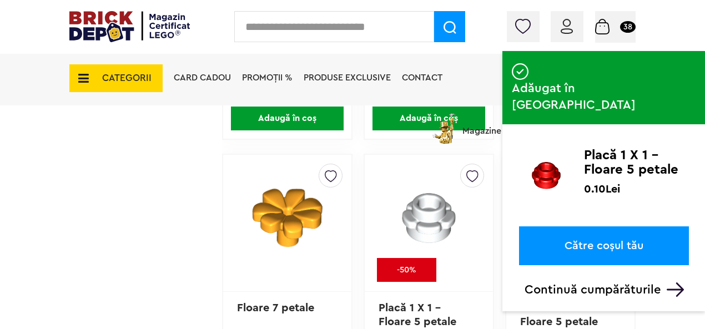
scroll to position [8831, 0]
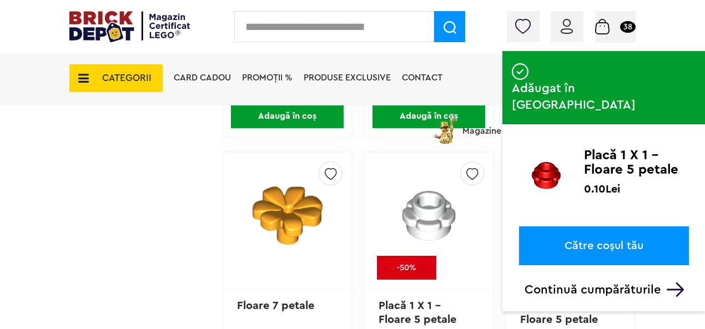
click at [663, 283] on p "Continuă cumpărăturile" at bounding box center [607, 290] width 164 height 14
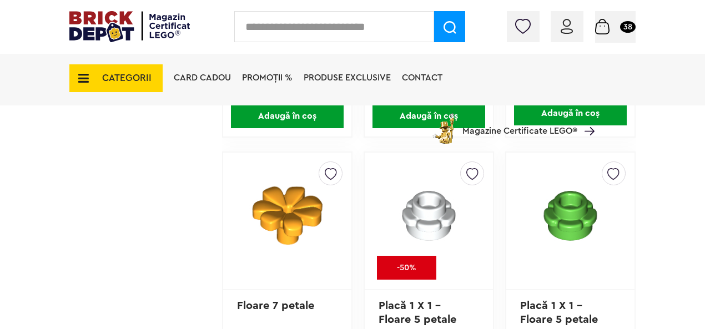
click at [134, 73] on span "CATEGORII" at bounding box center [126, 77] width 49 height 9
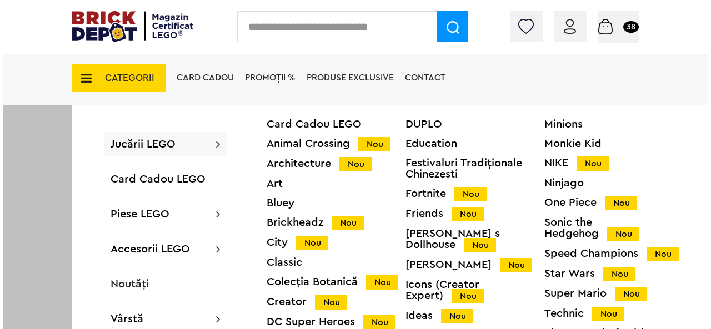
scroll to position [8832, 0]
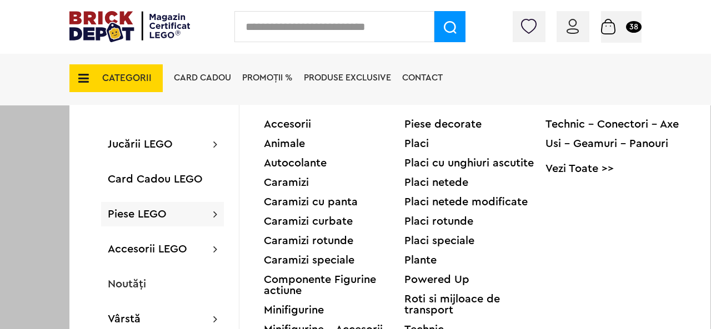
click at [299, 326] on div "Minifigurine - Accesorii" at bounding box center [334, 329] width 141 height 11
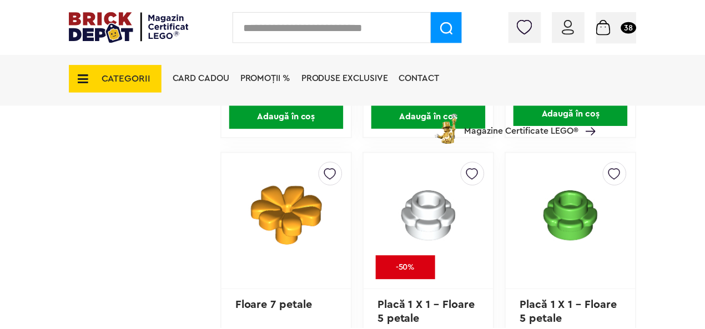
scroll to position [8831, 0]
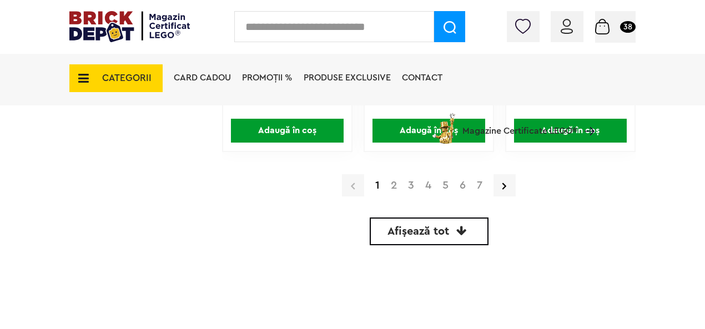
scroll to position [3452, 0]
click at [390, 187] on link "2" at bounding box center [393, 185] width 17 height 11
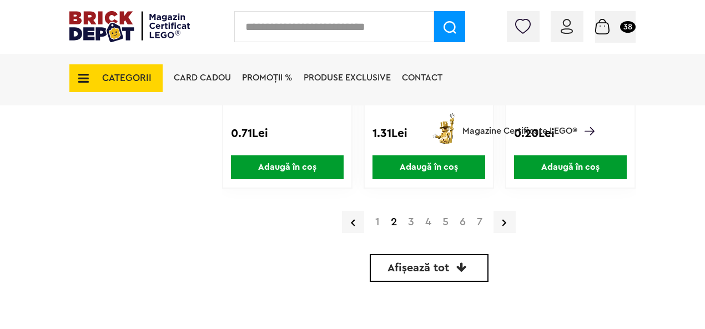
scroll to position [3462, 0]
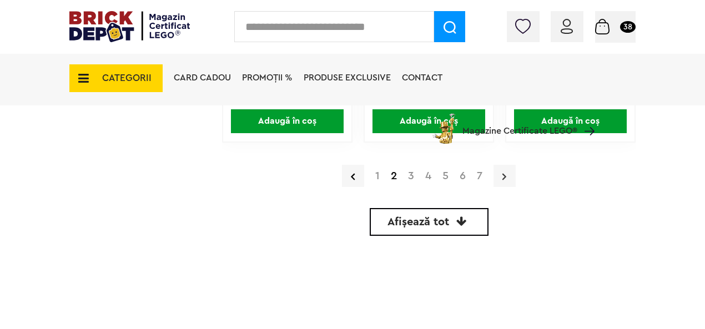
click at [506, 171] on icon at bounding box center [505, 176] width 4 height 11
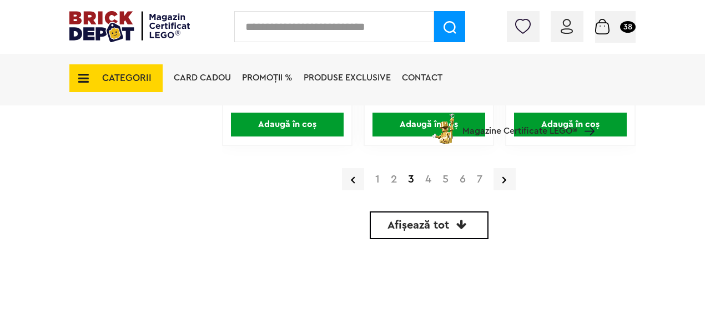
scroll to position [3462, 0]
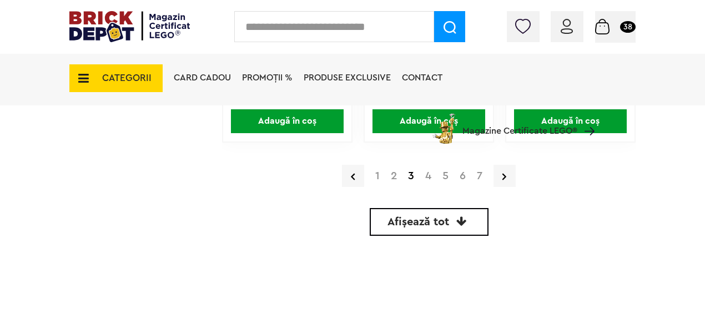
click at [460, 224] on icon at bounding box center [462, 221] width 11 height 11
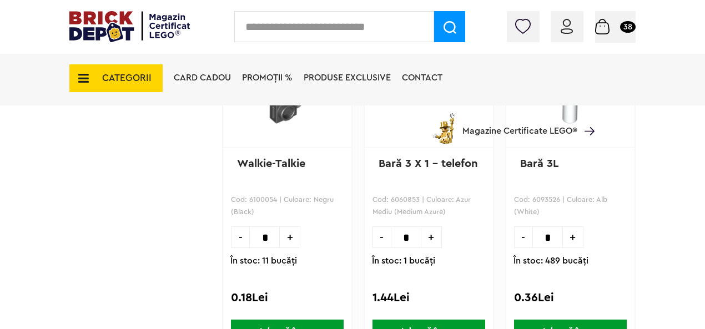
scroll to position [13627, 0]
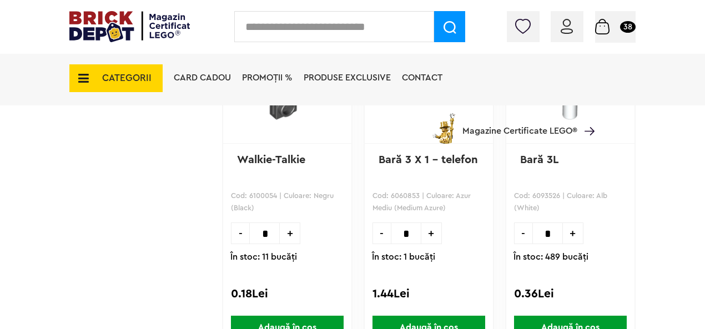
click at [285, 232] on span "+" at bounding box center [290, 234] width 21 height 22
click span "+"
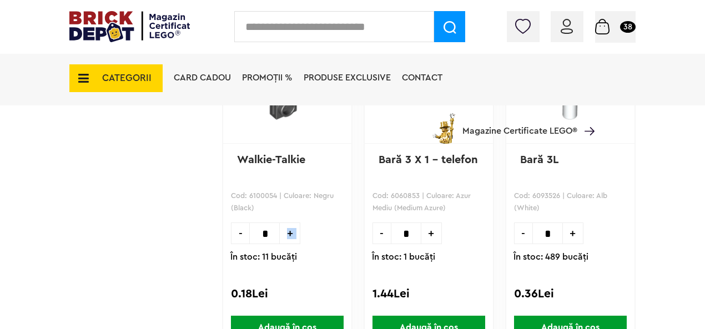
type input "*"
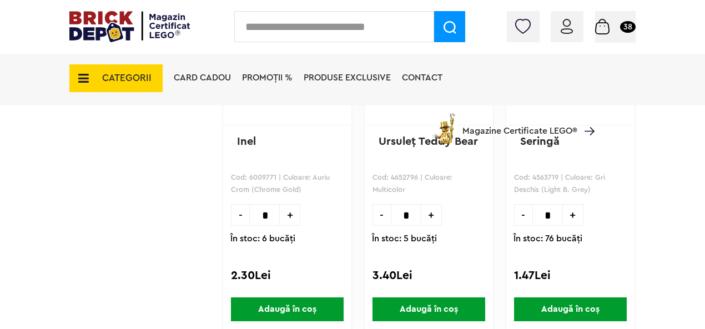
scroll to position [14719, 0]
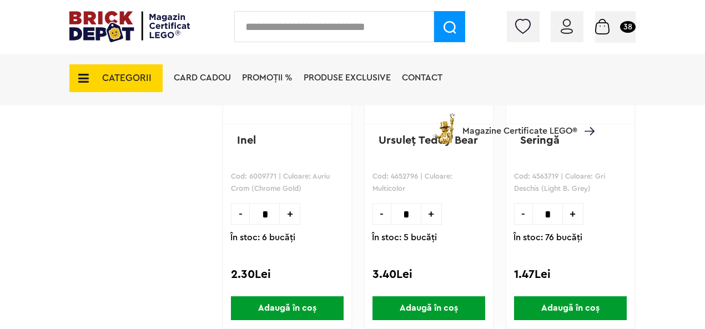
click span "+"
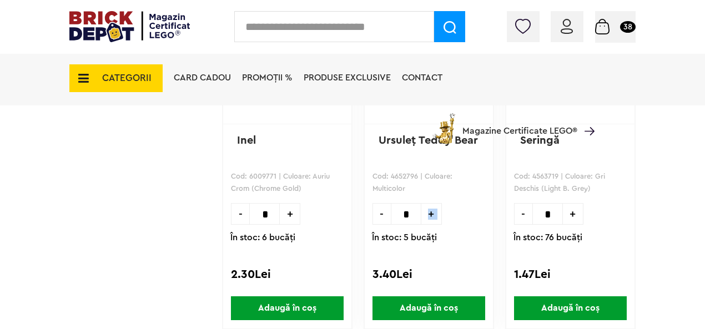
click span "+"
click span "-"
type input "*"
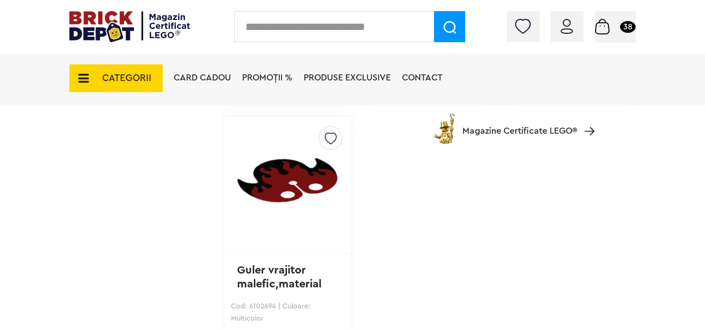
scroll to position [22457, 0]
click span "Coș 38"
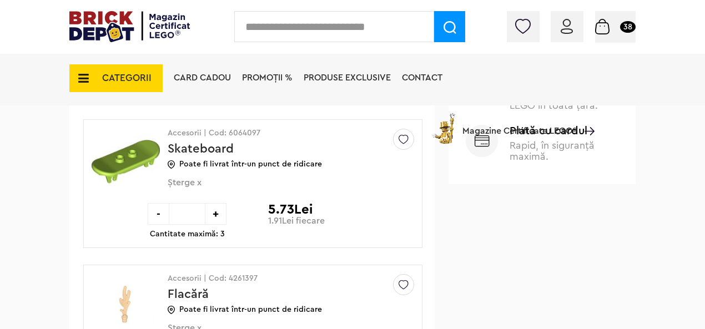
scroll to position [685, 0]
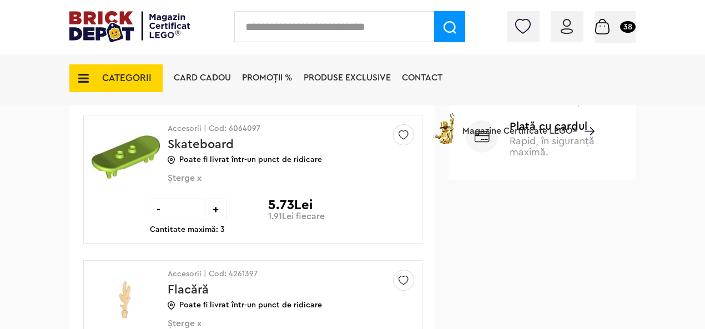
click at [199, 174] on span "Șterge x" at bounding box center [273, 184] width 210 height 23
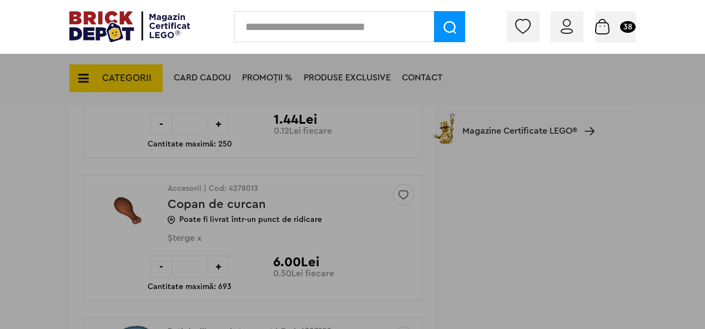
scroll to position [744, 0]
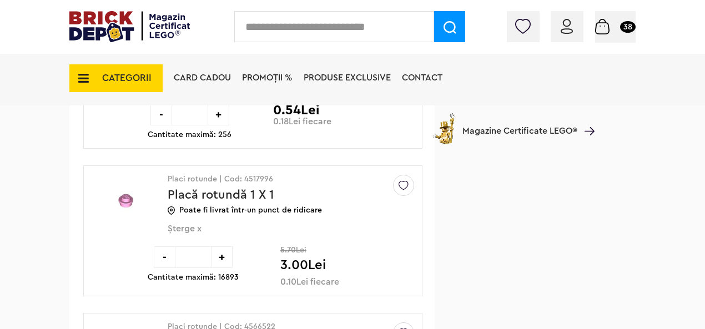
scroll to position [1517, 0]
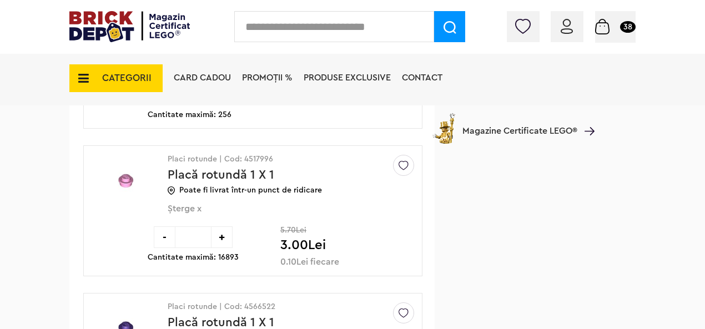
click at [220, 227] on div "+" at bounding box center [222, 238] width 22 height 22
type input "**"
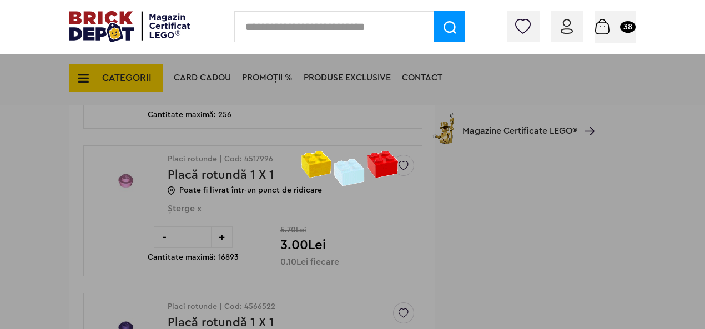
click at [220, 227] on div at bounding box center [352, 164] width 705 height 329
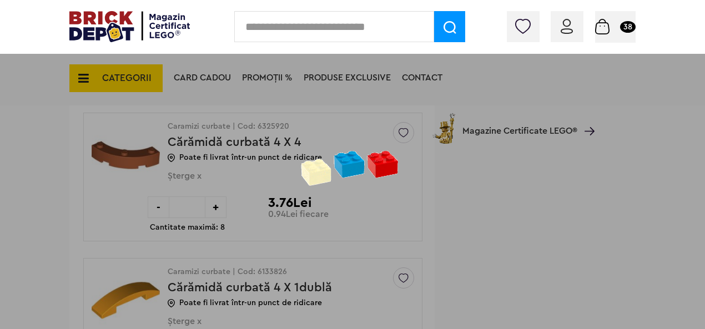
scroll to position [2091, 0]
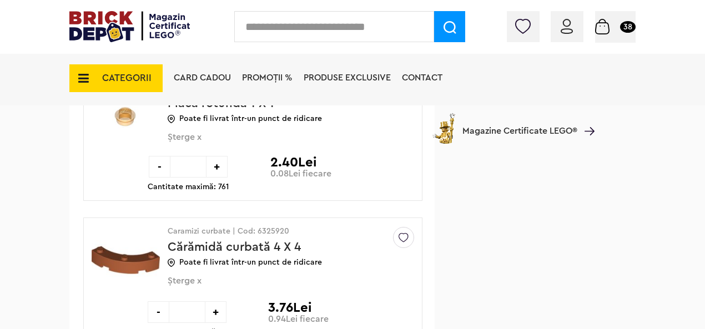
scroll to position [2129, 0]
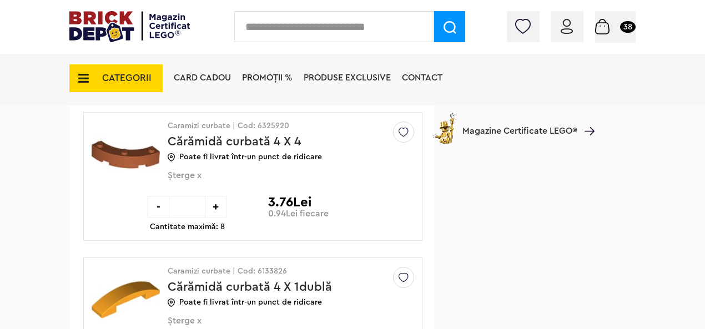
click at [195, 170] on span "Șterge x" at bounding box center [273, 181] width 210 height 23
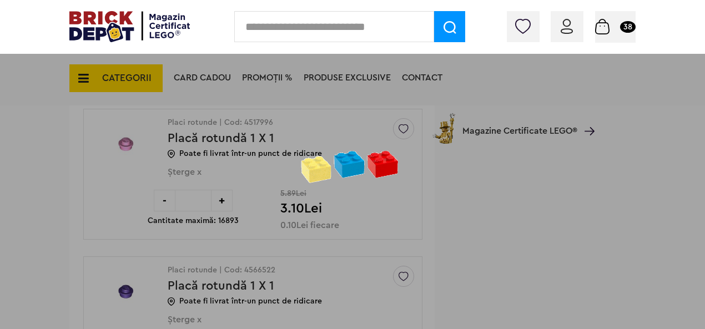
scroll to position [1558, 0]
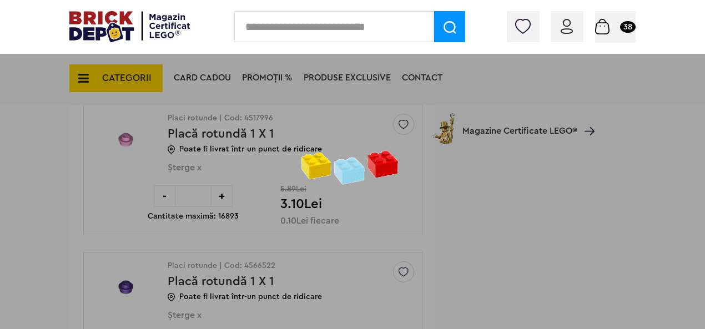
click at [195, 186] on div at bounding box center [352, 164] width 705 height 329
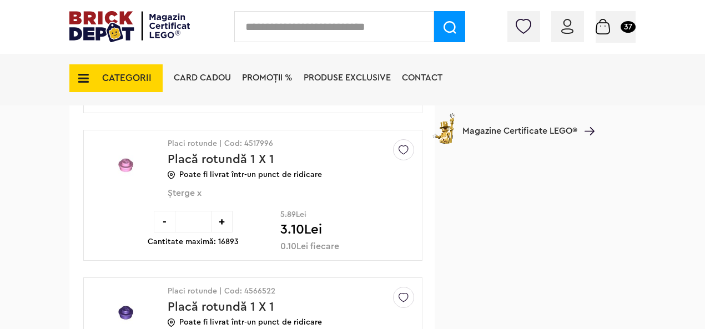
scroll to position [1558, 0]
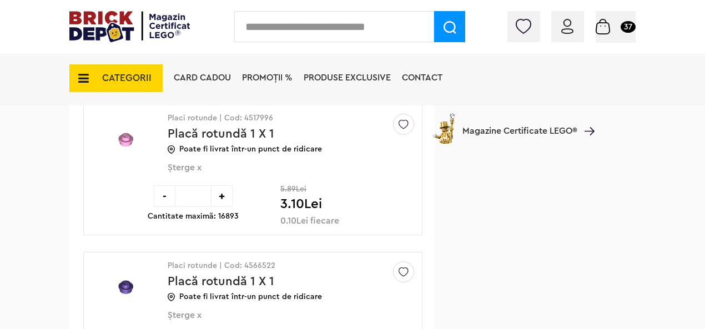
click at [198, 189] on input "**" at bounding box center [193, 196] width 36 height 22
type input "*"
type input "**"
click at [247, 219] on div "Placi rotunde | Cod: 4517996 Placă rotundă 1 X 1 Poate fi livrat într-un punct …" at bounding box center [252, 169] width 339 height 131
click at [223, 218] on div "Placi rotunde | Cod: 4517996 Placă rotundă 1 X 1 Poate fi livrat într-un punct …" at bounding box center [252, 169] width 339 height 131
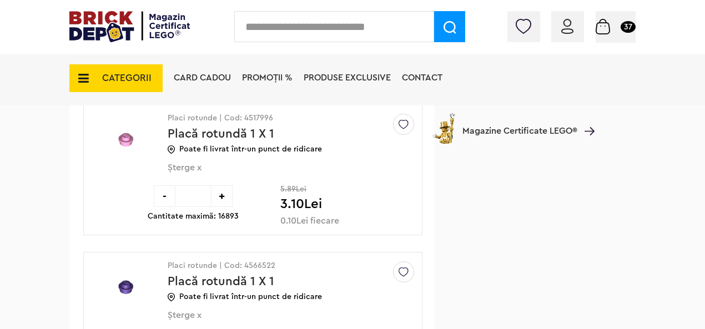
click at [251, 185] on div "- ** + Cantitate maximă: 16893 5.89Lei 3.10Lei 0.10Lei fiecare" at bounding box center [258, 205] width 220 height 40
click at [250, 219] on div "Placi rotunde | Cod: 4517996 Placă rotundă 1 X 1 Poate fi livrat într-un punct …" at bounding box center [252, 169] width 339 height 131
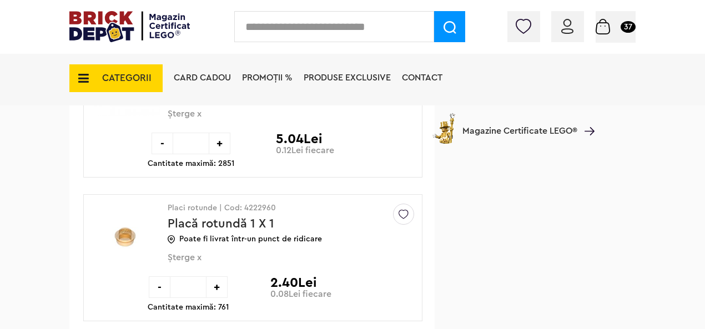
scroll to position [1928, 0]
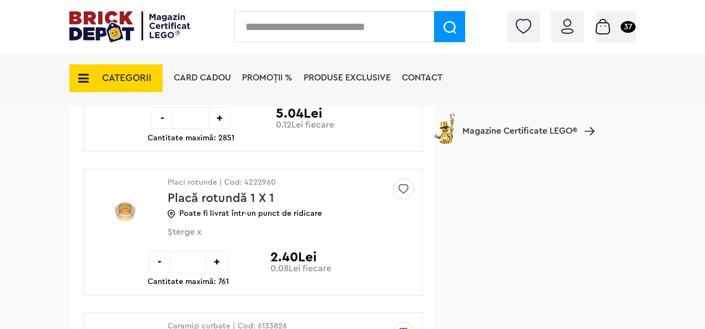
click at [193, 252] on input "**" at bounding box center [188, 262] width 36 height 22
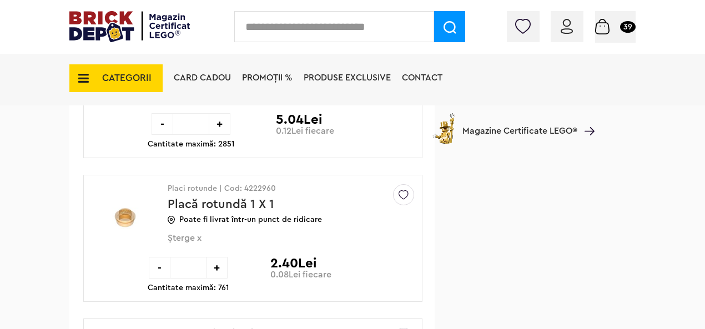
scroll to position [1814, 0]
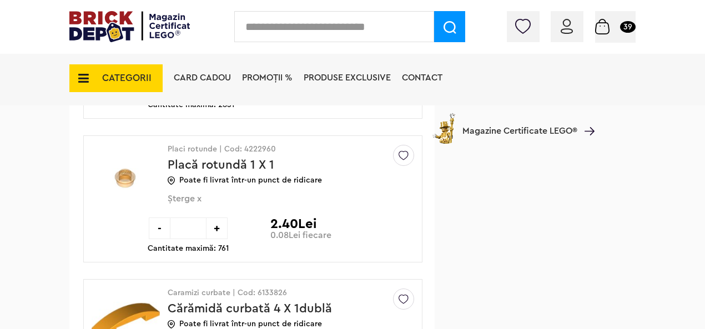
click at [199, 220] on input "**" at bounding box center [188, 229] width 36 height 22
type input "*"
type input "**"
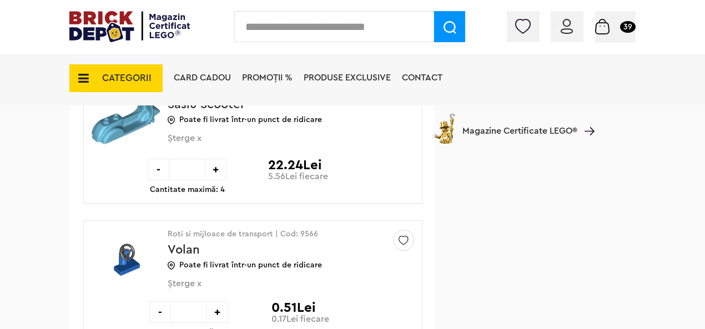
scroll to position [1129, 0]
